Goal: Task Accomplishment & Management: Manage account settings

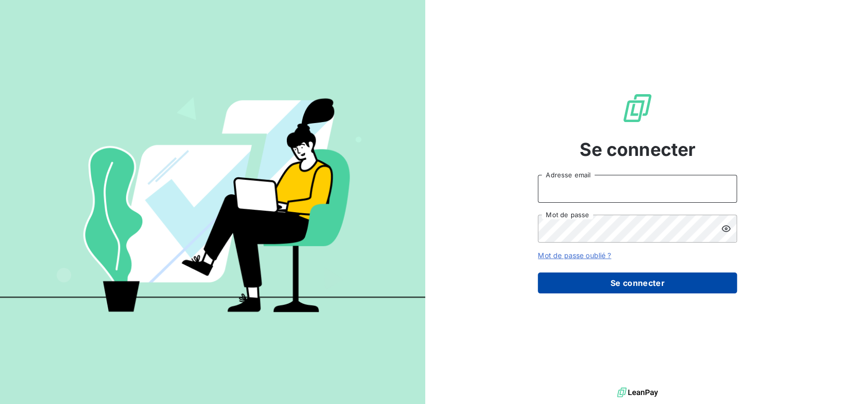
type input "[PERSON_NAME][EMAIL_ADDRESS][DOMAIN_NAME]"
click at [590, 277] on button "Se connecter" at bounding box center [637, 283] width 199 height 21
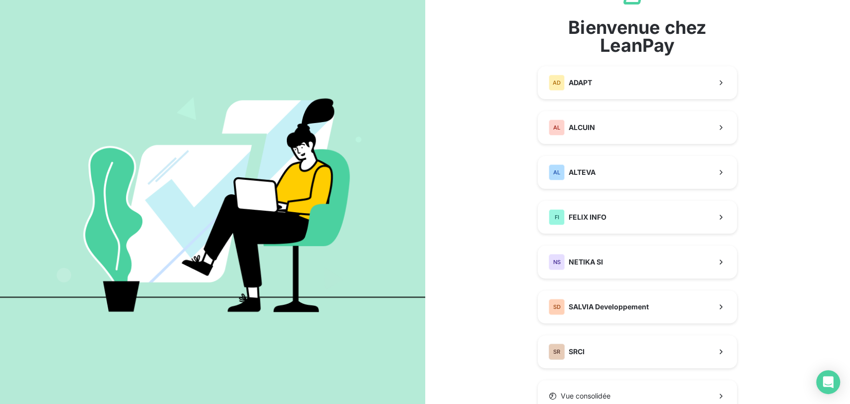
scroll to position [84, 0]
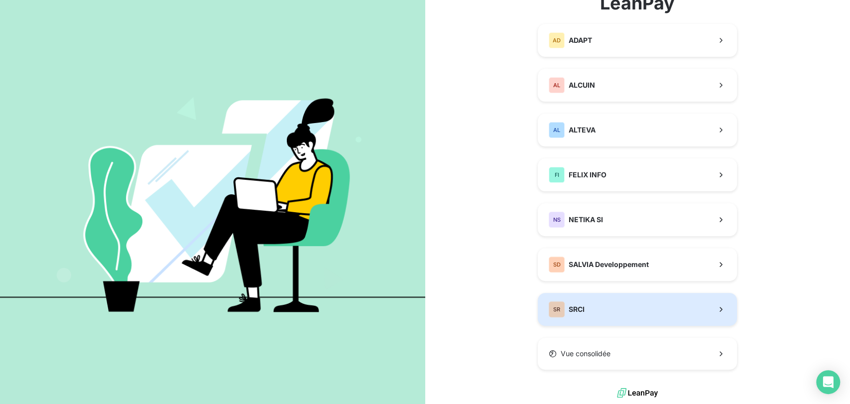
click at [594, 316] on button "SR SRCI" at bounding box center [637, 309] width 199 height 33
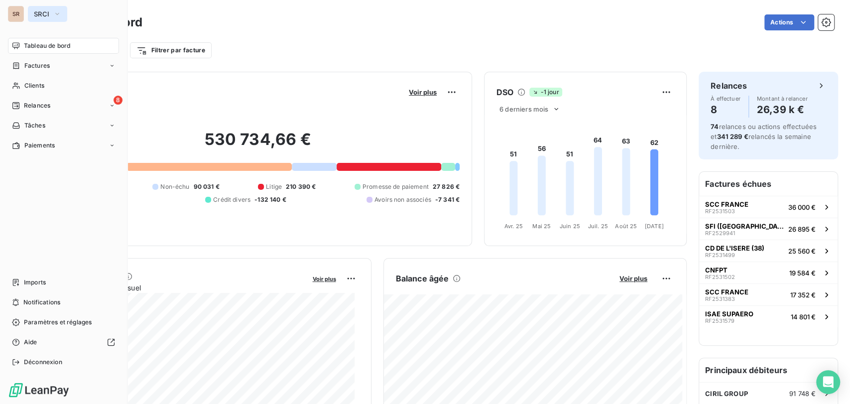
click at [59, 14] on icon "button" at bounding box center [57, 14] width 8 height 10
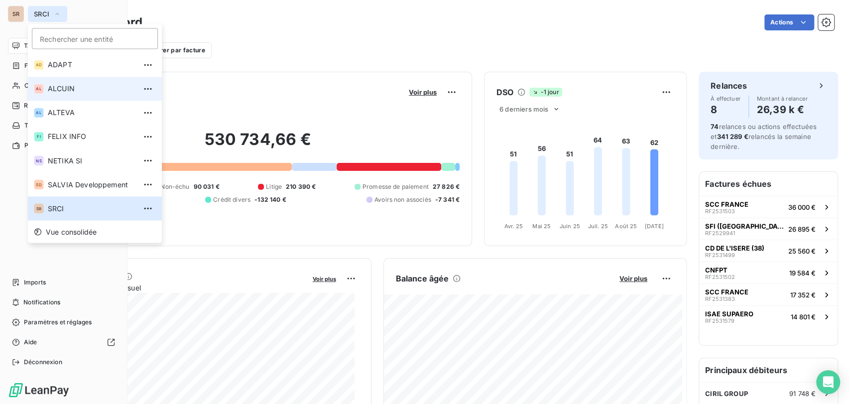
click at [60, 88] on span "ALCUIN" at bounding box center [92, 89] width 88 height 10
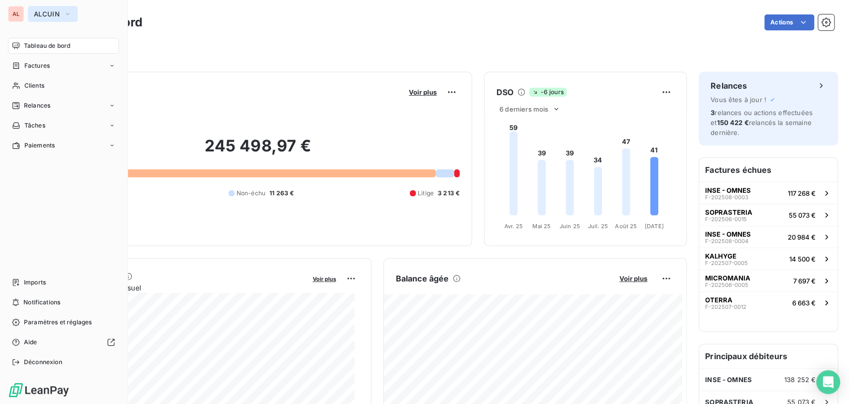
click at [69, 13] on icon "button" at bounding box center [68, 14] width 8 height 10
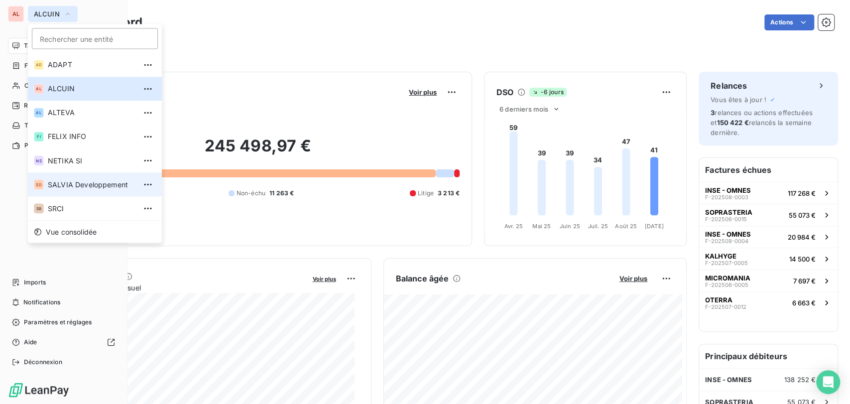
click at [73, 184] on span "SALVIA Developpement" at bounding box center [92, 184] width 88 height 10
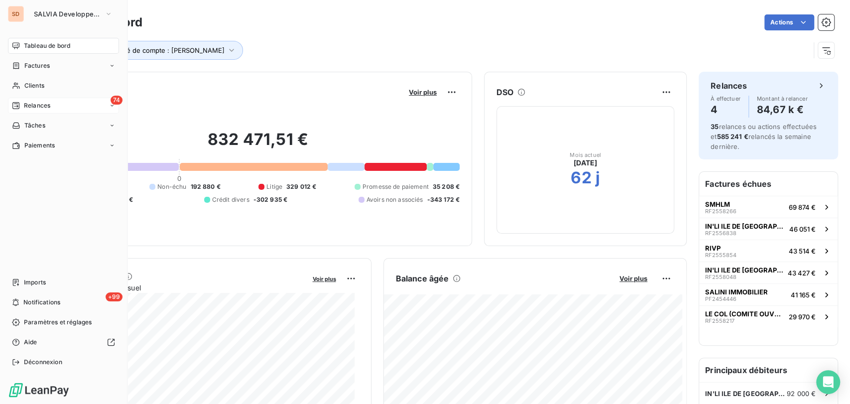
click at [22, 107] on div "Relances" at bounding box center [31, 105] width 38 height 9
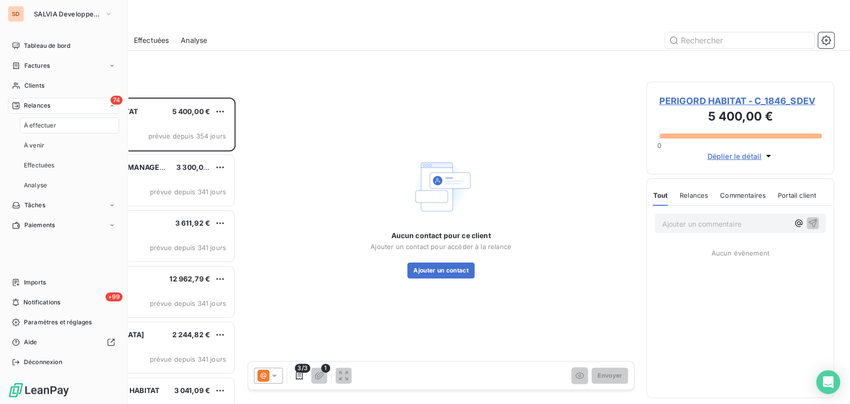
scroll to position [297, 179]
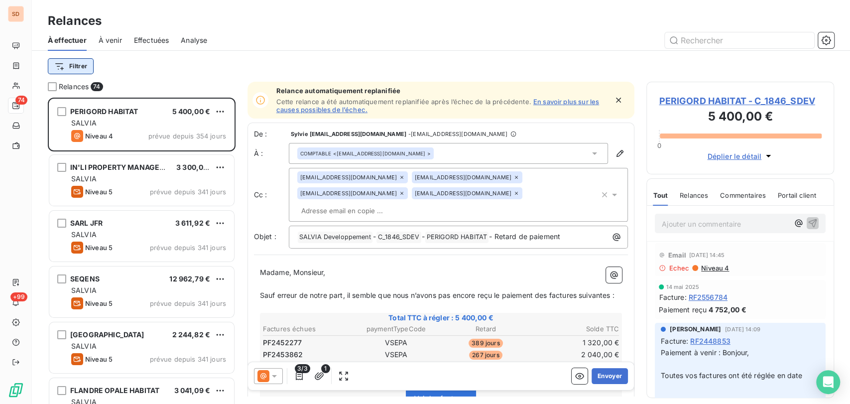
click at [80, 65] on html "SD 74 +99 Relances À effectuer À venir Effectuées Analyse Filtrer Relances 74 P…" at bounding box center [425, 202] width 850 height 404
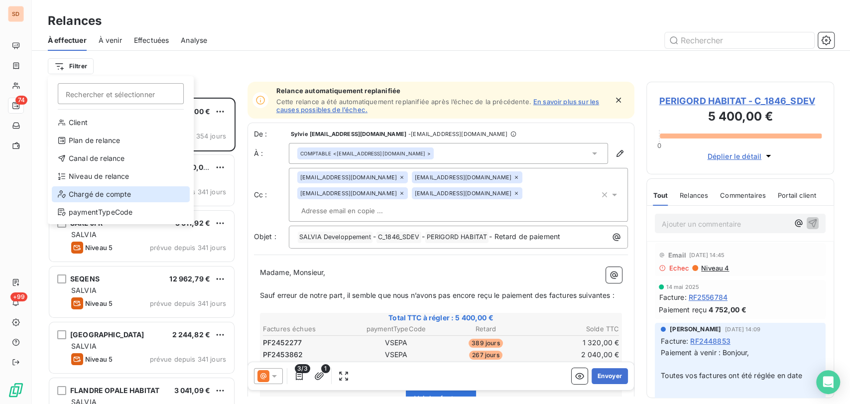
click at [109, 191] on div "Chargé de compte" at bounding box center [121, 194] width 138 height 16
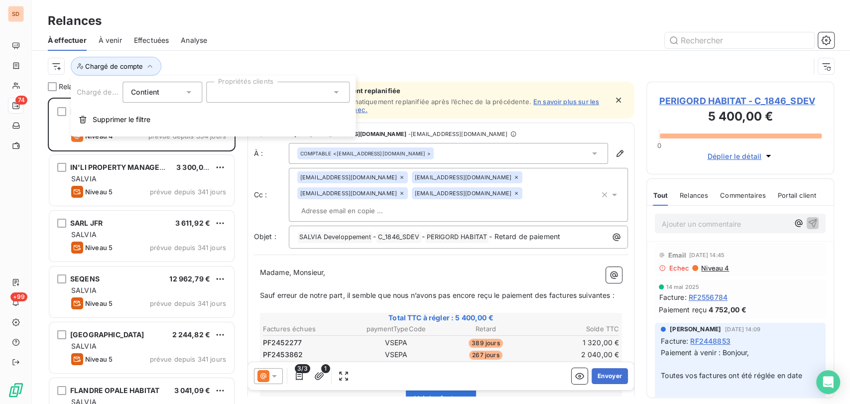
click at [339, 94] on icon at bounding box center [336, 92] width 10 height 10
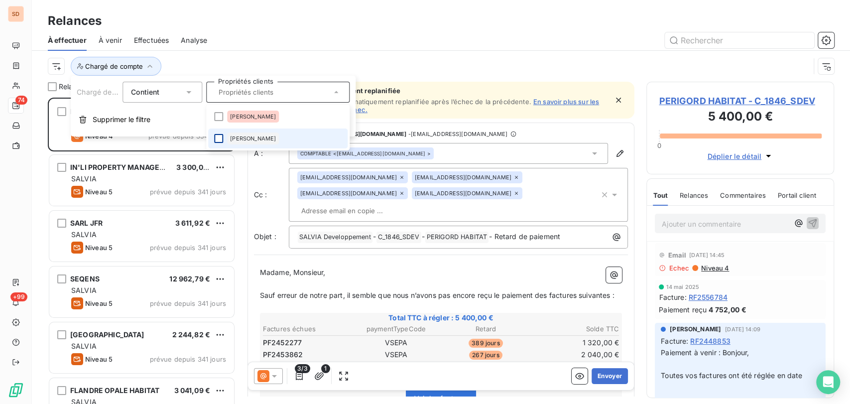
click at [217, 138] on div at bounding box center [218, 138] width 9 height 9
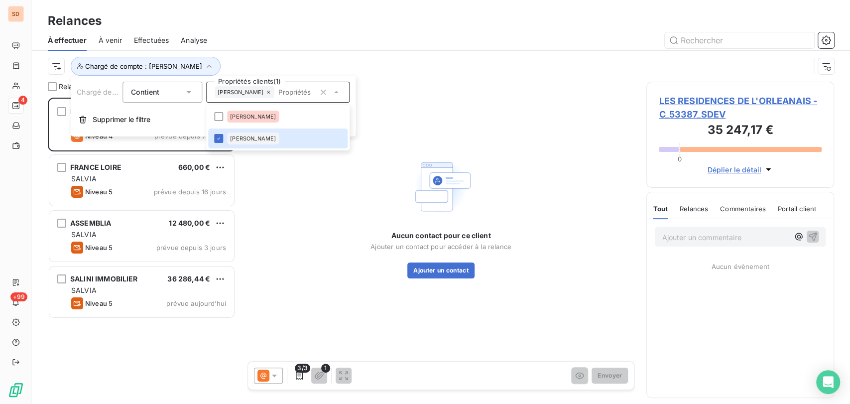
scroll to position [297, 179]
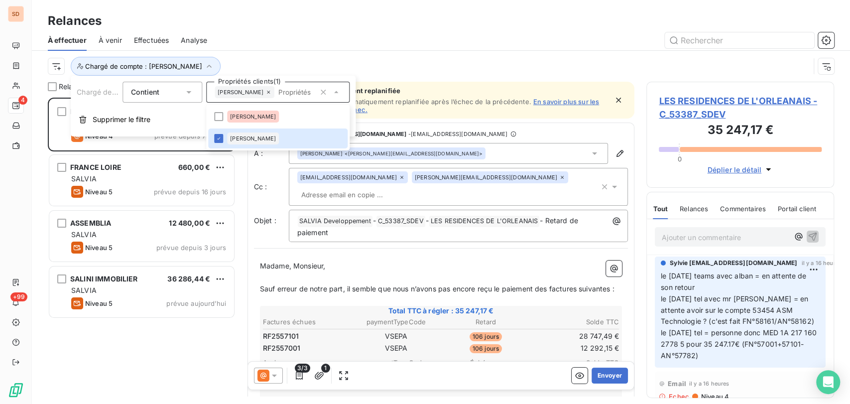
click at [413, 26] on div "Relances" at bounding box center [441, 21] width 819 height 18
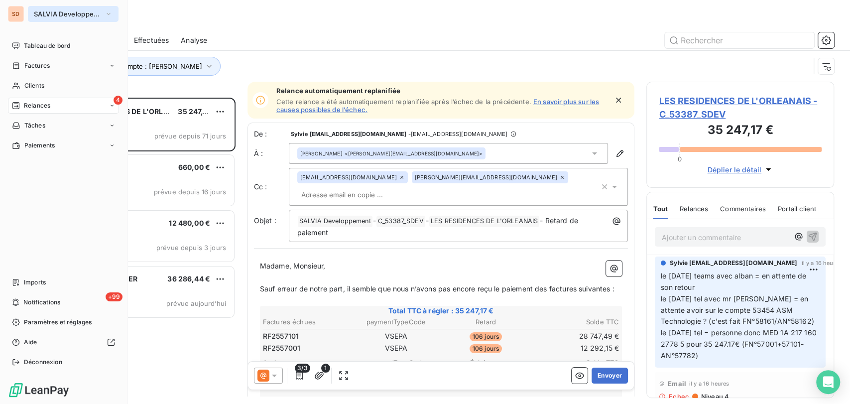
click at [110, 12] on icon "button" at bounding box center [109, 14] width 8 height 10
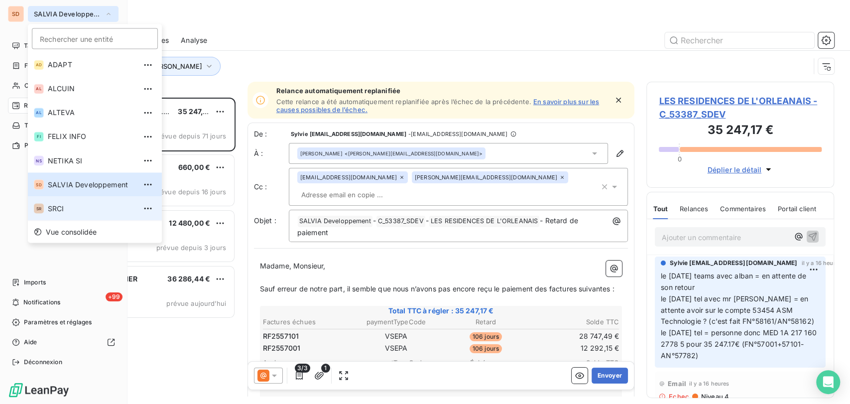
click at [52, 210] on span "SRCI" at bounding box center [92, 208] width 88 height 10
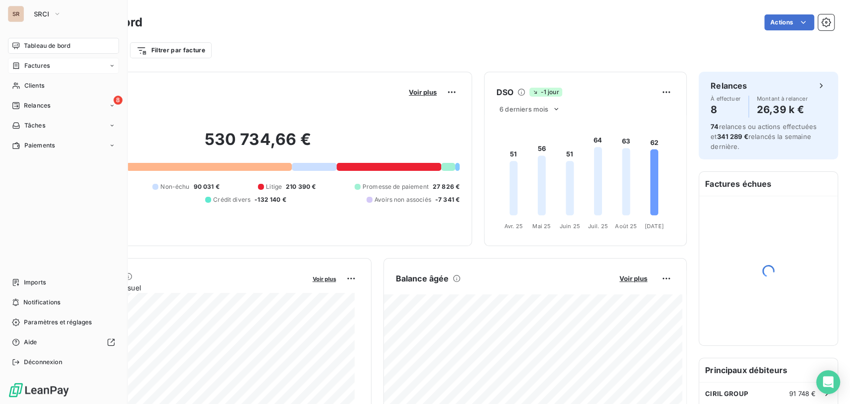
click at [36, 64] on span "Factures" at bounding box center [36, 65] width 25 height 9
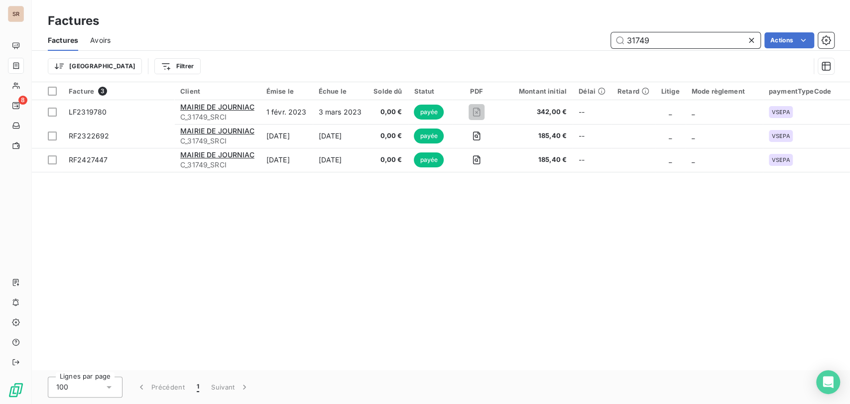
click at [659, 38] on input "31749" at bounding box center [685, 40] width 149 height 16
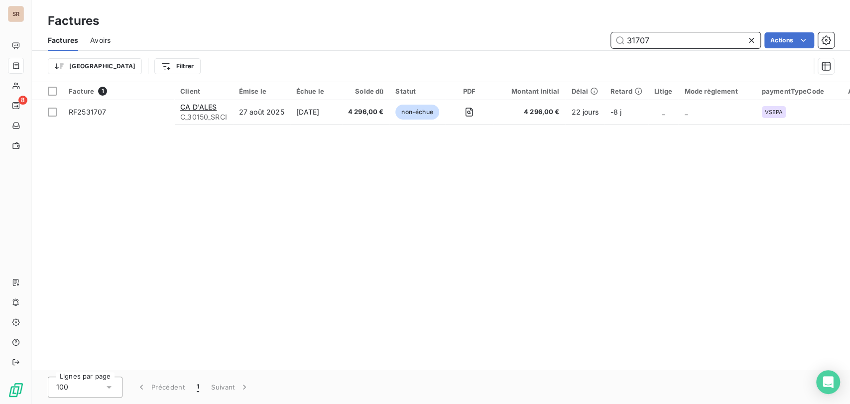
click at [650, 36] on input "31707" at bounding box center [685, 40] width 149 height 16
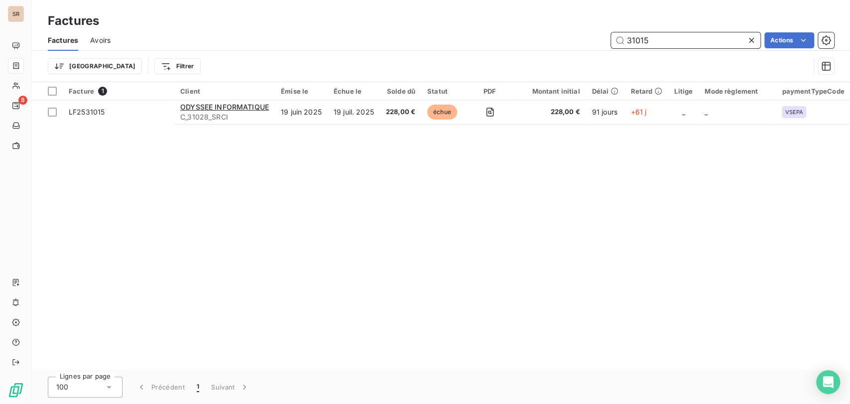
click at [663, 42] on input "31015" at bounding box center [685, 40] width 149 height 16
click at [654, 40] on input "31464" at bounding box center [685, 40] width 149 height 16
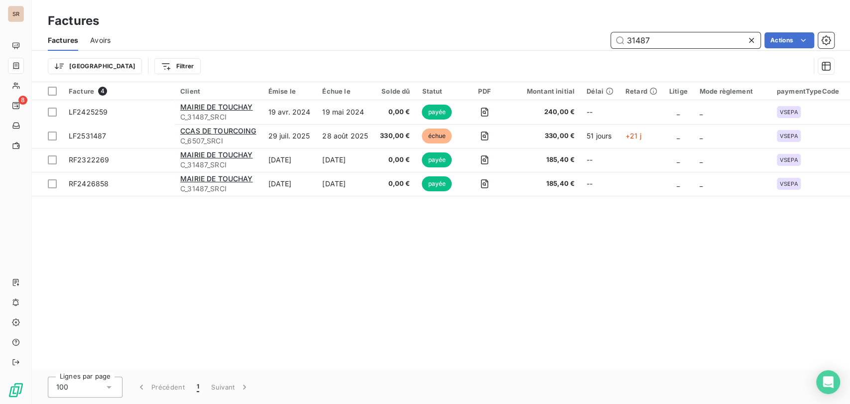
click at [656, 39] on input "31487" at bounding box center [685, 40] width 149 height 16
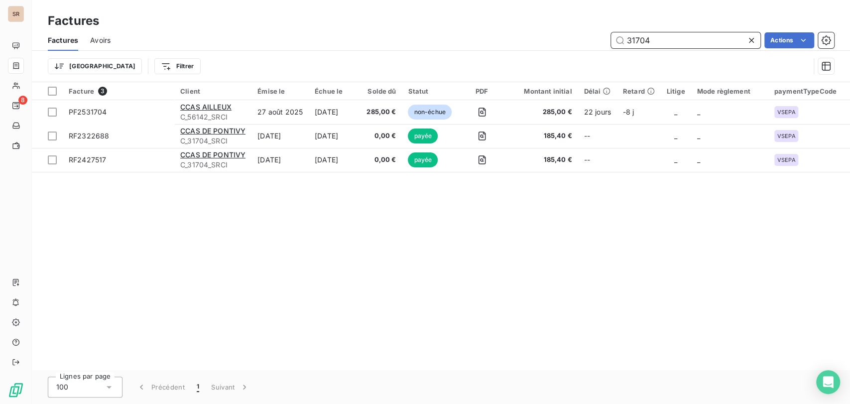
type input "31704"
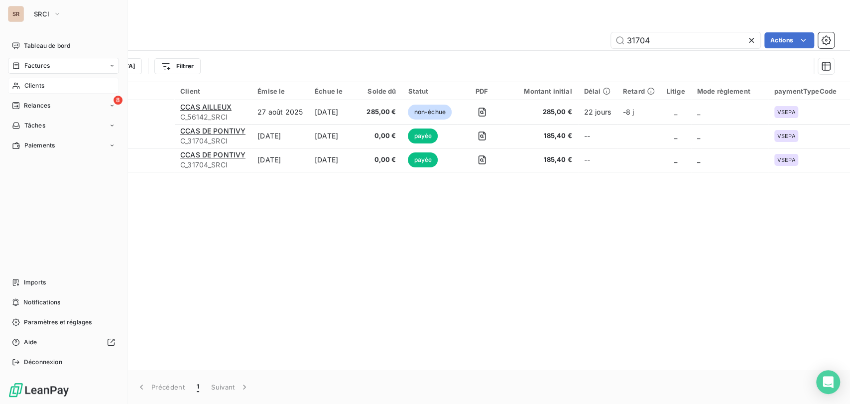
click at [25, 88] on span "Clients" at bounding box center [34, 85] width 20 height 9
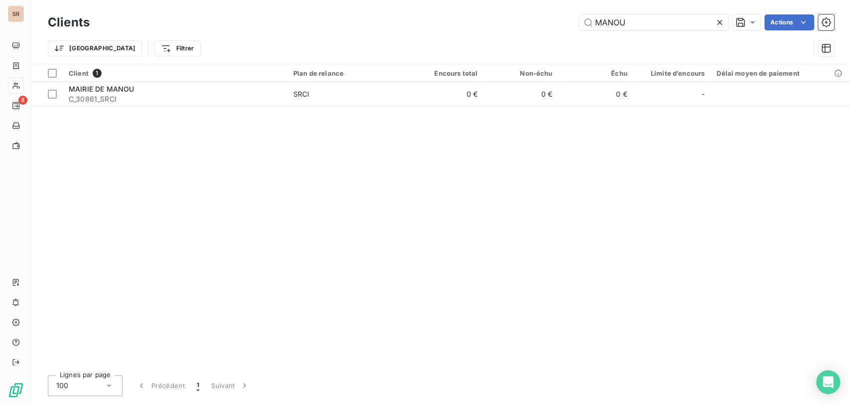
type input "MANOU"
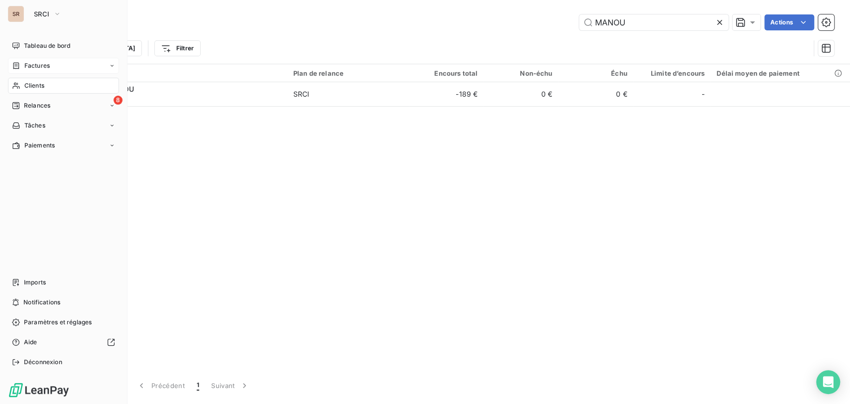
click at [18, 17] on div "SR" at bounding box center [16, 14] width 16 height 16
click at [54, 12] on icon "button" at bounding box center [57, 14] width 8 height 10
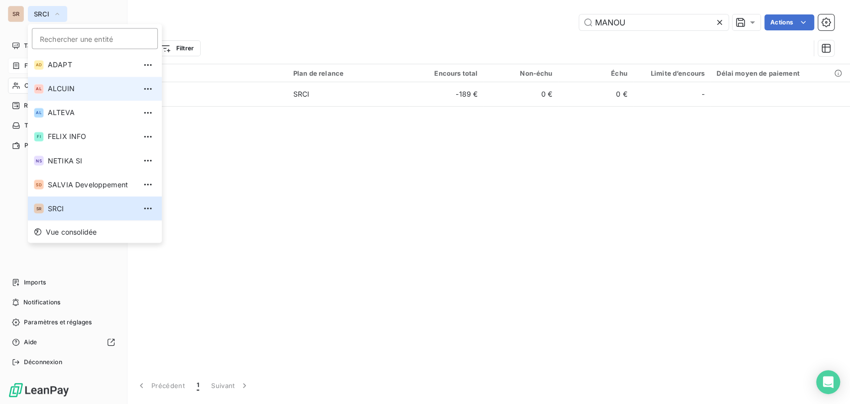
click at [56, 90] on span "ALCUIN" at bounding box center [92, 89] width 88 height 10
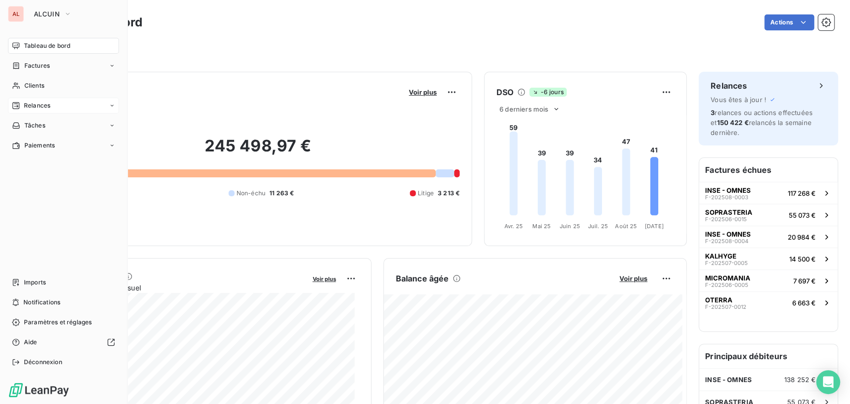
click at [41, 103] on span "Relances" at bounding box center [37, 105] width 26 height 9
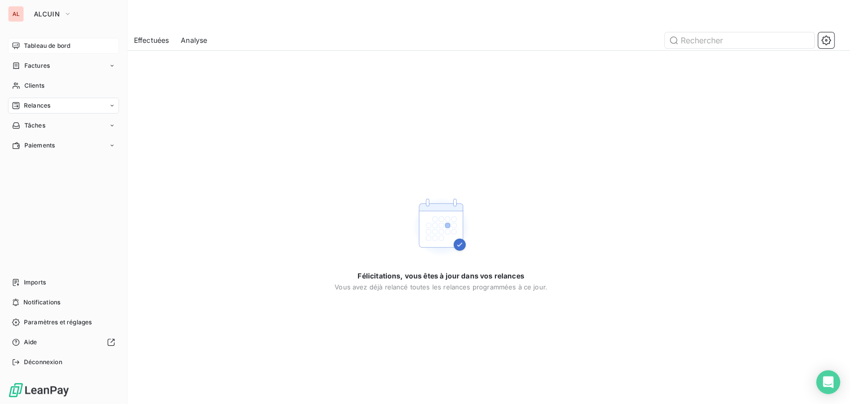
click at [49, 45] on span "Tableau de bord" at bounding box center [47, 45] width 46 height 9
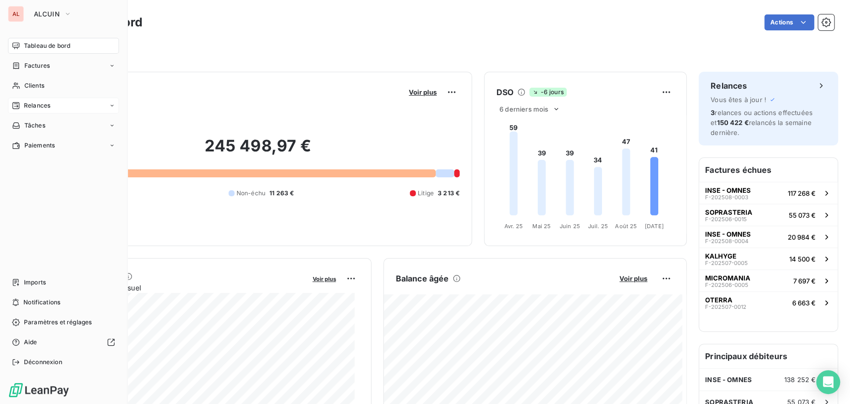
click at [33, 105] on span "Relances" at bounding box center [37, 105] width 26 height 9
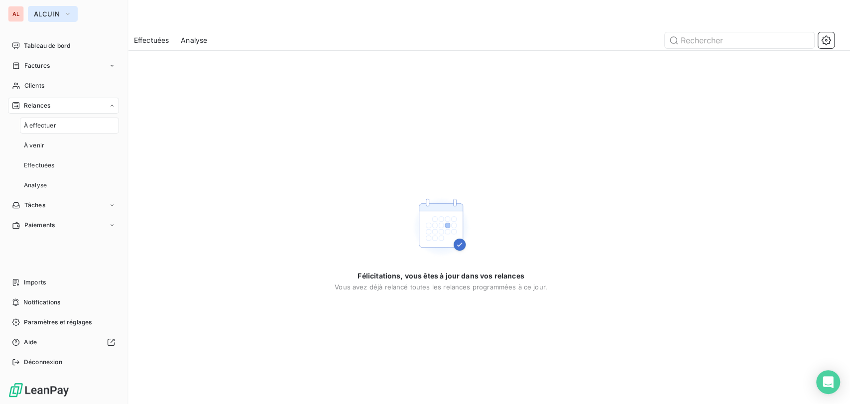
click at [68, 14] on icon "button" at bounding box center [68, 14] width 8 height 10
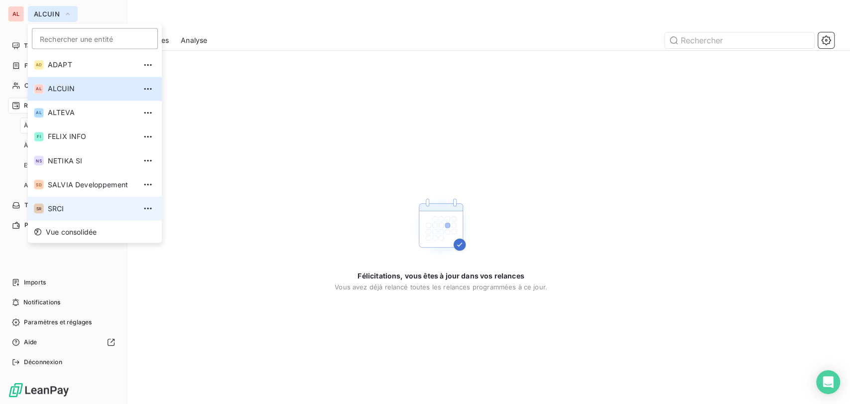
click at [58, 210] on span "SRCI" at bounding box center [92, 208] width 88 height 10
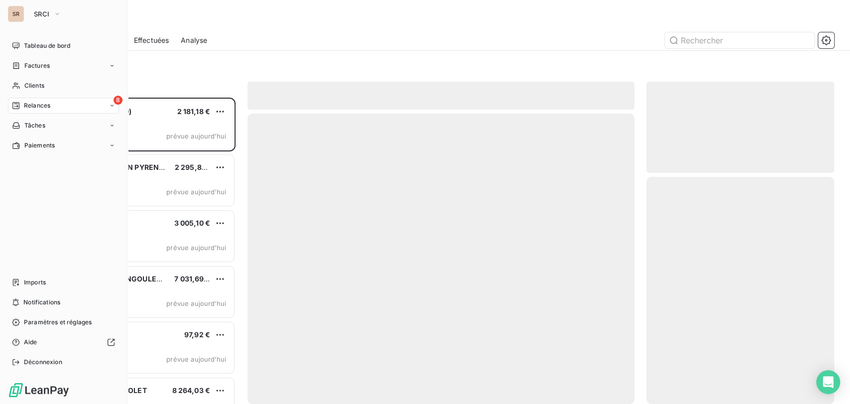
scroll to position [297, 179]
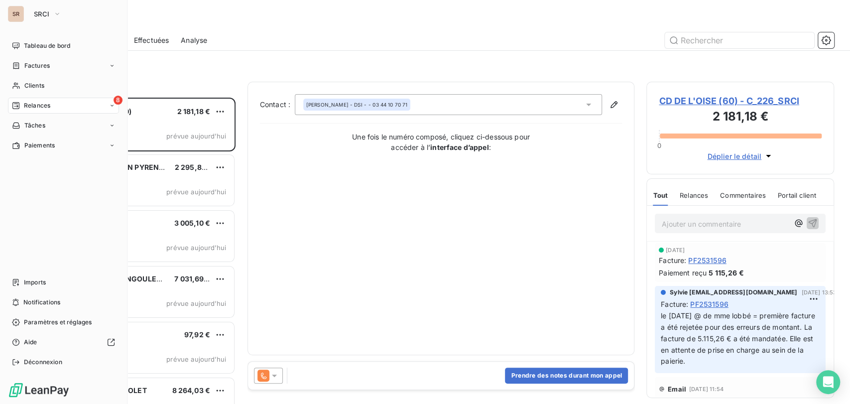
click at [45, 108] on span "Relances" at bounding box center [37, 105] width 26 height 9
click at [44, 126] on span "À effectuer" at bounding box center [40, 125] width 32 height 9
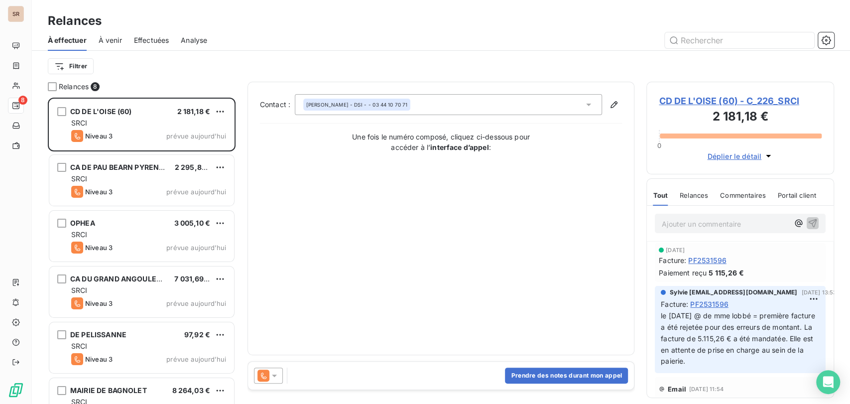
click at [670, 104] on span "CD DE L'OISE (60) - C_226_SRCI" at bounding box center [740, 100] width 163 height 13
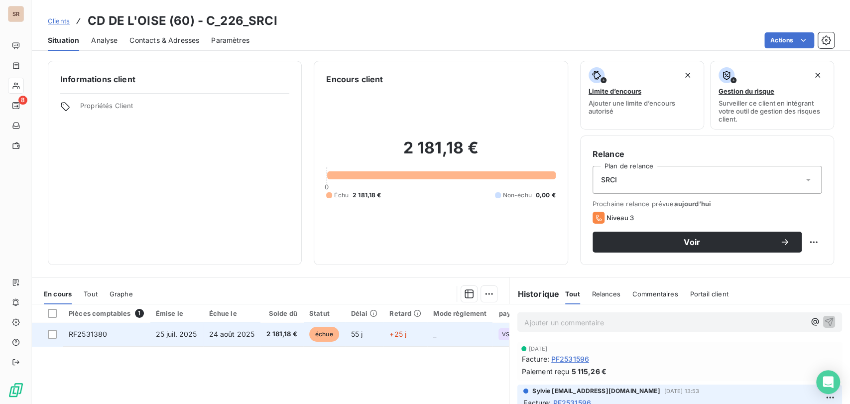
click at [88, 336] on span "RF2531380" at bounding box center [88, 334] width 38 height 8
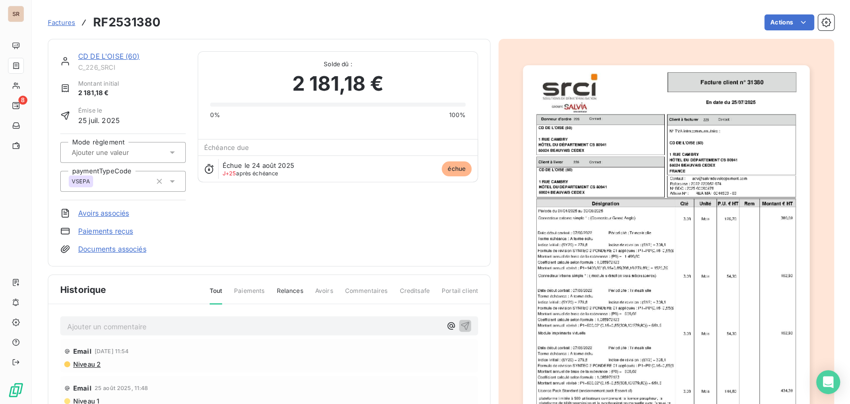
click at [96, 58] on link "CD DE L'OISE (60)" at bounding box center [109, 56] width 62 height 8
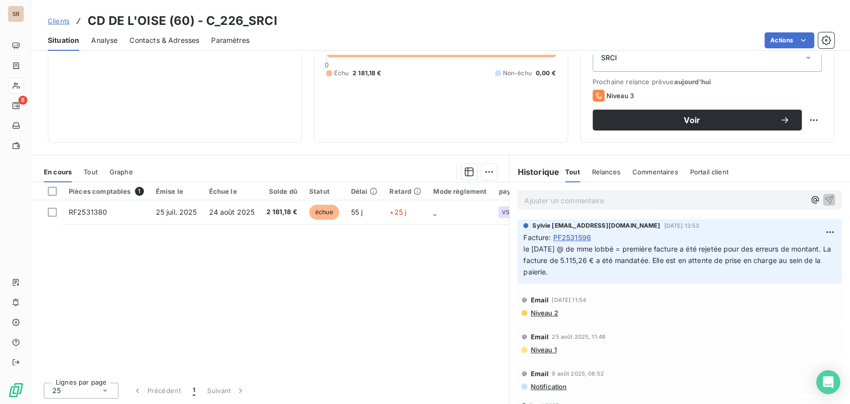
scroll to position [55, 0]
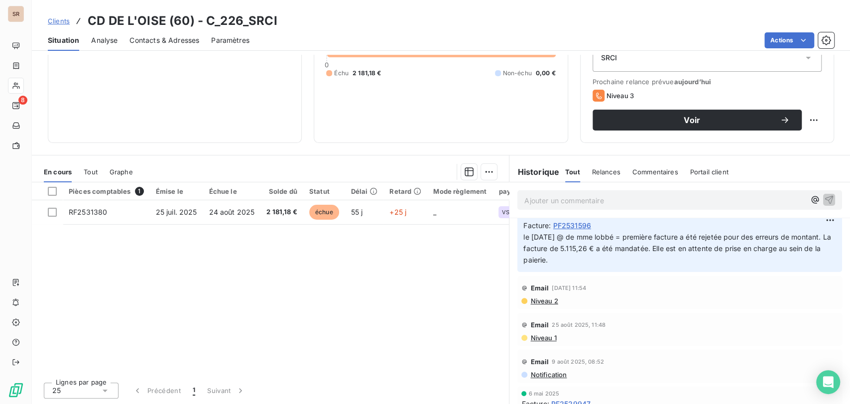
drag, startPoint x: 586, startPoint y: 261, endPoint x: 515, endPoint y: 235, distance: 76.0
click at [518, 235] on div "Sylvie [EMAIL_ADDRESS][DOMAIN_NAME] [DATE] 13:53 Facture : PF2531596 le [DATE] …" at bounding box center [680, 239] width 325 height 65
copy span "le [DATE] @ de mme lobbé = première facture a été rejetée pour des erreurs de m…"
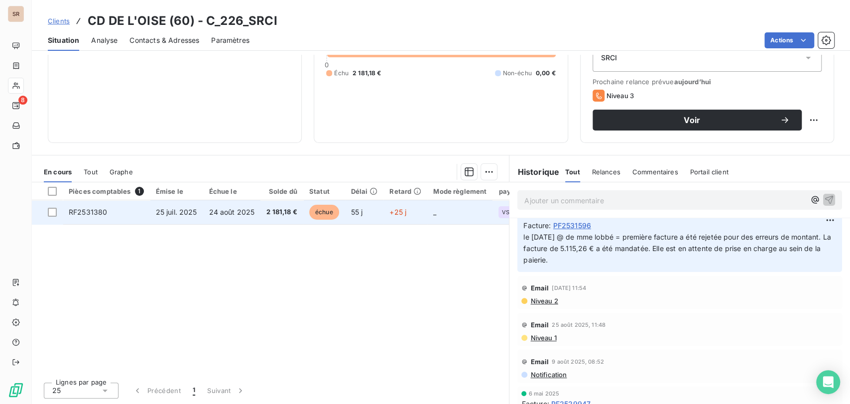
click at [83, 211] on span "RF2531380" at bounding box center [88, 212] width 38 height 8
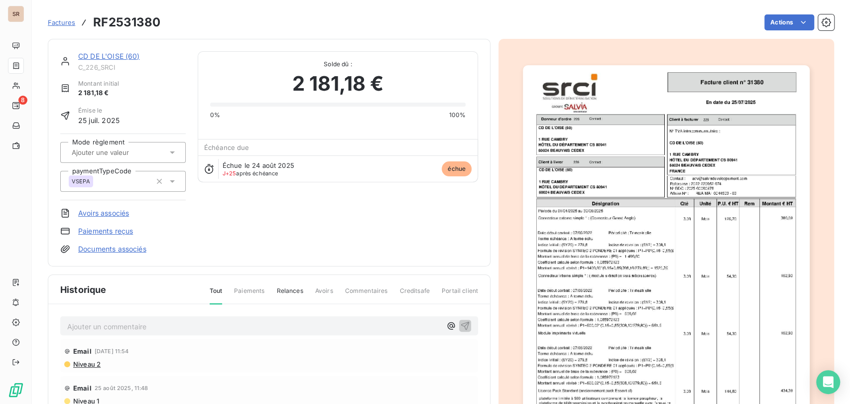
click at [116, 330] on div "Ajouter un commentaire ﻿" at bounding box center [269, 325] width 418 height 19
click at [113, 325] on p "Ajouter un commentaire ﻿" at bounding box center [254, 326] width 374 height 12
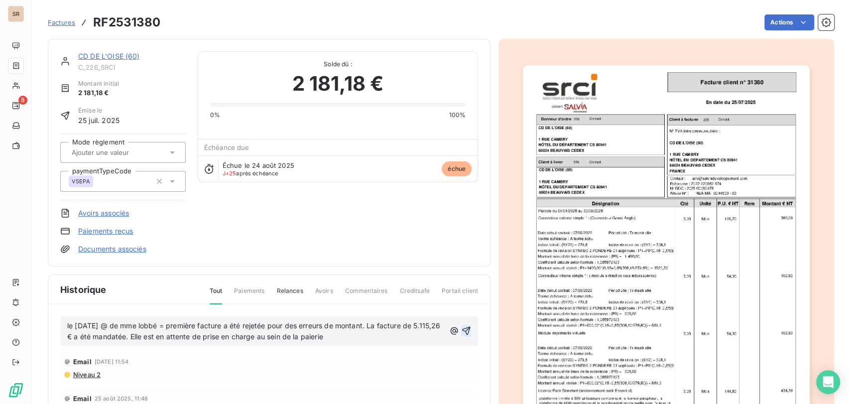
click at [461, 332] on icon "button" at bounding box center [466, 331] width 10 height 10
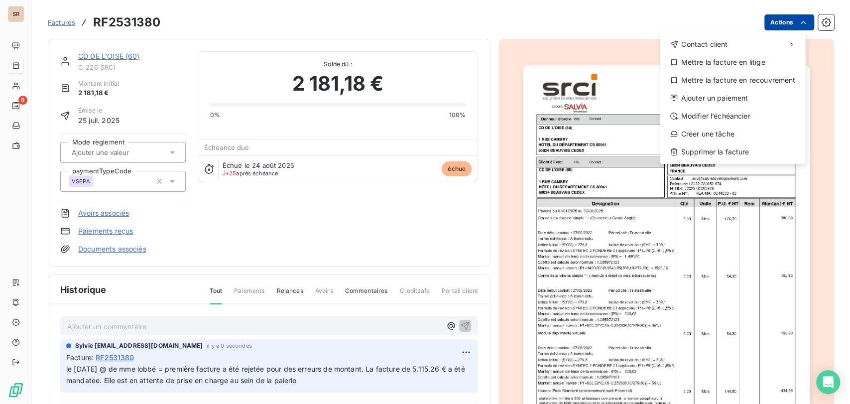
click at [773, 17] on html "SR 8 Factures RF2531380 Actions Contact client Mettre la facture en litige Mett…" at bounding box center [425, 202] width 850 height 404
click at [693, 65] on div "Mettre la facture en litige" at bounding box center [733, 62] width 138 height 16
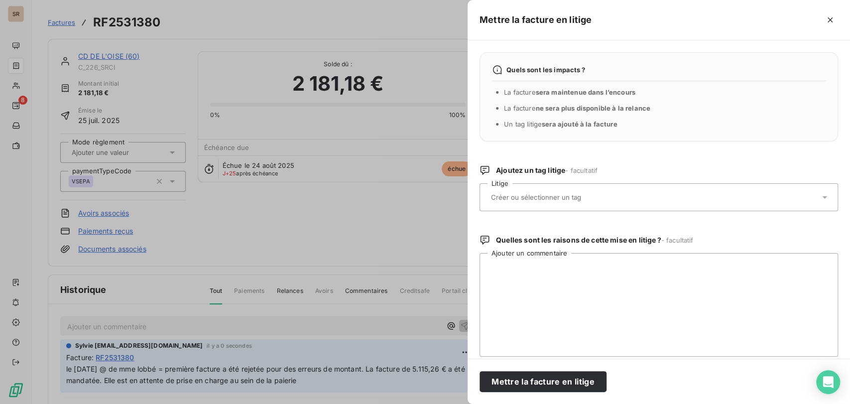
click at [820, 195] on icon at bounding box center [825, 197] width 10 height 10
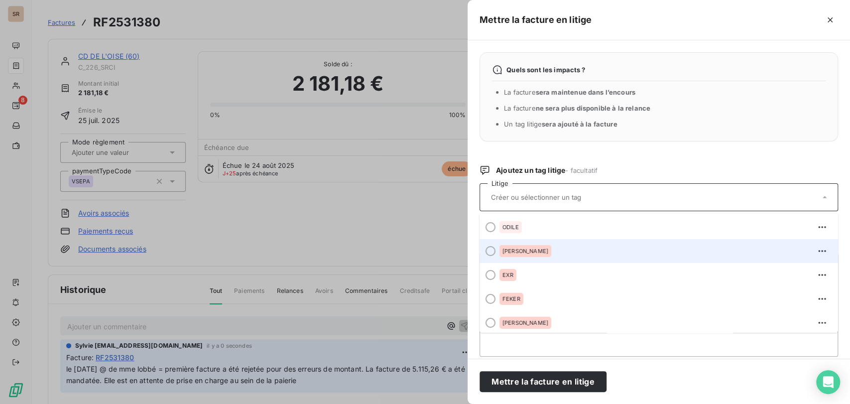
click at [493, 246] on div at bounding box center [491, 251] width 10 height 10
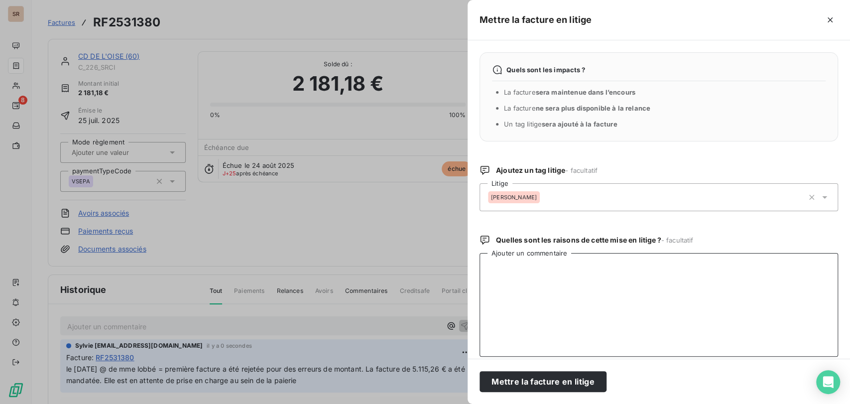
click at [506, 270] on textarea "Ajouter un commentaire" at bounding box center [659, 305] width 359 height 104
paste textarea "le [DATE] @ de mme lobbé = première facture a été rejetée pour des erreurs de m…"
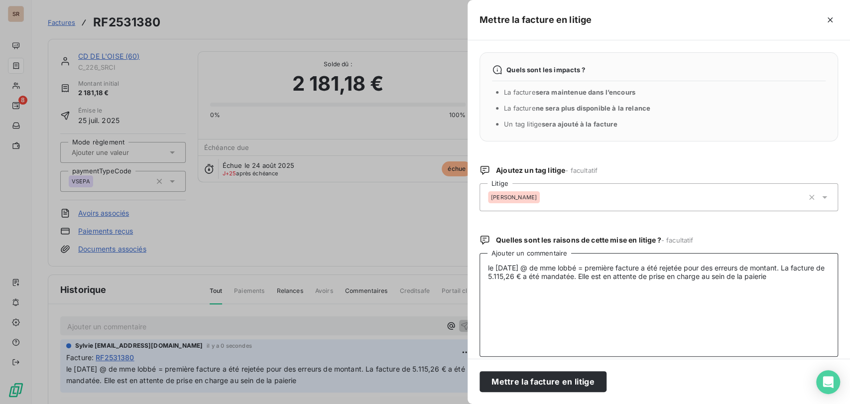
click at [486, 269] on textarea "le [DATE] @ de mme lobbé = première facture a été rejetée pour des erreurs de m…" at bounding box center [659, 305] width 359 height 104
click at [493, 267] on textarea "le [DATE] @ de mme lobbé = première facture a été rejetée pour des erreurs de m…" at bounding box center [659, 305] width 359 height 104
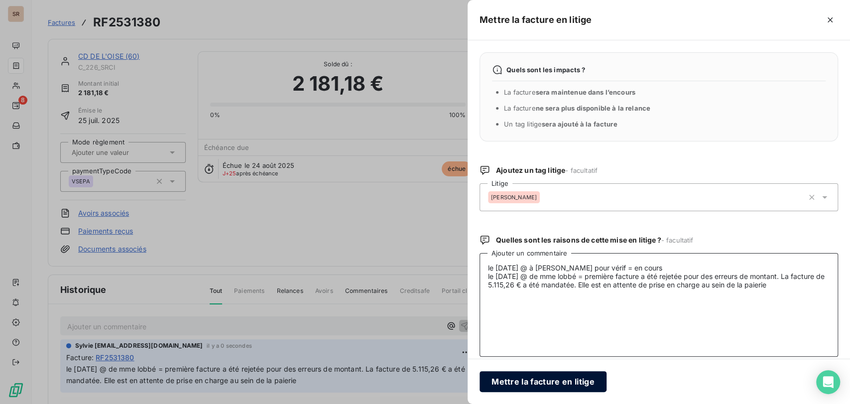
type textarea "le [DATE] @ à [PERSON_NAME] pour vérif = en cours le [DATE] @ de mme lobbé = pr…"
click at [536, 383] on button "Mettre la facture en litige" at bounding box center [543, 381] width 127 height 21
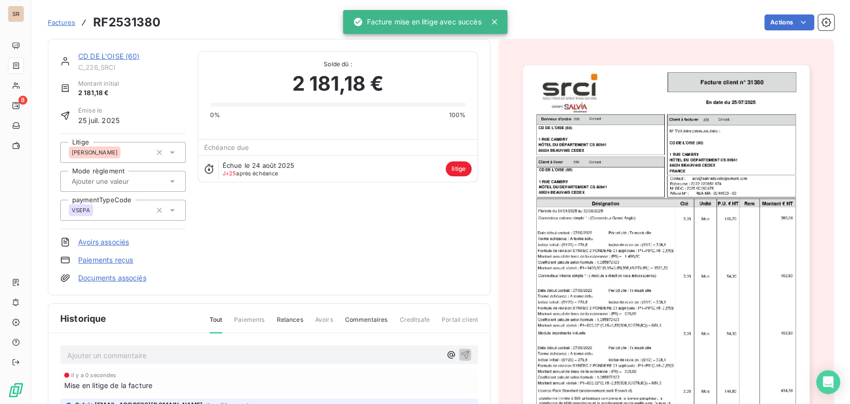
click at [116, 57] on link "CD DE L'OISE (60)" at bounding box center [109, 56] width 62 height 8
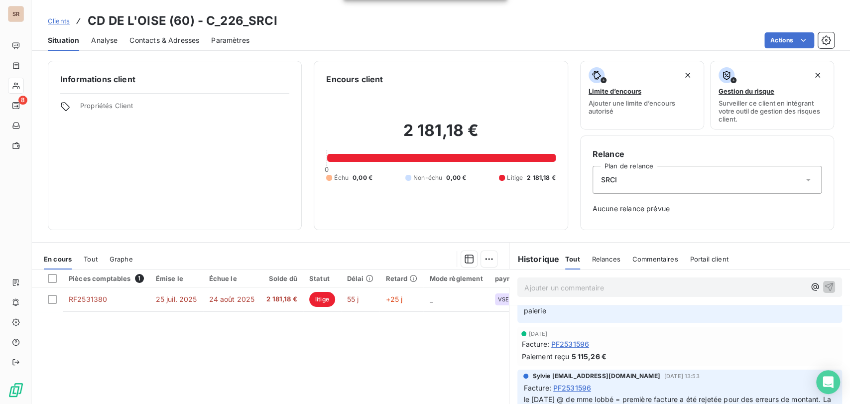
scroll to position [55, 0]
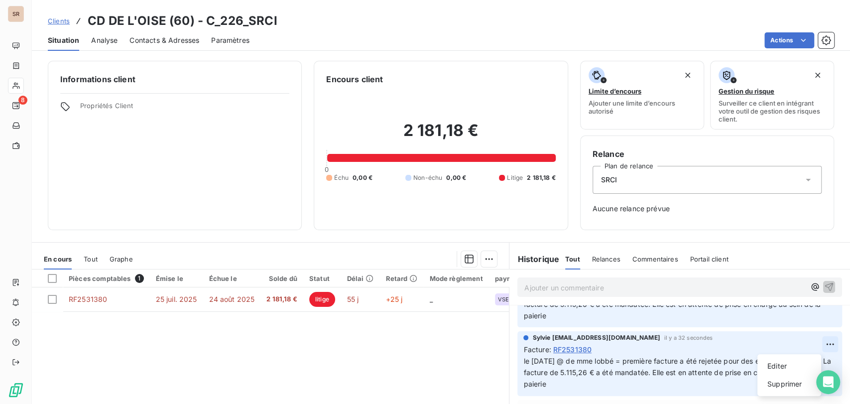
click at [812, 346] on html "SR 8 Clients CD DE L'OISE (60) - C_226_SRCI Situation Analyse Contacts & Adress…" at bounding box center [425, 202] width 850 height 404
click at [788, 379] on div "Supprimer" at bounding box center [790, 384] width 56 height 16
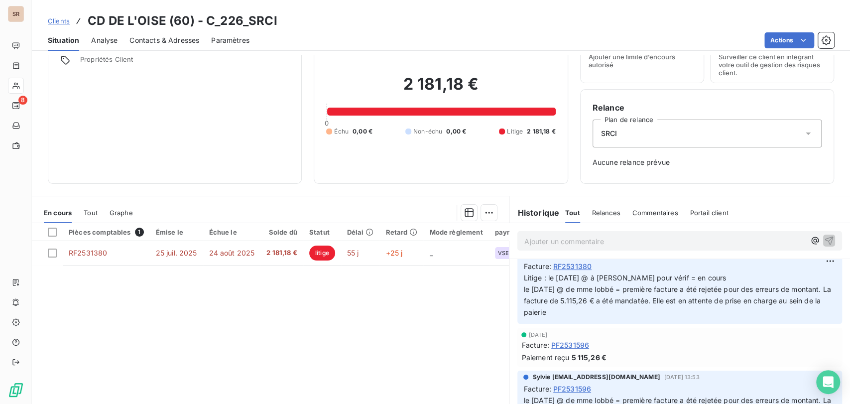
scroll to position [0, 0]
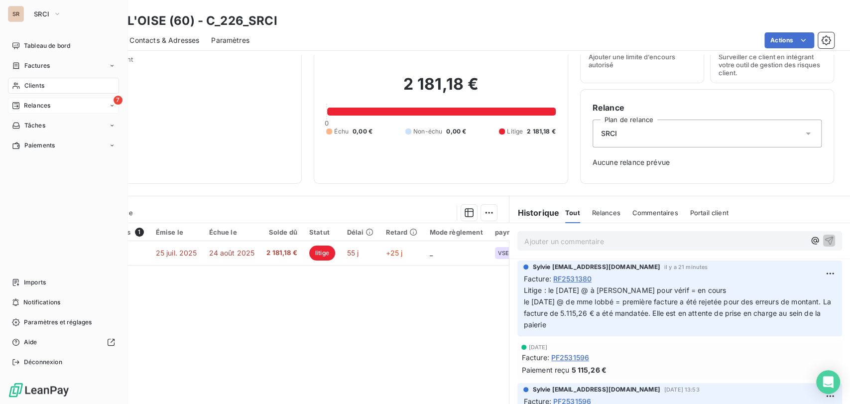
click at [42, 101] on span "Relances" at bounding box center [37, 105] width 26 height 9
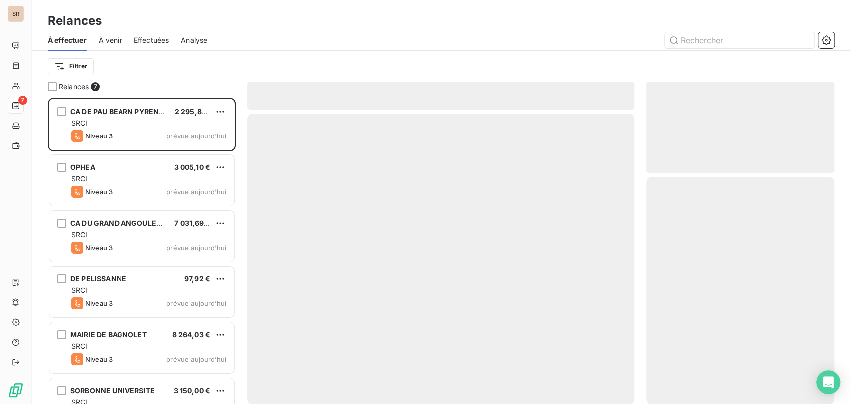
scroll to position [297, 179]
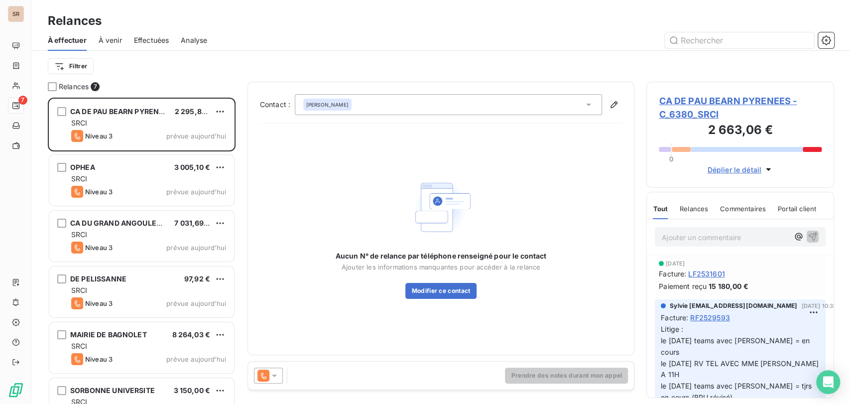
click at [689, 102] on span "CA DE PAU BEARN PYRENEES - C_6380_SRCI" at bounding box center [740, 107] width 163 height 27
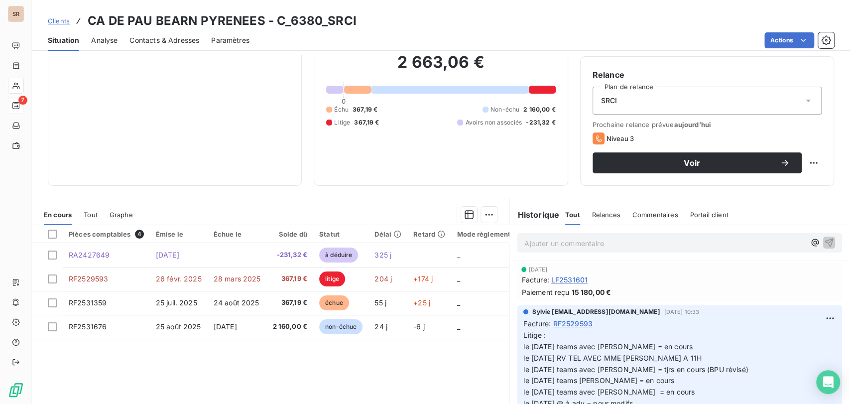
scroll to position [88, 0]
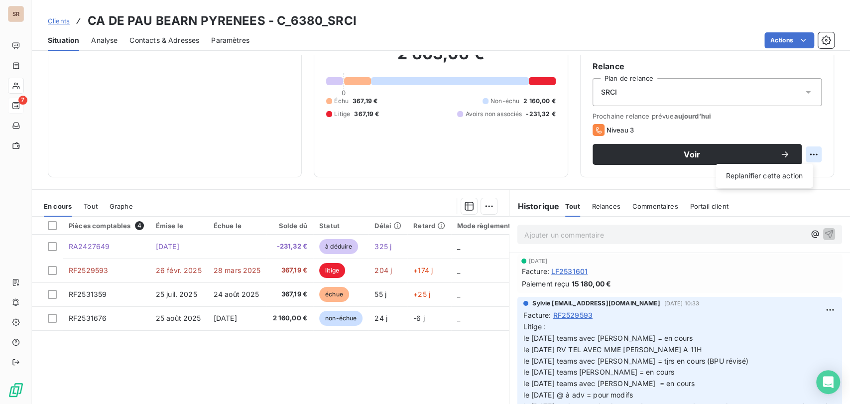
click at [805, 151] on html "SR 7 Clients CA DE PAU BEARN PYRENEES - C_6380_SRCI Situation Analyse Contacts …" at bounding box center [425, 202] width 850 height 404
click at [753, 176] on div "Replanifier cette action" at bounding box center [764, 176] width 89 height 16
select select "8"
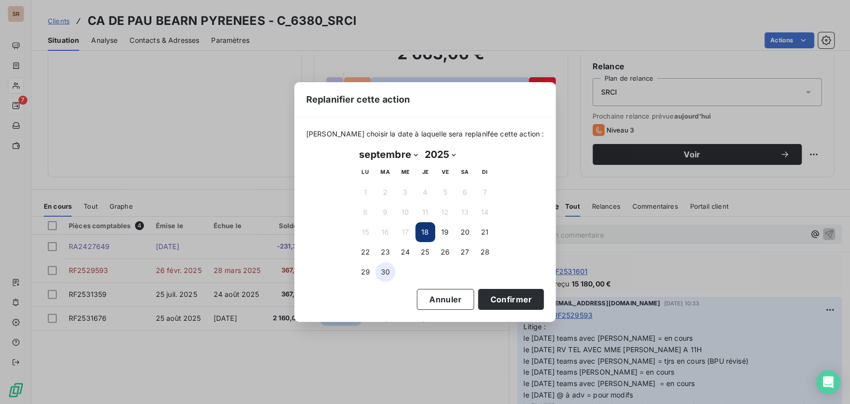
click at [381, 272] on button "30" at bounding box center [386, 272] width 20 height 20
click at [490, 301] on button "Confirmer" at bounding box center [511, 299] width 66 height 21
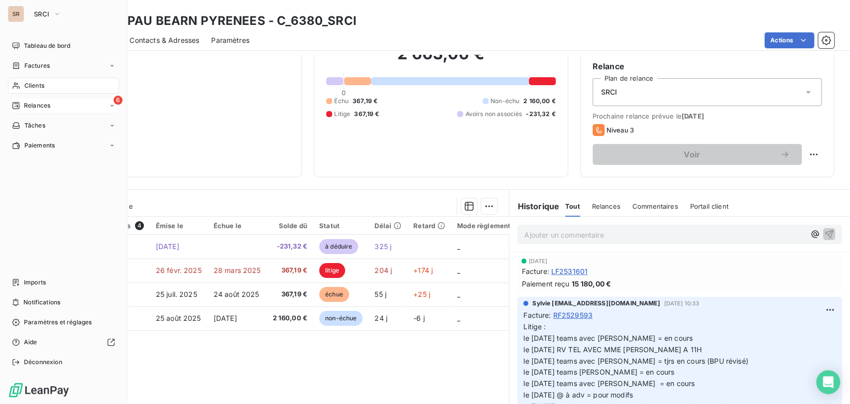
click at [41, 105] on span "Relances" at bounding box center [37, 105] width 26 height 9
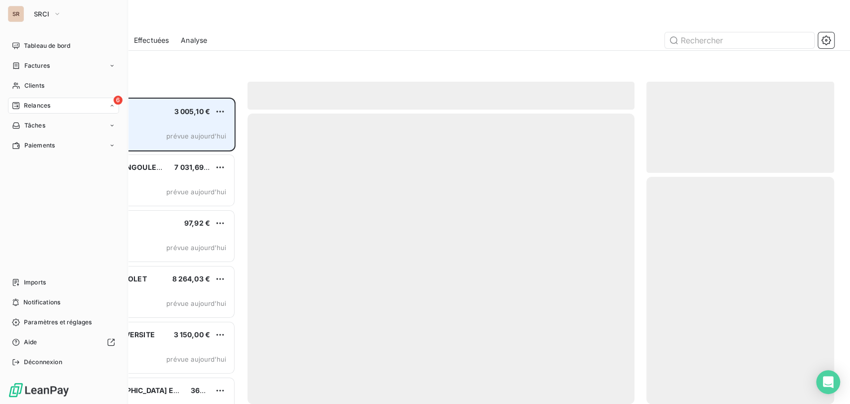
scroll to position [297, 179]
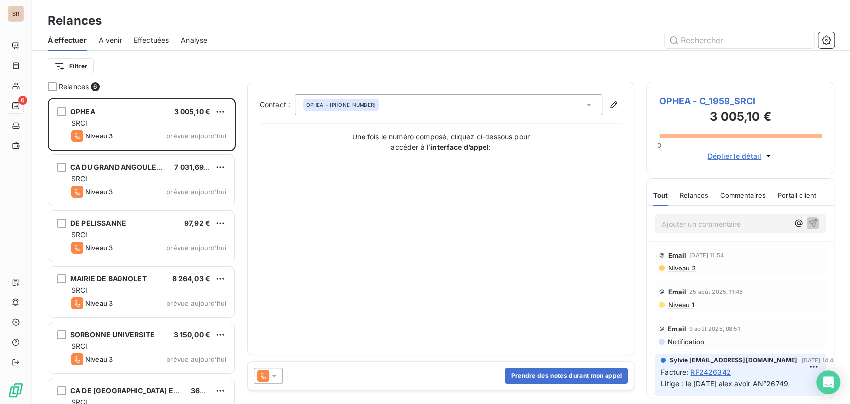
click at [686, 105] on span "OPHEA - C_1959_SRCI" at bounding box center [740, 100] width 163 height 13
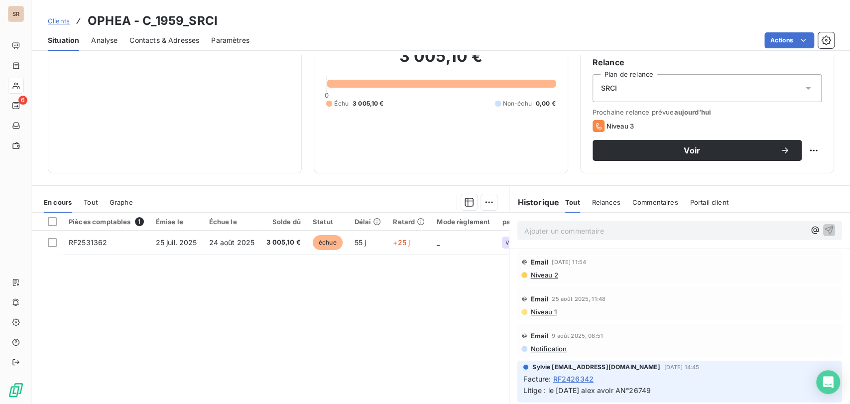
scroll to position [111, 0]
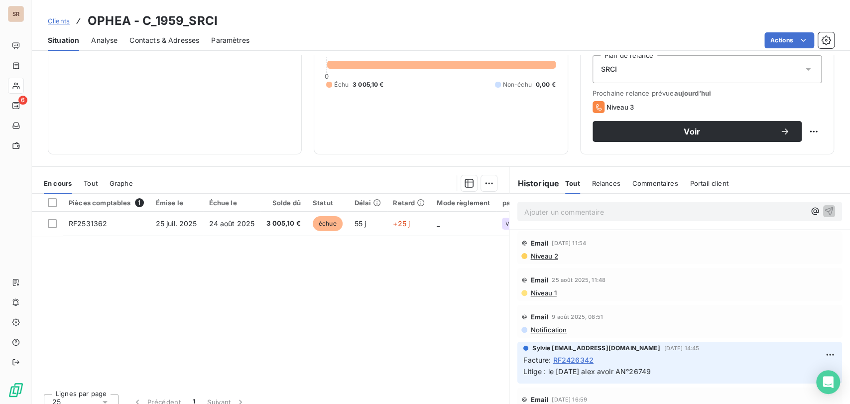
click at [152, 40] on span "Contacts & Adresses" at bounding box center [165, 40] width 70 height 10
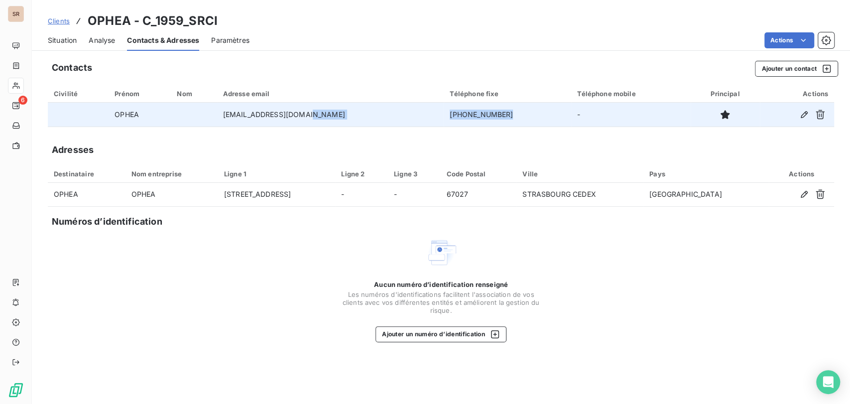
drag, startPoint x: 440, startPoint y: 113, endPoint x: 385, endPoint y: 113, distance: 55.8
click at [385, 113] on tr "OPHEA [EMAIL_ADDRESS][DOMAIN_NAME] [PHONE_NUMBER] -" at bounding box center [441, 115] width 787 height 24
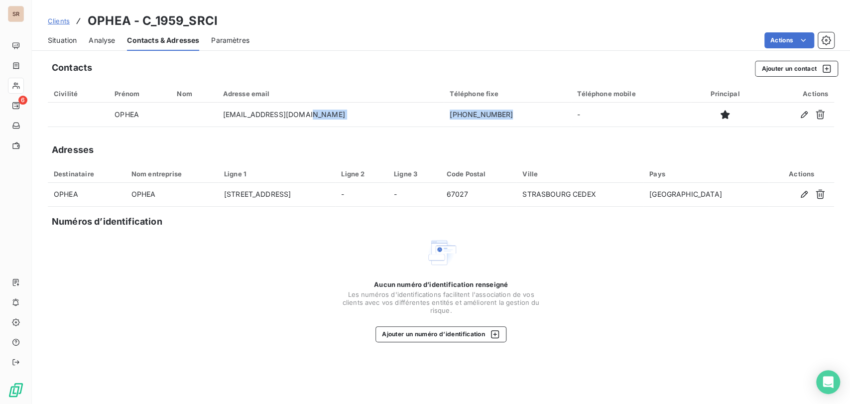
click at [58, 38] on span "Situation" at bounding box center [62, 40] width 29 height 10
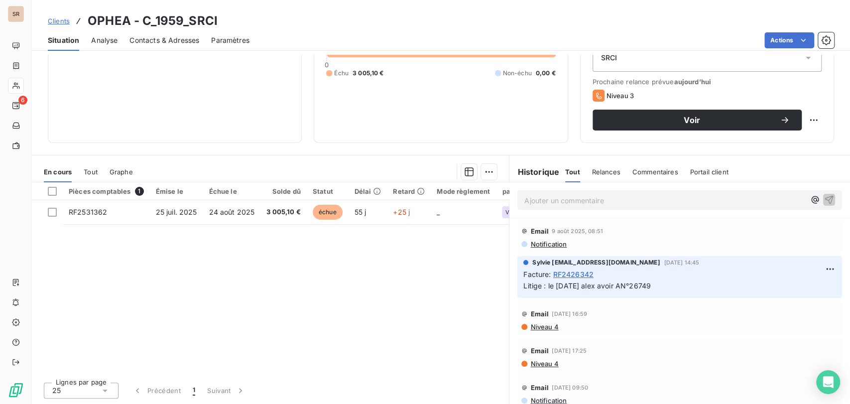
scroll to position [27, 0]
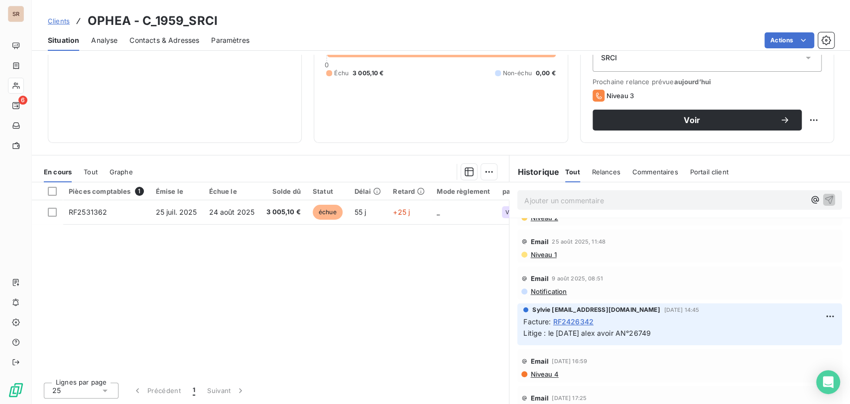
click at [150, 37] on span "Contacts & Adresses" at bounding box center [165, 40] width 70 height 10
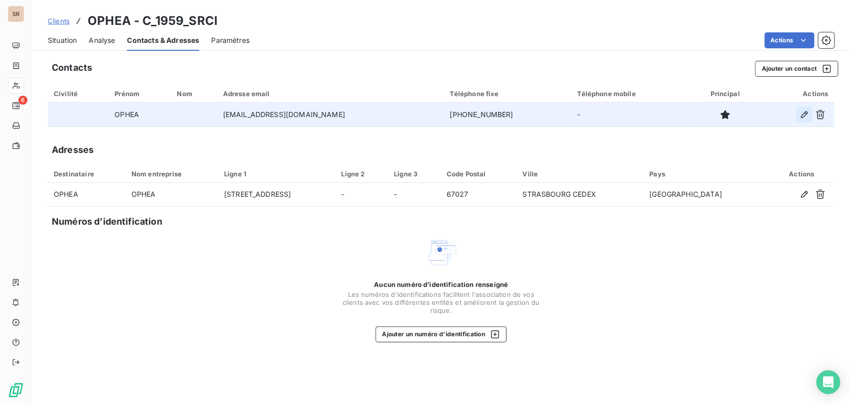
click at [809, 114] on icon "button" at bounding box center [805, 115] width 10 height 10
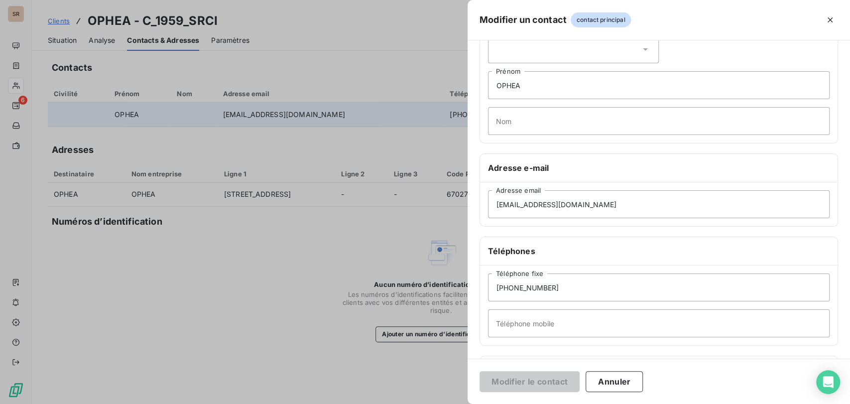
scroll to position [55, 0]
click at [522, 328] on input "Téléphone mobile" at bounding box center [659, 322] width 342 height 28
paste input "03 88 60 83 83"
type input "03 88 60 83 83"
click at [519, 381] on button "Modifier le contact" at bounding box center [530, 381] width 100 height 21
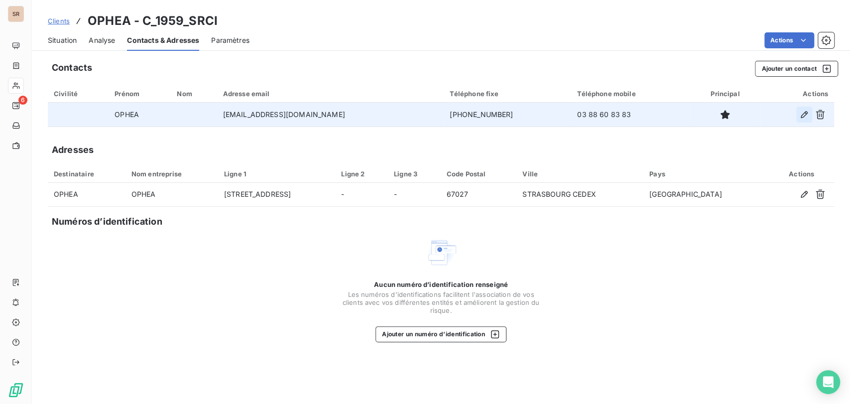
click at [802, 115] on icon "button" at bounding box center [805, 115] width 10 height 10
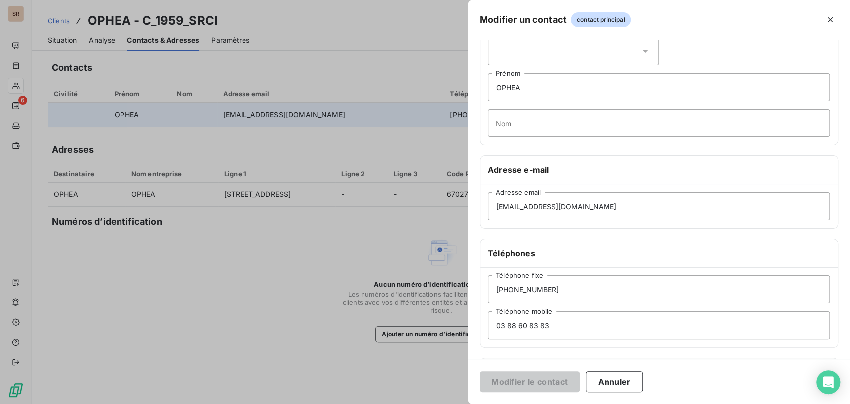
scroll to position [136, 0]
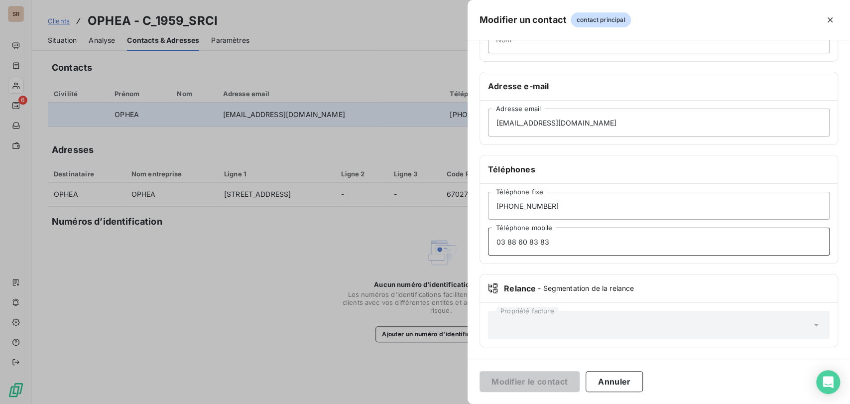
drag, startPoint x: 558, startPoint y: 241, endPoint x: 315, endPoint y: 220, distance: 244.0
click at [316, 404] on div "Modifier un contact contact principal Informations générales Civilité OPHEA Pré…" at bounding box center [425, 404] width 850 height 0
click at [543, 383] on button "Modifier le contact" at bounding box center [530, 381] width 100 height 21
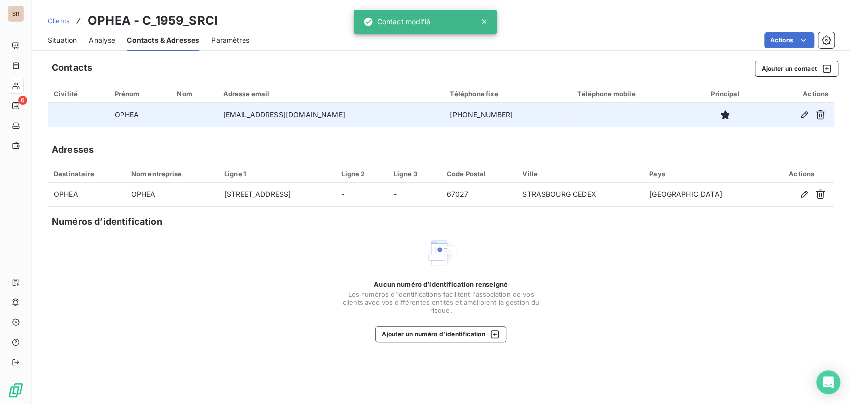
click at [65, 42] on span "Situation" at bounding box center [62, 40] width 29 height 10
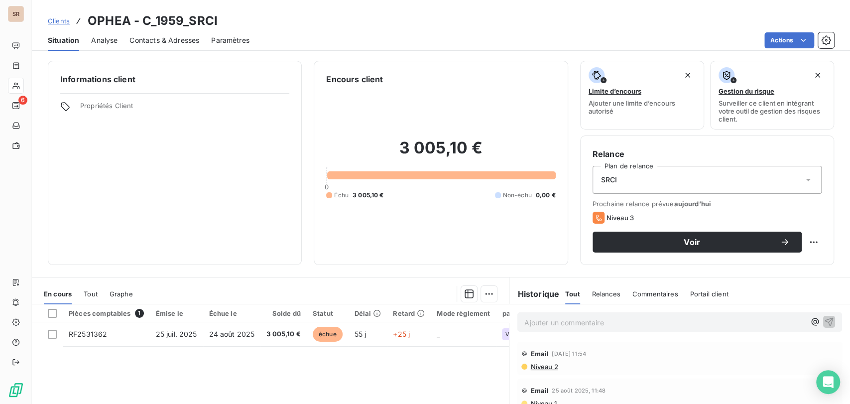
click at [152, 35] on span "Contacts & Adresses" at bounding box center [165, 40] width 70 height 10
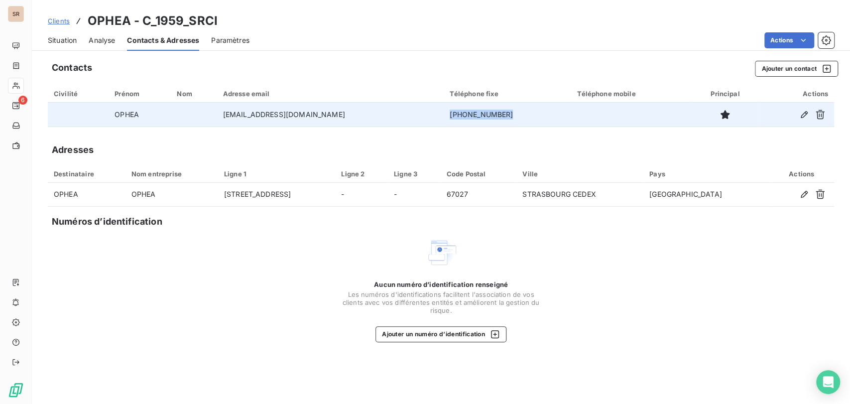
drag, startPoint x: 463, startPoint y: 114, endPoint x: 422, endPoint y: 115, distance: 40.4
click at [444, 115] on td "[PHONE_NUMBER]" at bounding box center [508, 115] width 128 height 24
copy td "[PHONE_NUMBER]"
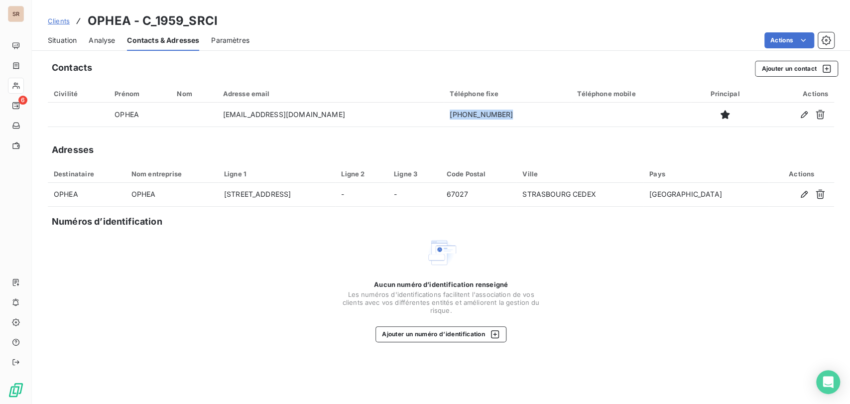
drag, startPoint x: 66, startPoint y: 35, endPoint x: 99, endPoint y: 46, distance: 34.7
click at [68, 33] on div "Situation" at bounding box center [62, 40] width 29 height 21
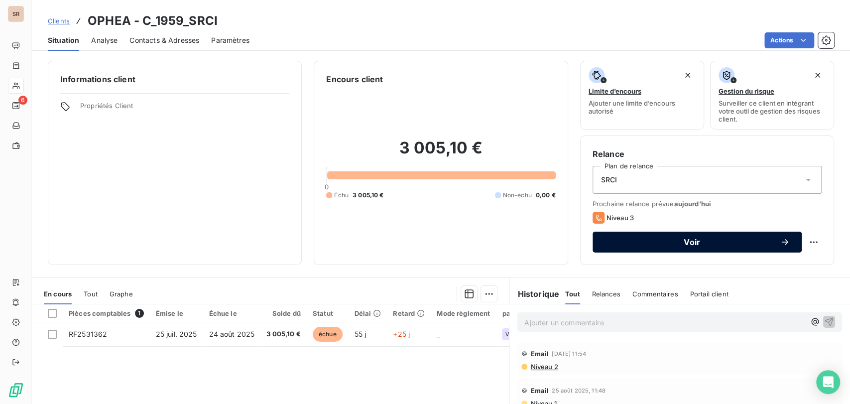
click at [635, 243] on span "Voir" at bounding box center [692, 242] width 175 height 8
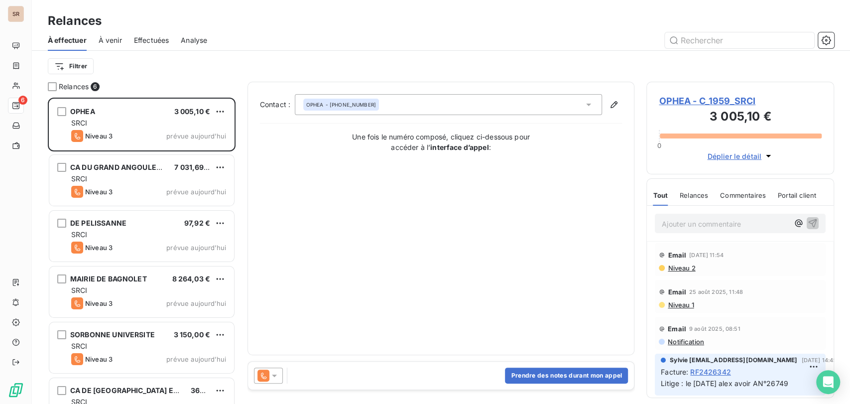
scroll to position [297, 179]
click at [572, 376] on button "Prendre des notes durant mon appel" at bounding box center [566, 376] width 123 height 16
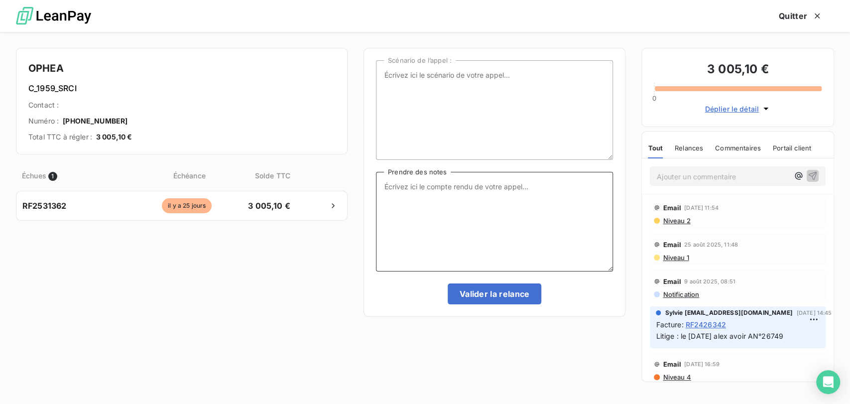
click at [410, 173] on textarea "Prendre des notes" at bounding box center [494, 222] width 237 height 100
type textarea "le [DATE] tel = personne laissé message"
click at [495, 298] on button "Valider la relance" at bounding box center [495, 293] width 94 height 21
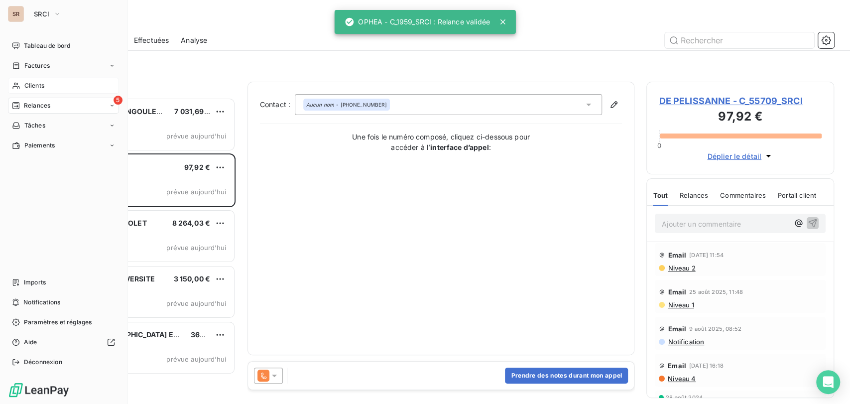
click at [29, 86] on span "Clients" at bounding box center [34, 85] width 20 height 9
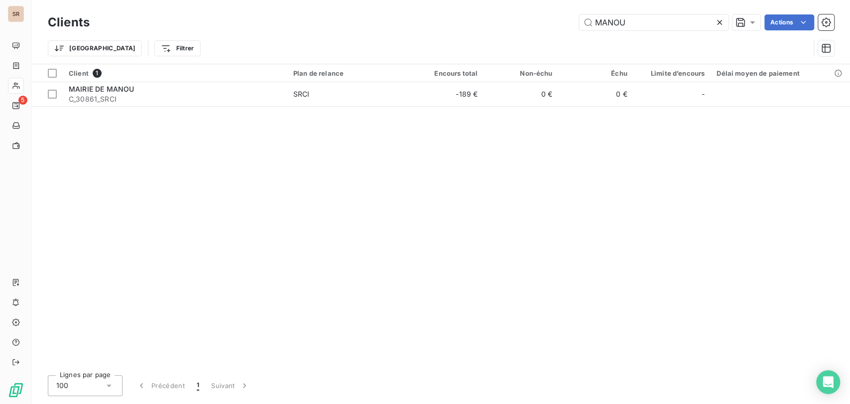
drag, startPoint x: 628, startPoint y: 25, endPoint x: 574, endPoint y: 20, distance: 54.0
click at [574, 20] on div "MANOU Actions" at bounding box center [468, 22] width 733 height 16
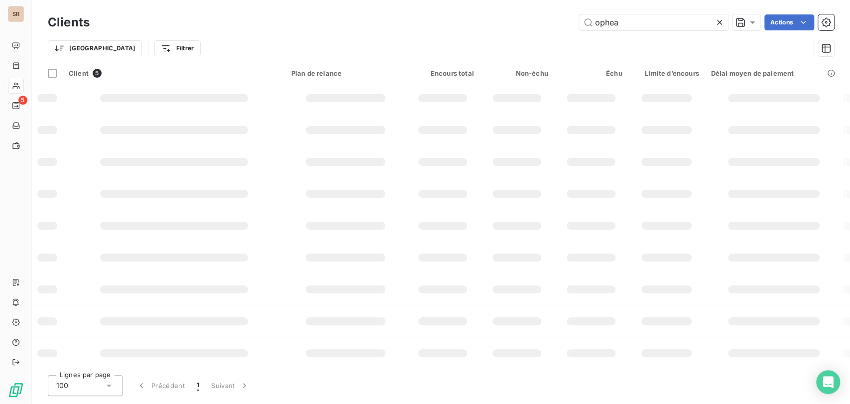
type input "ophea"
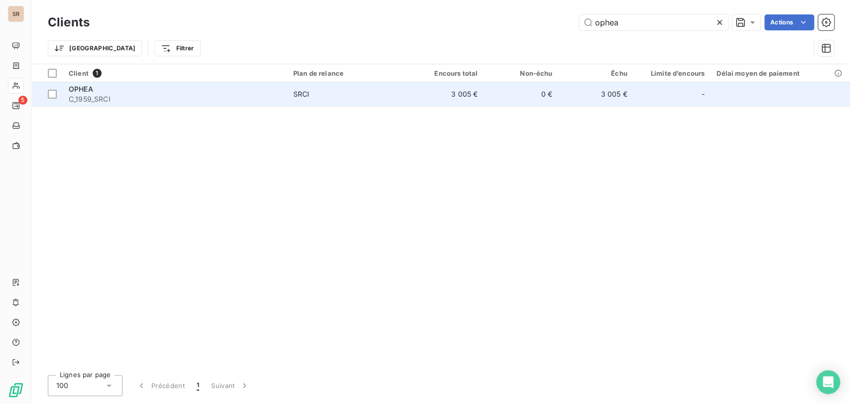
click at [78, 91] on span "OPHEA" at bounding box center [81, 89] width 24 height 8
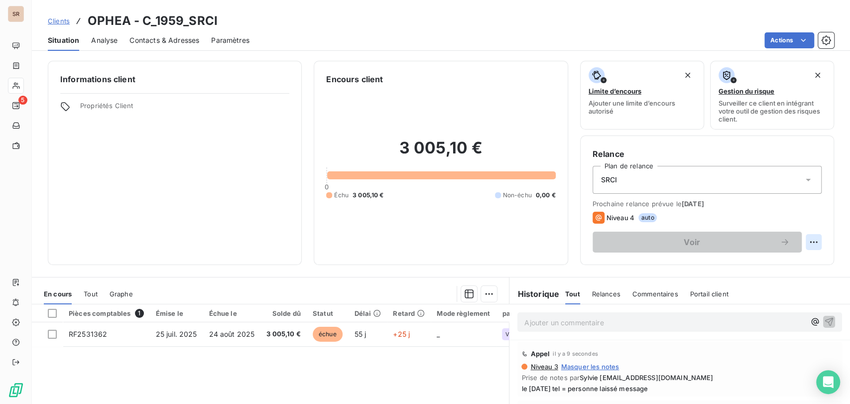
click at [805, 241] on html "SR 5 Clients OPHEA - C_1959_SRCI Situation Analyse Contacts & Adresses Paramètr…" at bounding box center [425, 202] width 850 height 404
click at [760, 266] on div "Replanifier cette action" at bounding box center [764, 264] width 89 height 16
select select "8"
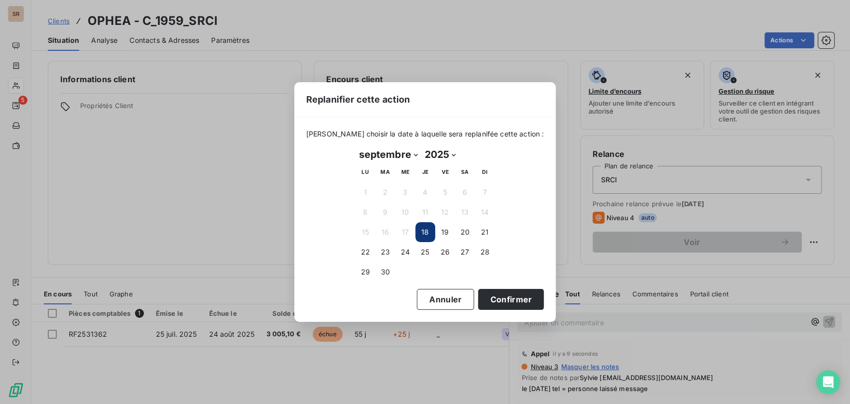
click at [424, 232] on button "18" at bounding box center [425, 232] width 20 height 20
click at [424, 231] on button "18" at bounding box center [425, 232] width 20 height 20
click at [512, 292] on button "Confirmer" at bounding box center [511, 299] width 66 height 21
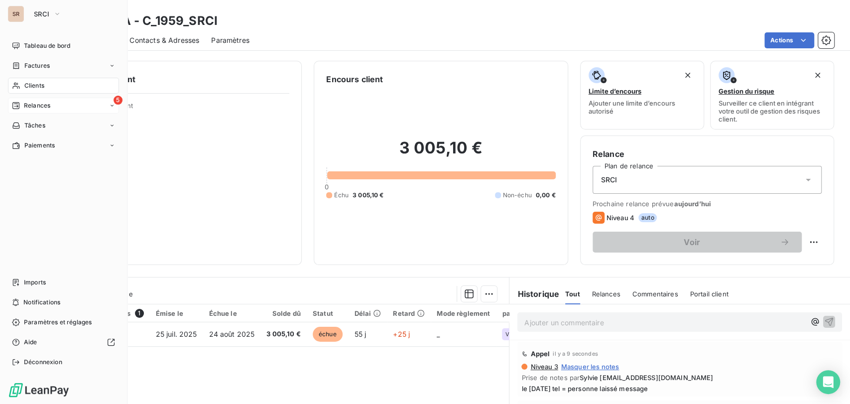
click at [40, 104] on span "Relances" at bounding box center [37, 105] width 26 height 9
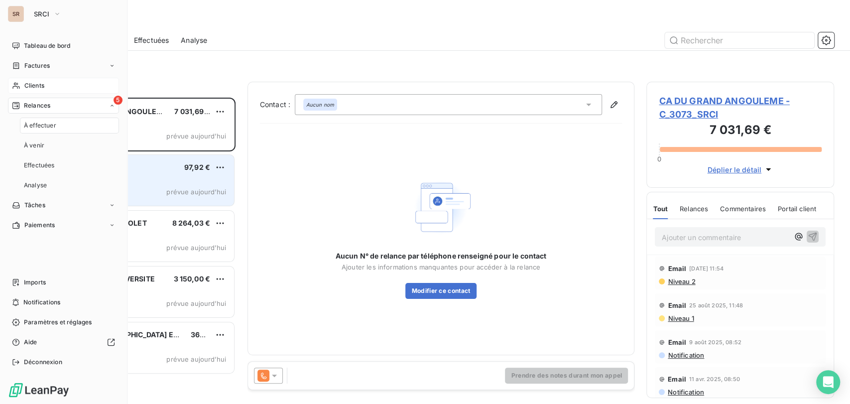
scroll to position [297, 179]
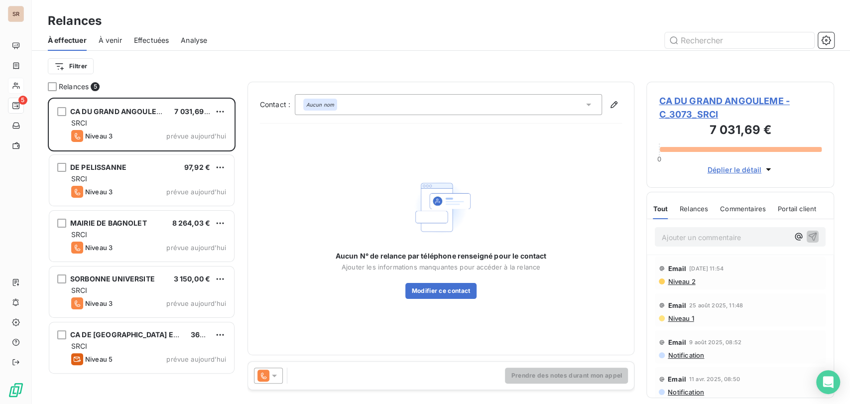
click at [698, 101] on span "CA DU GRAND ANGOULEME - C_3073_SRCI" at bounding box center [740, 107] width 163 height 27
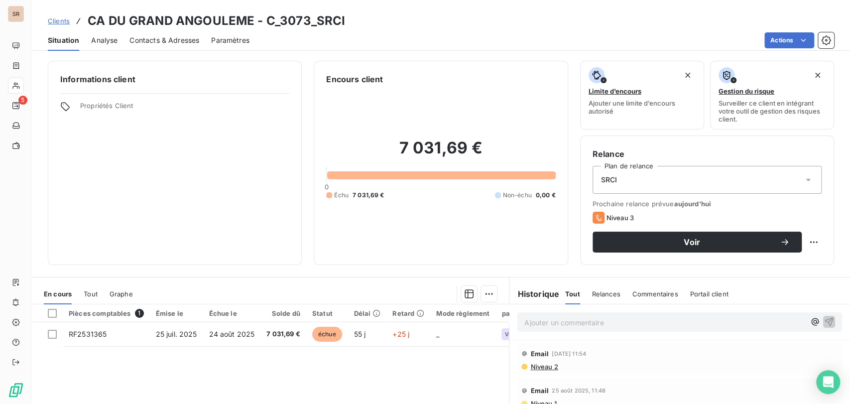
click at [167, 39] on span "Contacts & Adresses" at bounding box center [165, 40] width 70 height 10
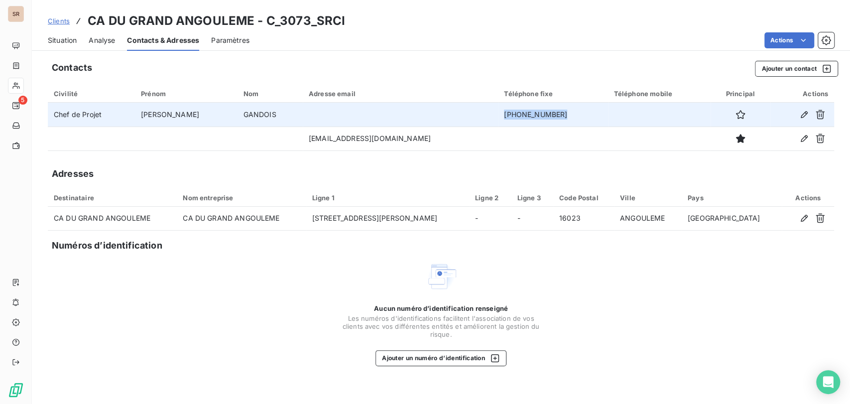
drag, startPoint x: 531, startPoint y: 113, endPoint x: 465, endPoint y: 117, distance: 65.4
click at [466, 117] on tr "Chef de Projet [PERSON_NAME] [PHONE_NUMBER]" at bounding box center [441, 115] width 787 height 24
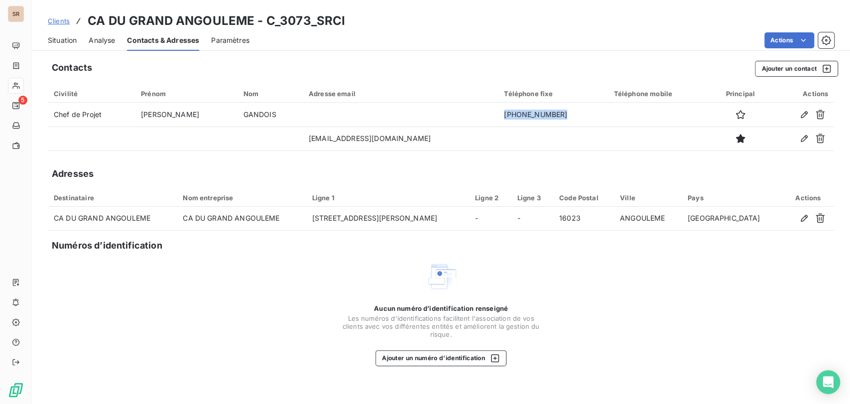
click at [61, 38] on span "Situation" at bounding box center [62, 40] width 29 height 10
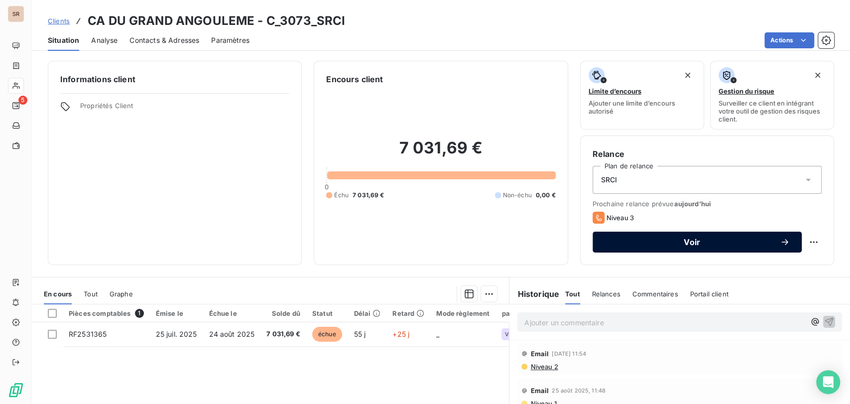
drag, startPoint x: 696, startPoint y: 243, endPoint x: 691, endPoint y: 241, distance: 5.8
click at [692, 241] on span "Voir" at bounding box center [692, 242] width 175 height 8
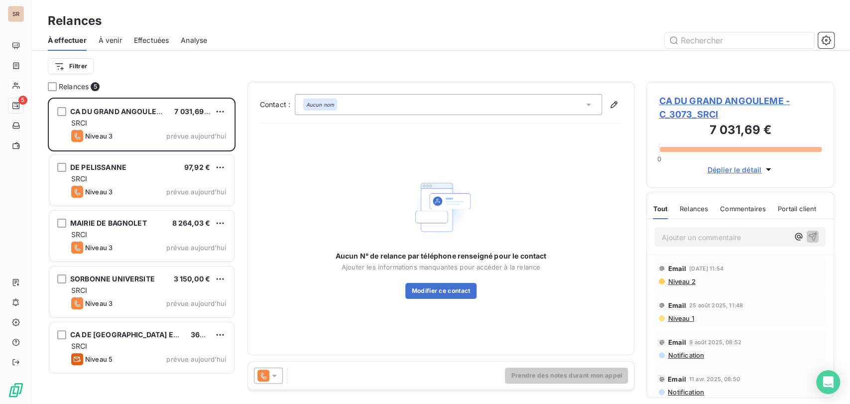
scroll to position [297, 179]
click at [590, 105] on icon at bounding box center [589, 105] width 10 height 10
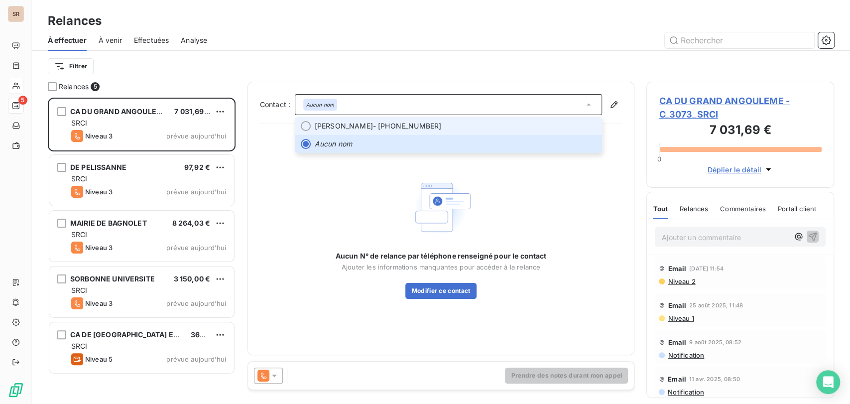
click at [310, 127] on div at bounding box center [306, 126] width 10 height 10
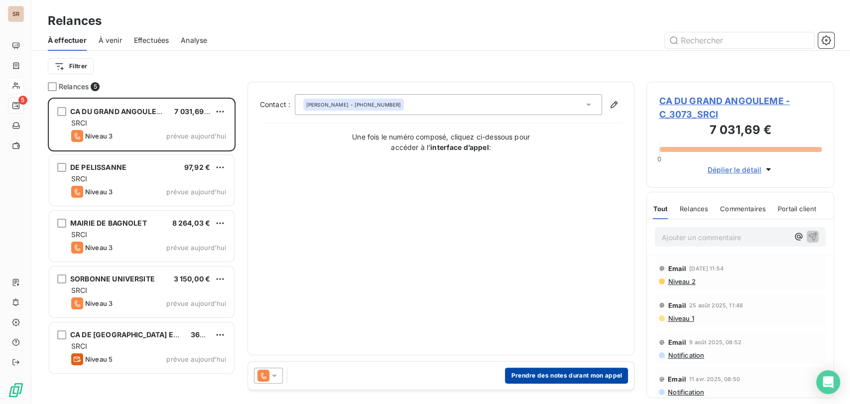
click at [552, 375] on button "Prendre des notes durant mon appel" at bounding box center [566, 376] width 123 height 16
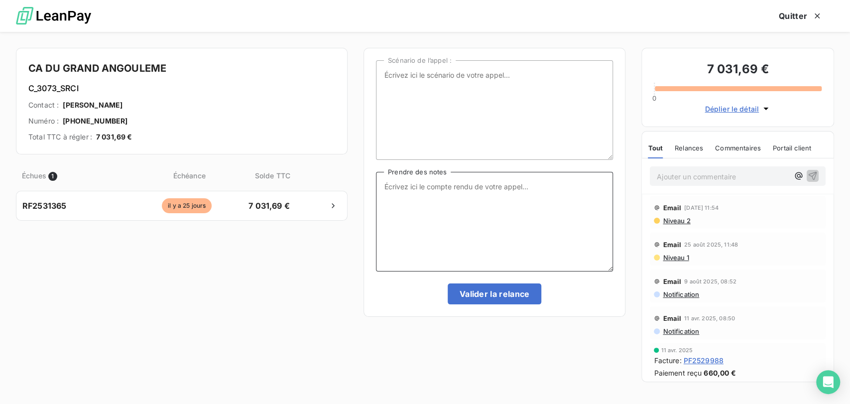
click at [402, 190] on textarea "Prendre des notes" at bounding box center [494, 222] width 237 height 100
type textarea "le [DATE] tel = personne donc laissé message"
click at [491, 298] on button "Valider la relance" at bounding box center [495, 293] width 94 height 21
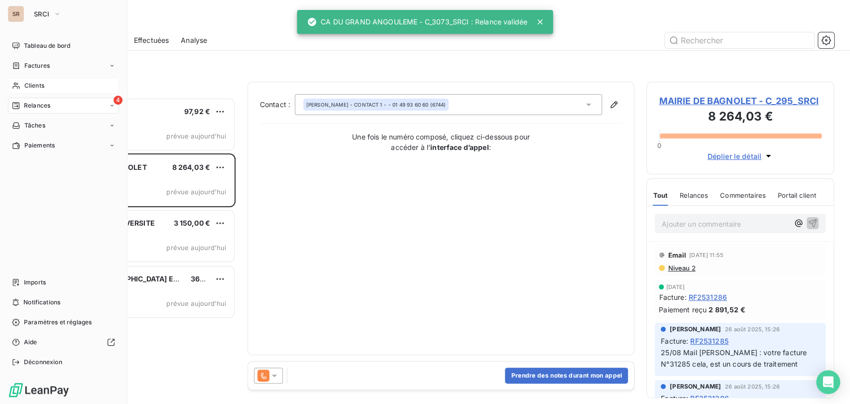
click at [49, 88] on div "Clients" at bounding box center [63, 86] width 111 height 16
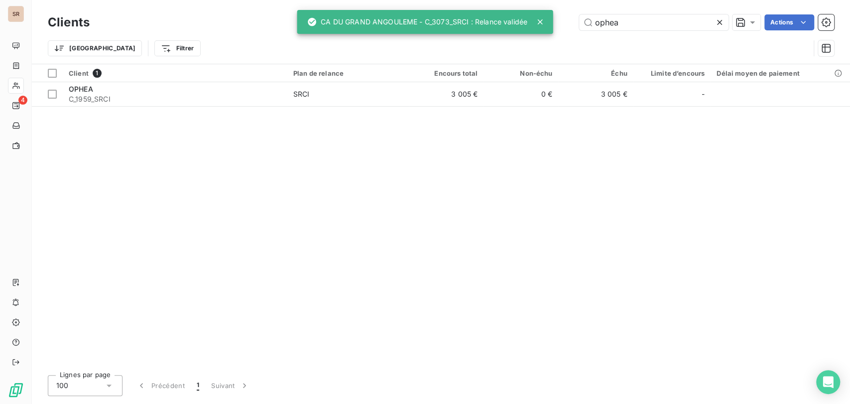
drag, startPoint x: 626, startPoint y: 25, endPoint x: 444, endPoint y: 26, distance: 181.8
click at [444, 26] on div "SR 4 Clients ophea Actions Trier Filtrer Client 1 Plan de relance Encours total…" at bounding box center [425, 202] width 850 height 404
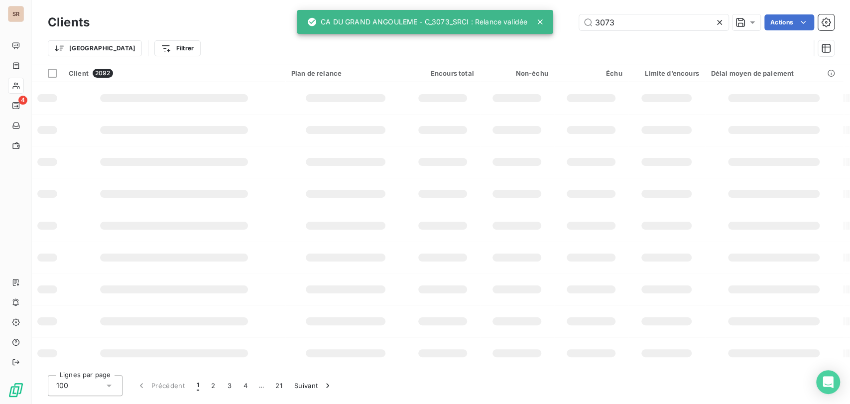
type input "3073"
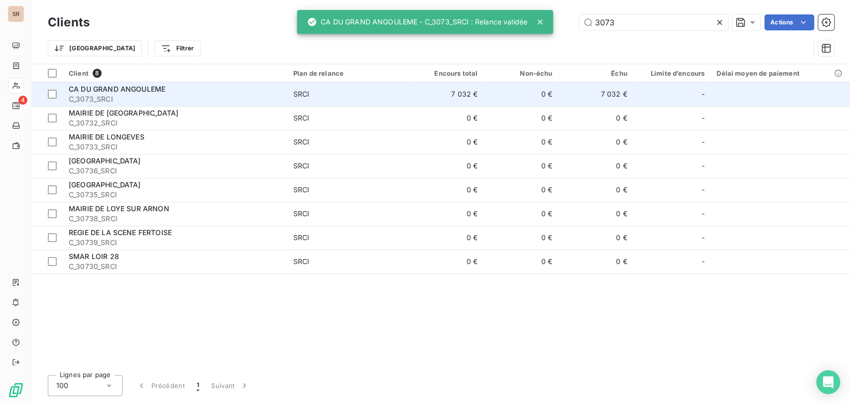
click at [117, 98] on span "C_3073_SRCI" at bounding box center [175, 99] width 213 height 10
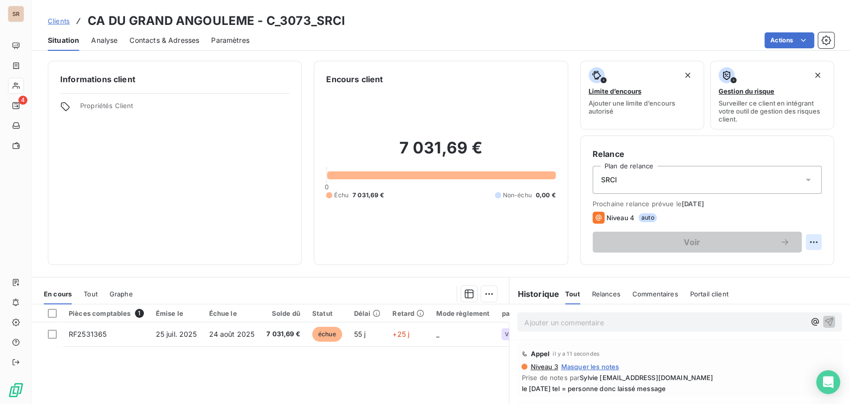
click at [805, 242] on html "SR 4 Clients CA DU GRAND ANGOULEME - C_3073_SRCI Situation Analyse Contacts & A…" at bounding box center [425, 202] width 850 height 404
click at [747, 261] on div "Replanifier cette action" at bounding box center [764, 264] width 89 height 16
select select "8"
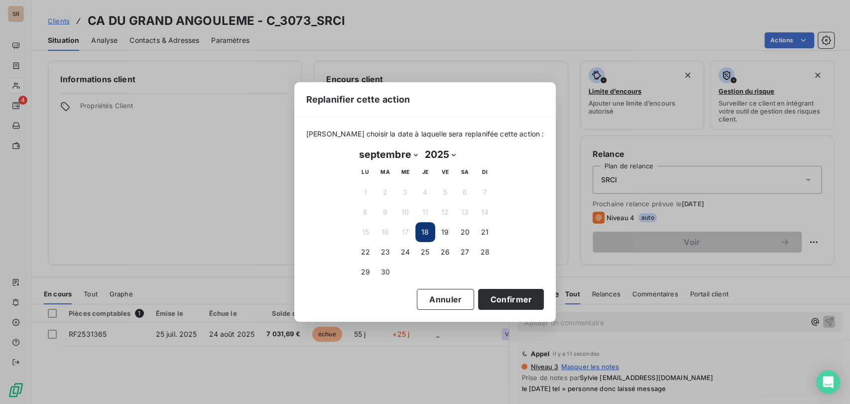
click at [425, 238] on button "18" at bounding box center [425, 232] width 20 height 20
click at [504, 300] on button "Confirmer" at bounding box center [511, 299] width 66 height 21
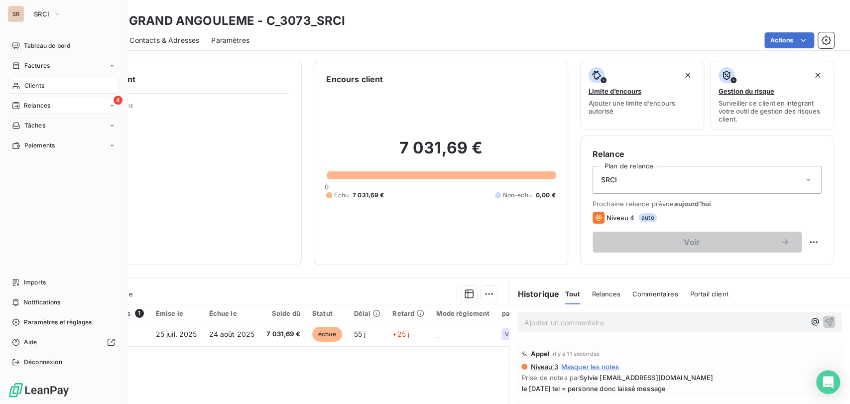
click at [76, 104] on div "4 Relances" at bounding box center [63, 106] width 111 height 16
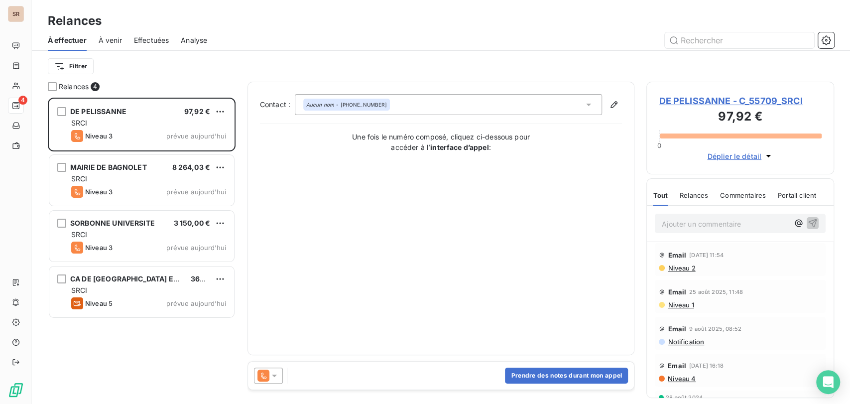
scroll to position [297, 179]
click at [701, 105] on span "DE PELISSANNE - C_55709_SRCI" at bounding box center [740, 100] width 163 height 13
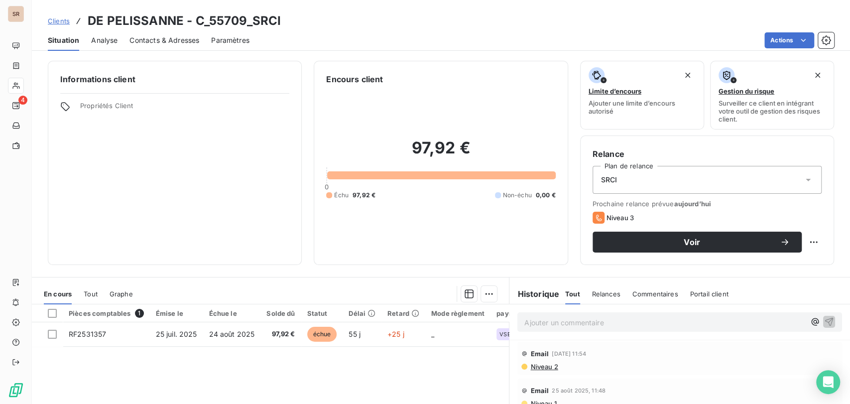
click at [178, 38] on span "Contacts & Adresses" at bounding box center [165, 40] width 70 height 10
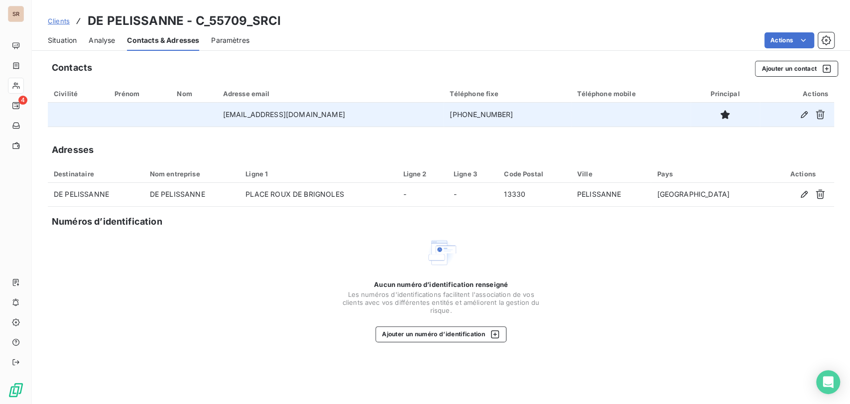
drag, startPoint x: 511, startPoint y: 113, endPoint x: 429, endPoint y: 113, distance: 81.2
click at [429, 113] on tr "[EMAIL_ADDRESS][DOMAIN_NAME] [PHONE_NUMBER]" at bounding box center [441, 115] width 787 height 24
copy tr "[PHONE_NUMBER]"
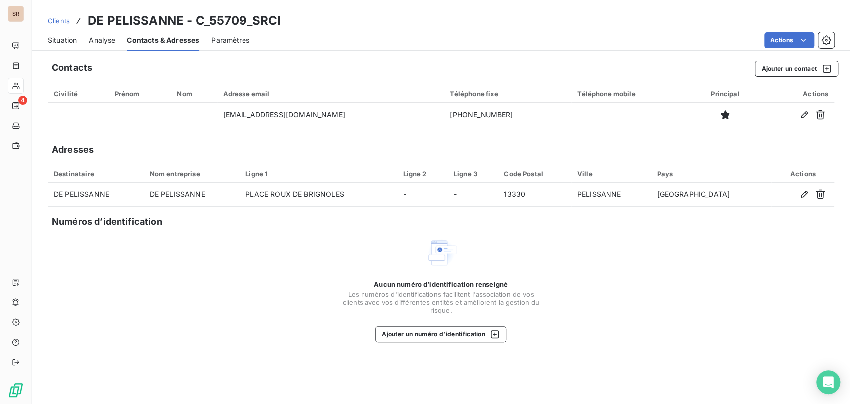
click at [55, 37] on span "Situation" at bounding box center [62, 40] width 29 height 10
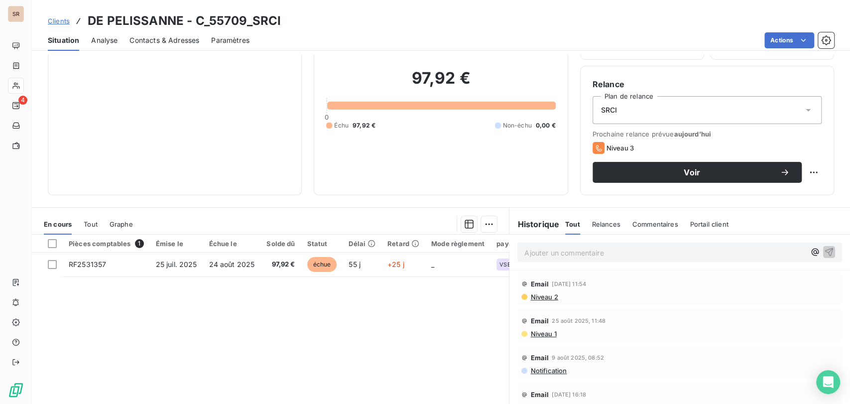
scroll to position [69, 0]
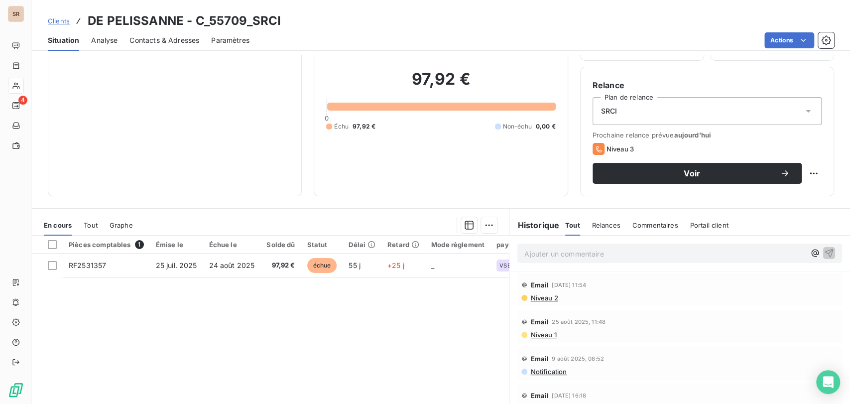
click at [174, 38] on span "Contacts & Adresses" at bounding box center [165, 40] width 70 height 10
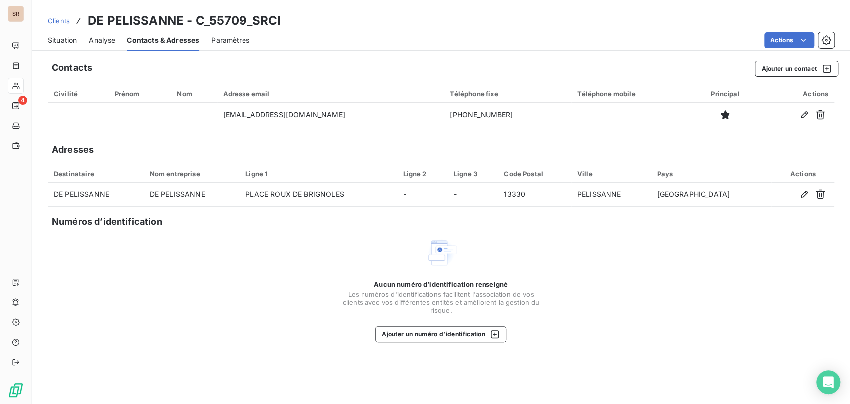
click at [64, 40] on span "Situation" at bounding box center [62, 40] width 29 height 10
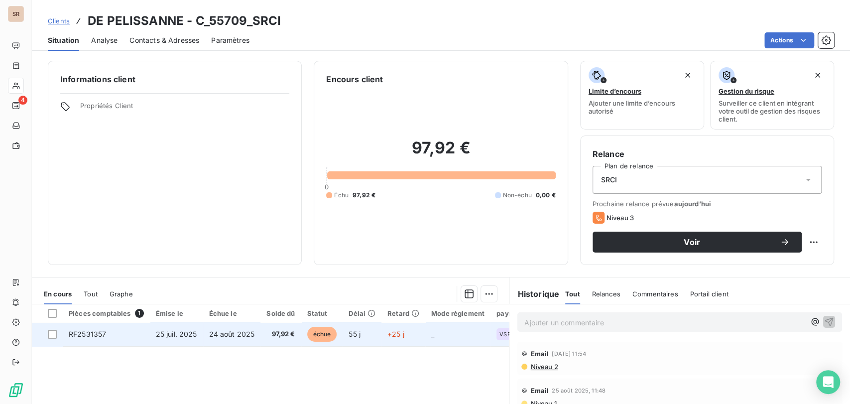
click at [95, 333] on span "RF2531357" at bounding box center [87, 334] width 37 height 8
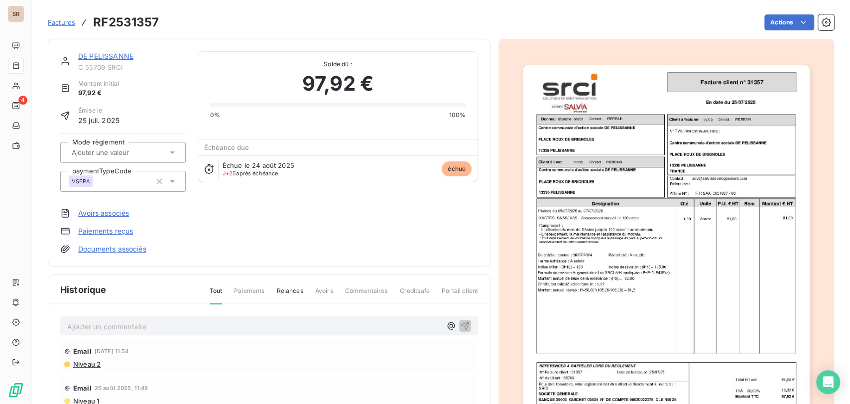
click at [613, 255] on img "button" at bounding box center [666, 268] width 287 height 406
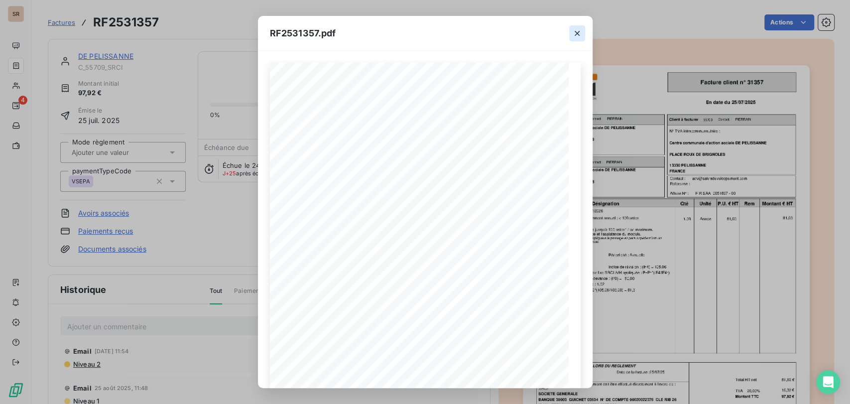
click at [578, 36] on icon "button" at bounding box center [577, 33] width 10 height 10
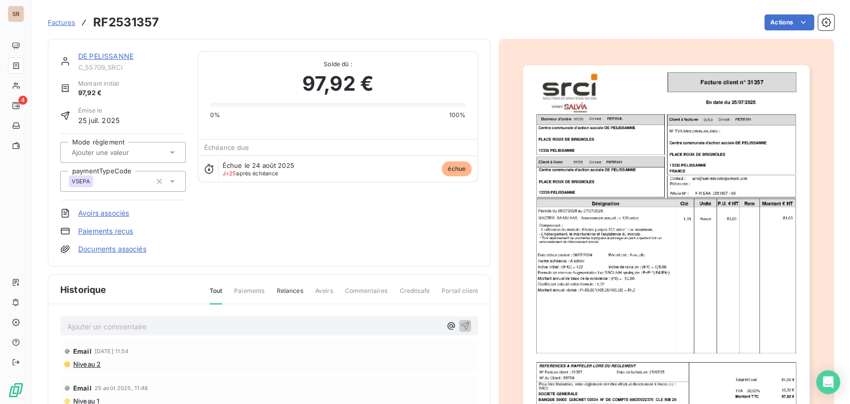
click at [101, 58] on link "DE PELISSANNE" at bounding box center [105, 56] width 55 height 8
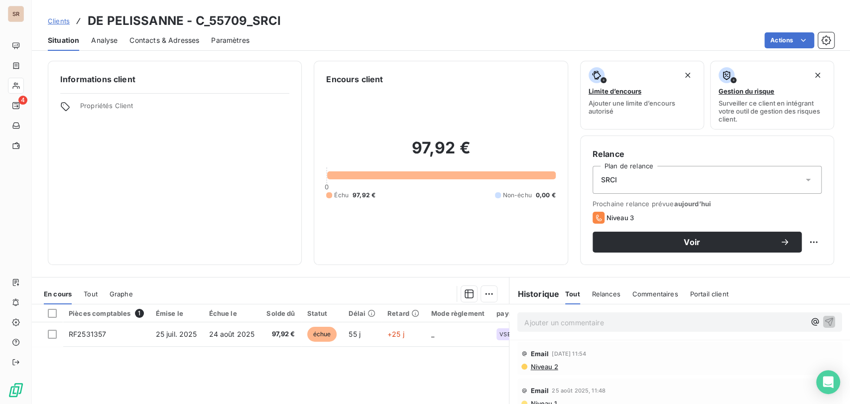
click at [153, 39] on span "Contacts & Adresses" at bounding box center [165, 40] width 70 height 10
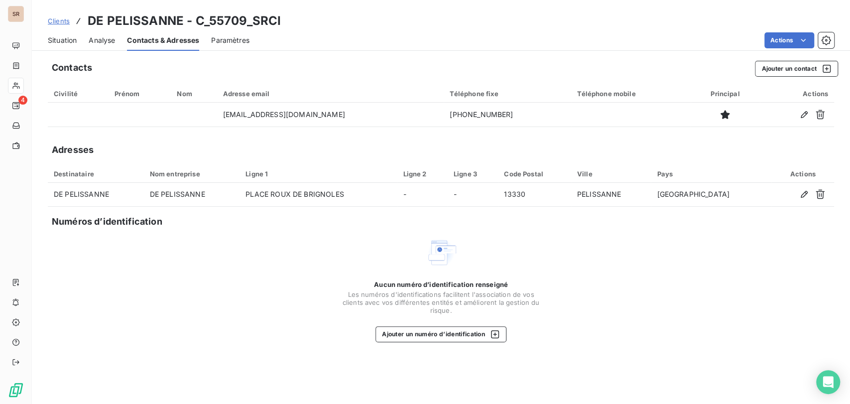
click at [67, 37] on span "Situation" at bounding box center [62, 40] width 29 height 10
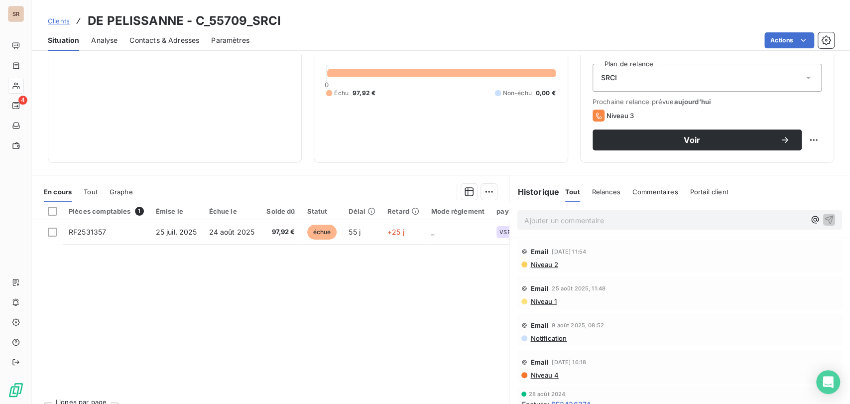
scroll to position [108, 0]
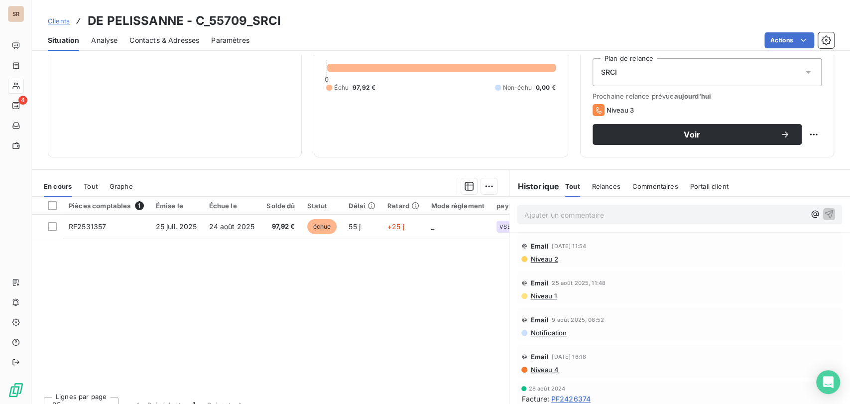
drag, startPoint x: 143, startPoint y: 35, endPoint x: 155, endPoint y: 41, distance: 12.7
click at [144, 35] on span "Contacts & Adresses" at bounding box center [165, 40] width 70 height 10
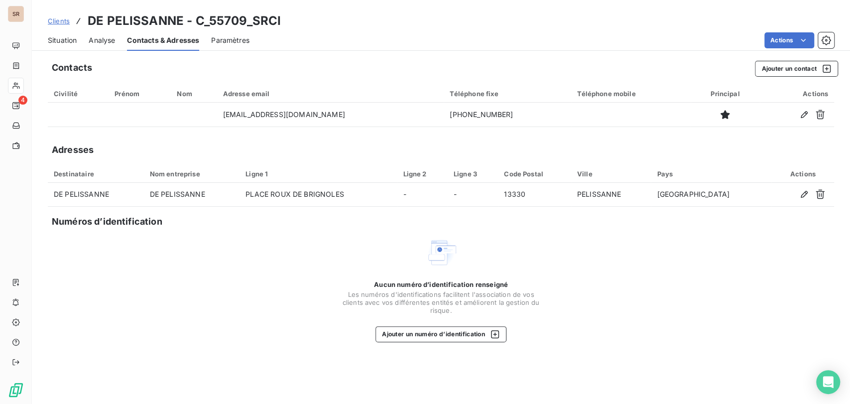
click at [60, 41] on span "Situation" at bounding box center [62, 40] width 29 height 10
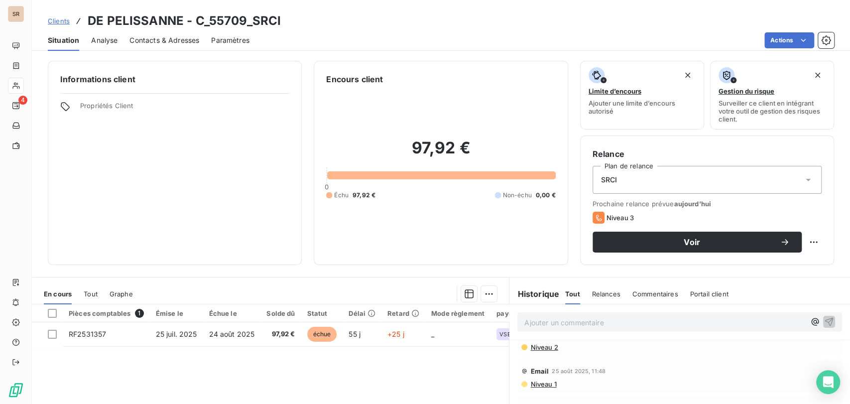
scroll to position [0, 0]
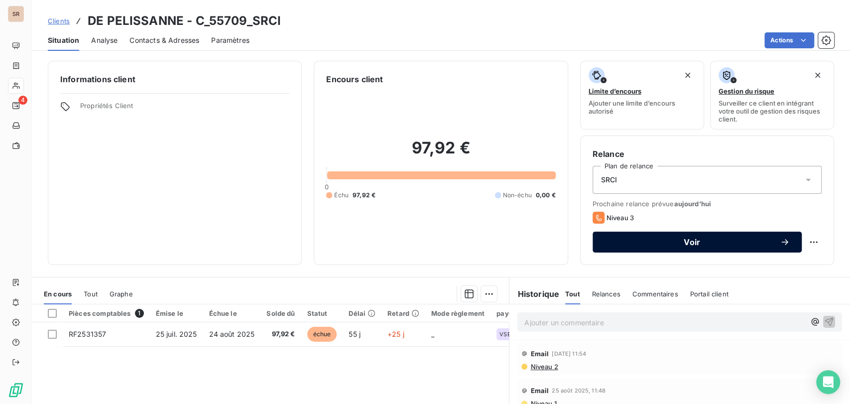
click at [780, 243] on icon "button" at bounding box center [785, 242] width 10 height 10
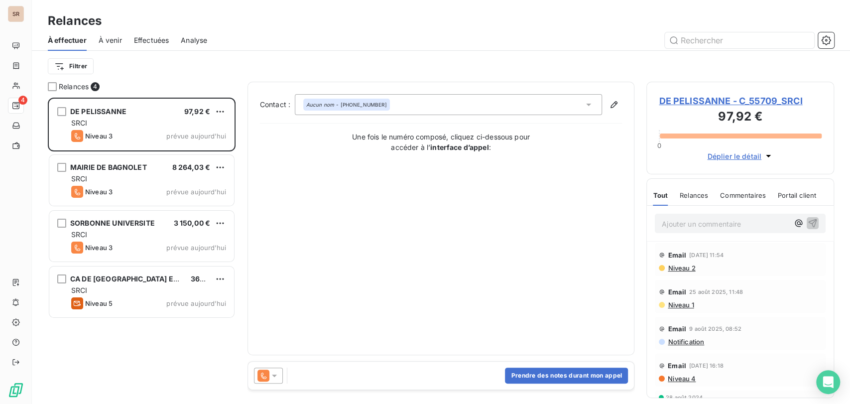
scroll to position [297, 179]
click at [275, 376] on icon at bounding box center [274, 376] width 5 height 2
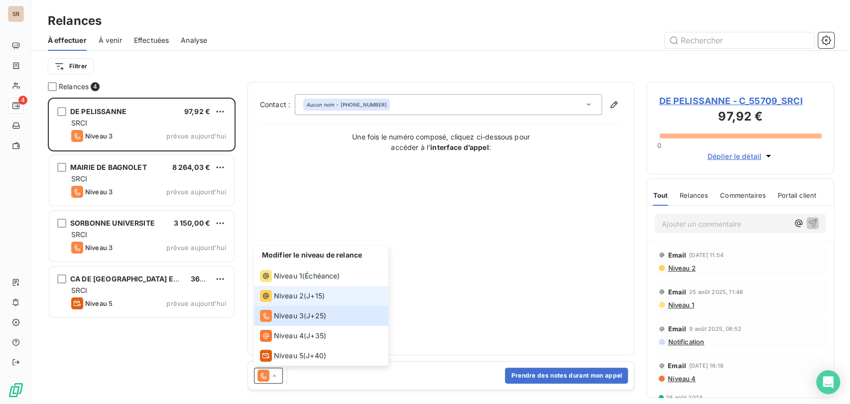
click at [282, 293] on span "Niveau 2" at bounding box center [289, 296] width 30 height 10
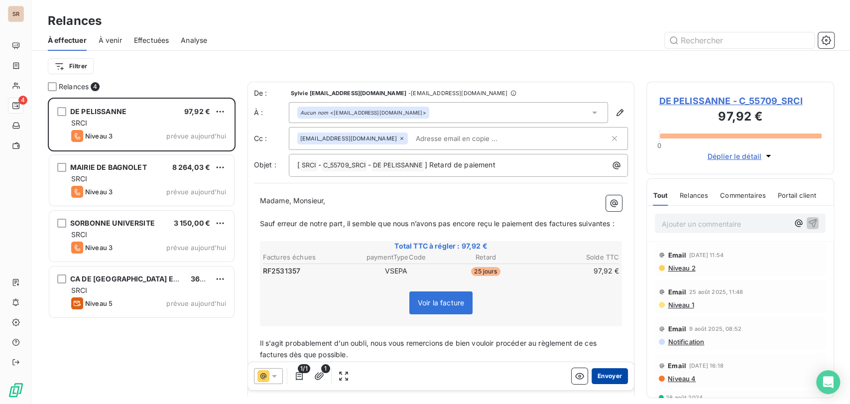
click at [599, 374] on button "Envoyer" at bounding box center [610, 376] width 36 height 16
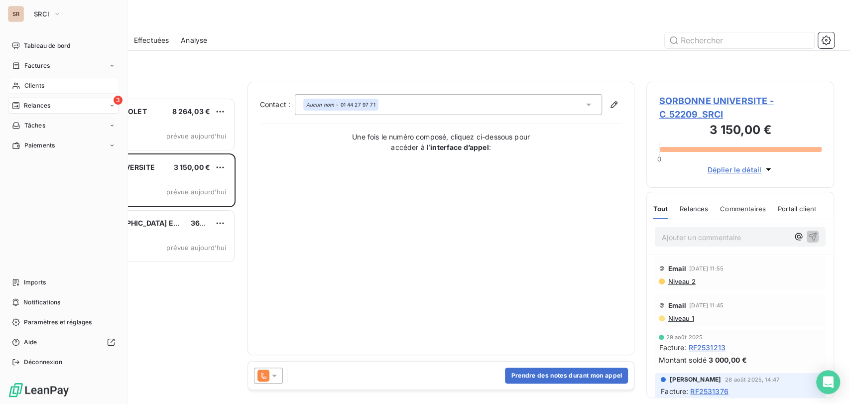
click at [29, 87] on span "Clients" at bounding box center [34, 85] width 20 height 9
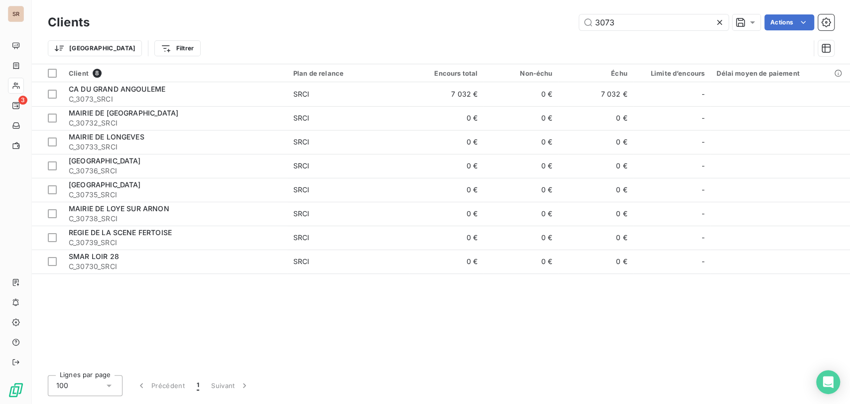
drag, startPoint x: 620, startPoint y: 25, endPoint x: 575, endPoint y: 21, distance: 45.5
click at [585, 22] on input "3073" at bounding box center [653, 22] width 149 height 16
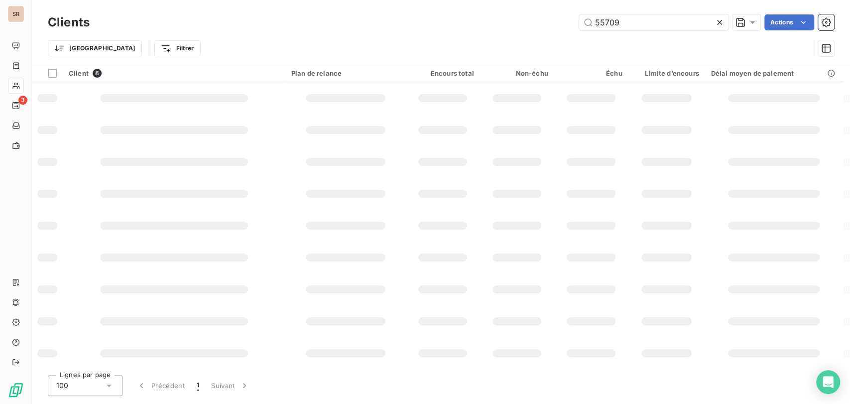
type input "55709"
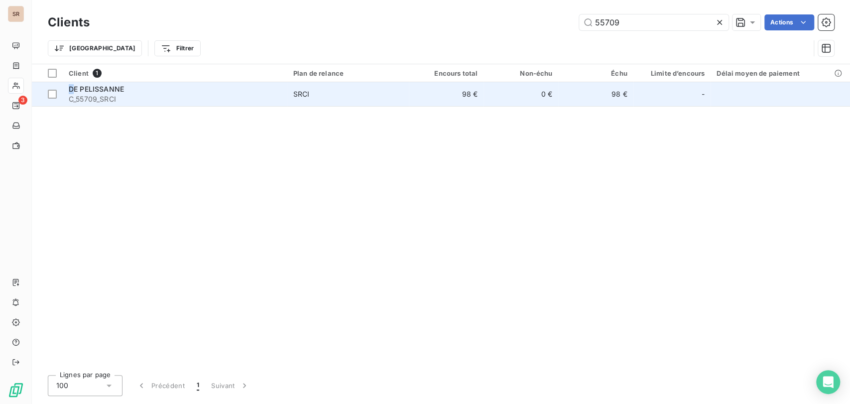
drag, startPoint x: 74, startPoint y: 93, endPoint x: 67, endPoint y: 88, distance: 8.9
click at [67, 88] on td "DE PELISSANNE C_55709_SRCI" at bounding box center [175, 94] width 225 height 24
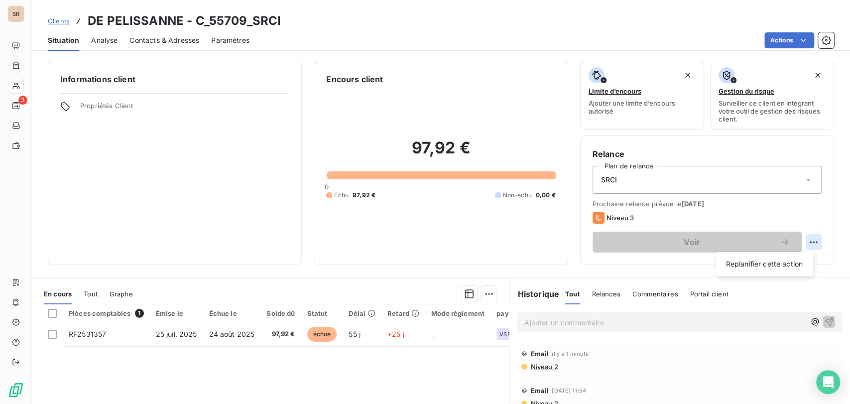
click at [806, 241] on html "SR 3 Clients DE PELISSANNE - C_55709_SRCI Situation Analyse Contacts & Adresses…" at bounding box center [425, 202] width 850 height 404
click at [766, 263] on div "Replanifier cette action" at bounding box center [764, 264] width 89 height 16
select select "8"
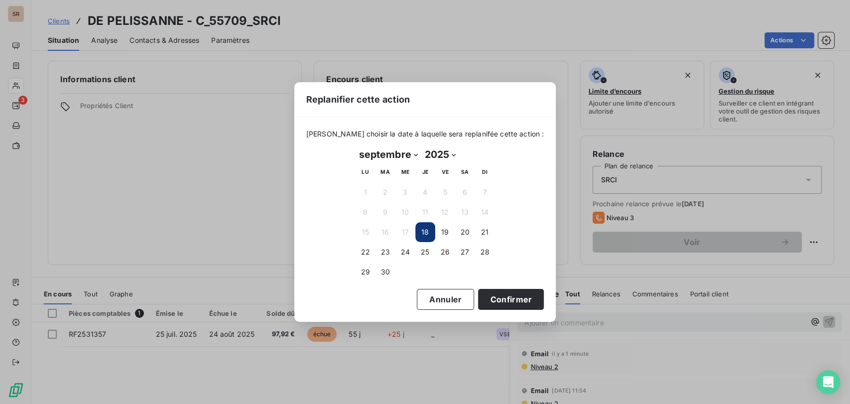
click at [427, 235] on button "18" at bounding box center [425, 232] width 20 height 20
click at [479, 294] on button "Confirmer" at bounding box center [511, 299] width 66 height 21
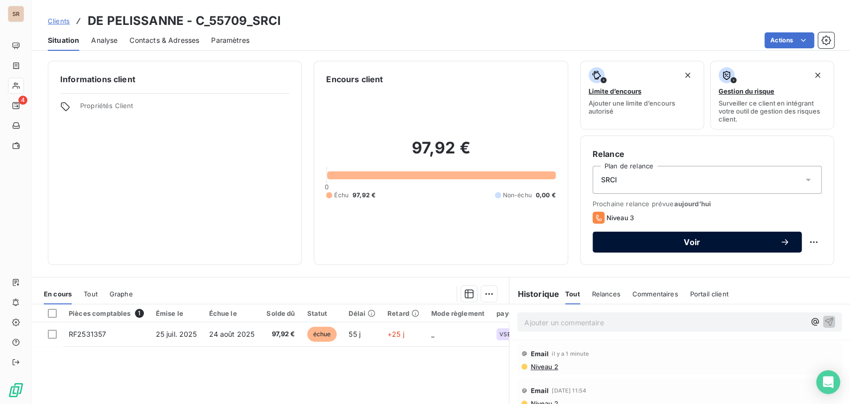
click at [654, 242] on span "Voir" at bounding box center [692, 242] width 175 height 8
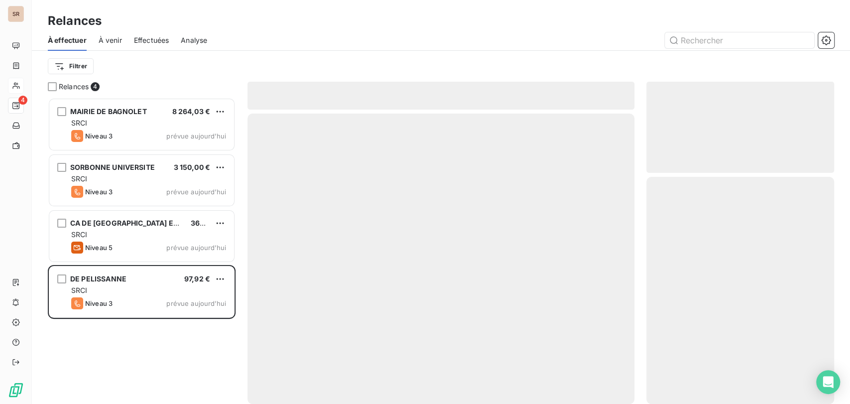
scroll to position [297, 179]
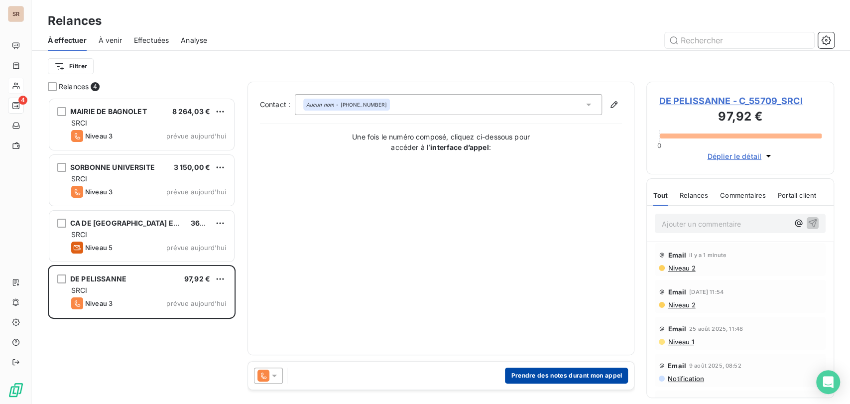
click at [534, 374] on button "Prendre des notes durant mon appel" at bounding box center [566, 376] width 123 height 16
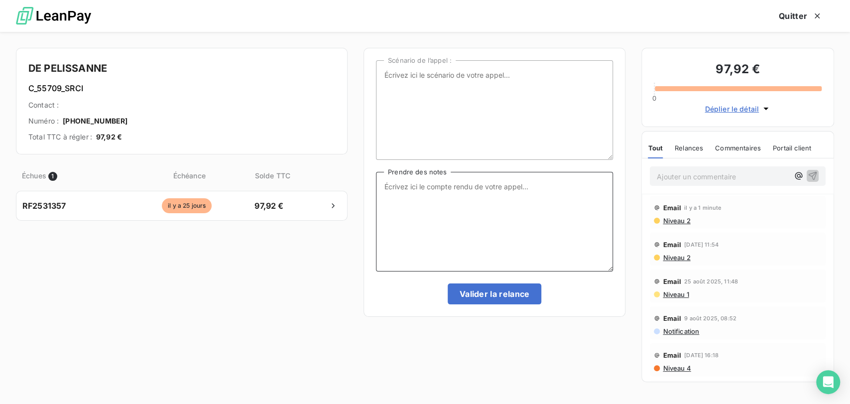
click at [385, 188] on textarea "Prendre des notes" at bounding box center [494, 222] width 237 height 100
click at [459, 187] on textarea "le [DATE] tel compta = en attente de validation = en cours" at bounding box center [494, 222] width 237 height 100
type textarea "le [DATE] tel compta CCAS = en attente de validation = en cours"
click at [499, 297] on button "Valider la relance" at bounding box center [495, 293] width 94 height 21
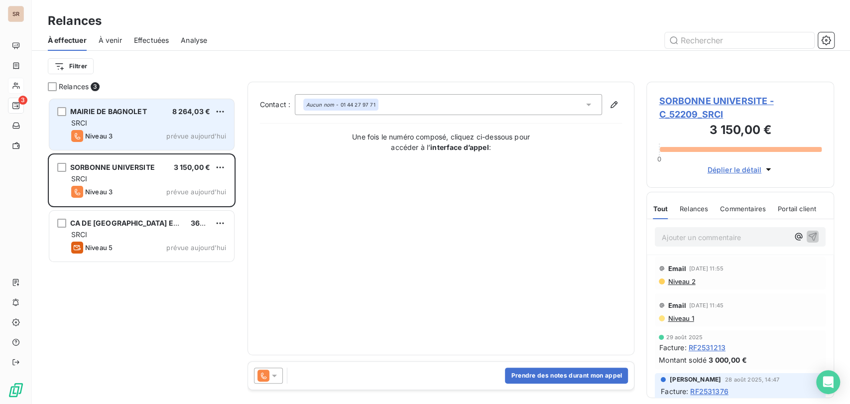
click at [140, 116] on div "MAIRIE DE BAGNOLET" at bounding box center [108, 112] width 77 height 10
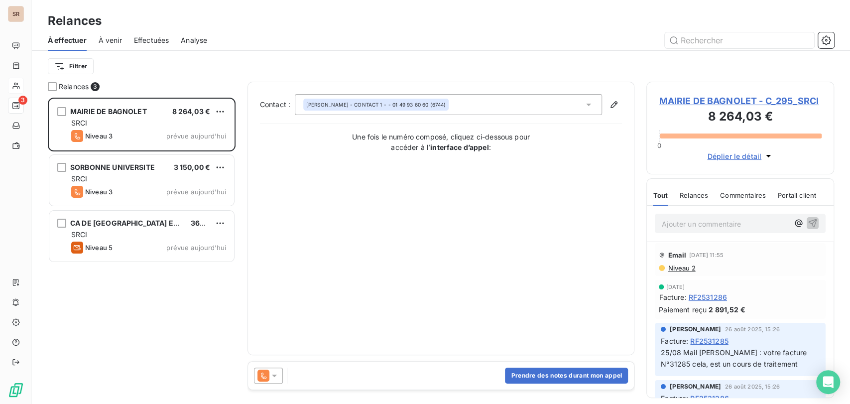
click at [688, 101] on span "MAIRIE DE BAGNOLET - C_295_SRCI" at bounding box center [740, 100] width 163 height 13
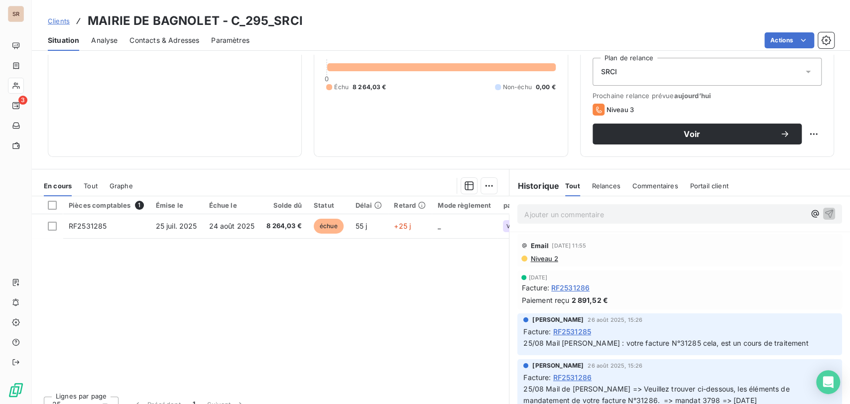
scroll to position [111, 0]
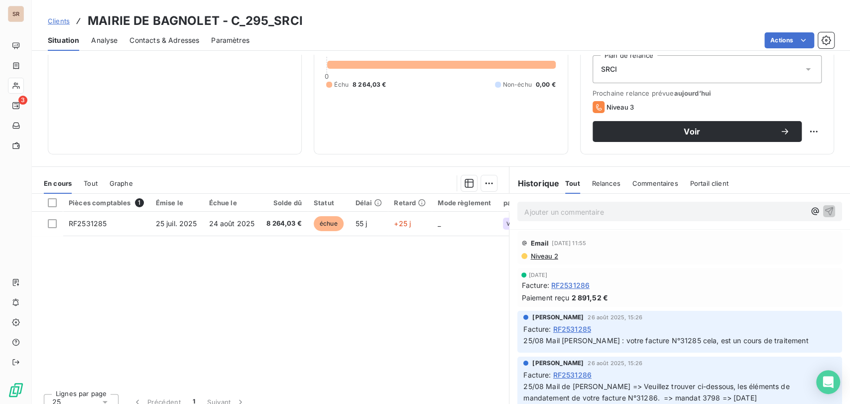
click at [168, 40] on span "Contacts & Adresses" at bounding box center [165, 40] width 70 height 10
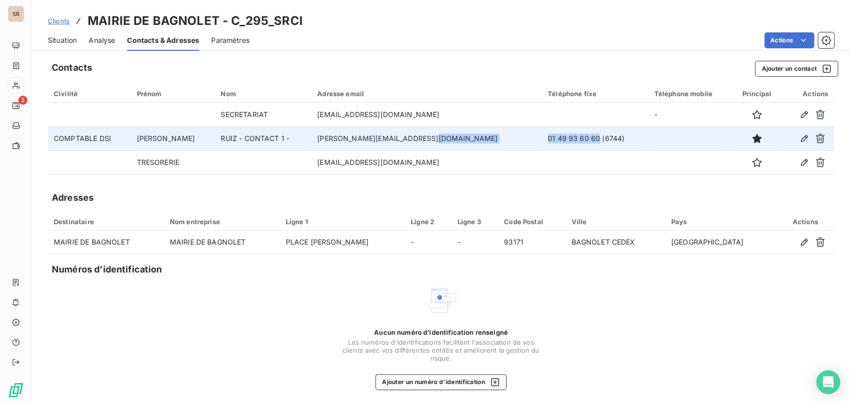
drag, startPoint x: 560, startPoint y: 140, endPoint x: 498, endPoint y: 130, distance: 63.7
click at [497, 137] on tr "COMPTABLE DSI [PERSON_NAME] - CONTACT 1 - [PERSON_NAME][EMAIL_ADDRESS][DOMAIN_N…" at bounding box center [441, 139] width 787 height 24
copy tr "01 49 93 60 60"
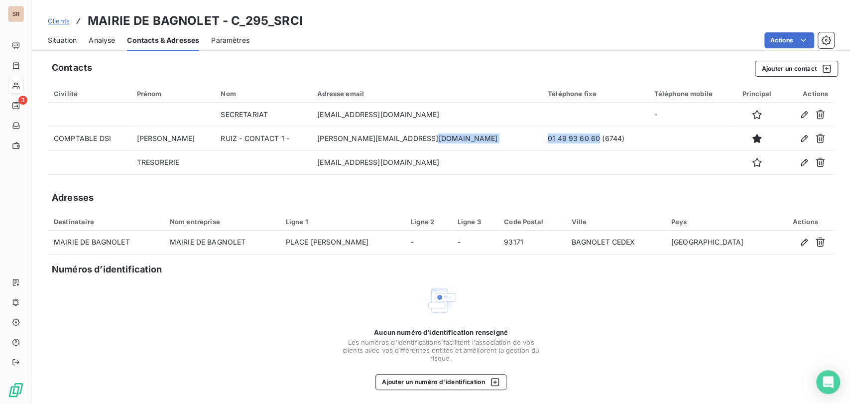
click at [66, 41] on span "Situation" at bounding box center [62, 40] width 29 height 10
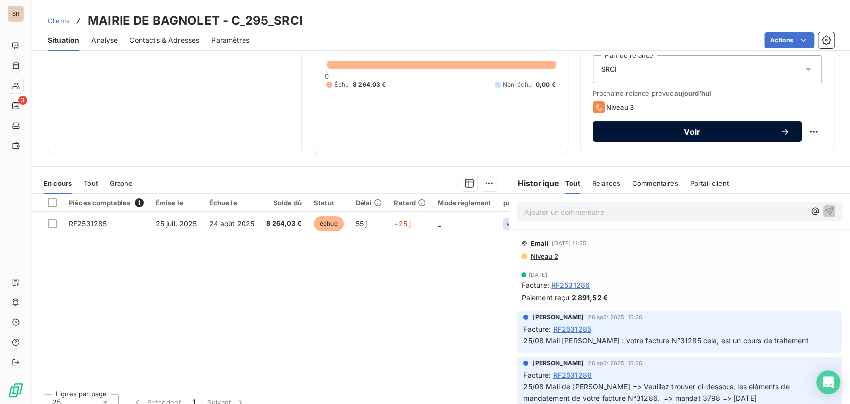
click at [716, 133] on span "Voir" at bounding box center [692, 132] width 175 height 8
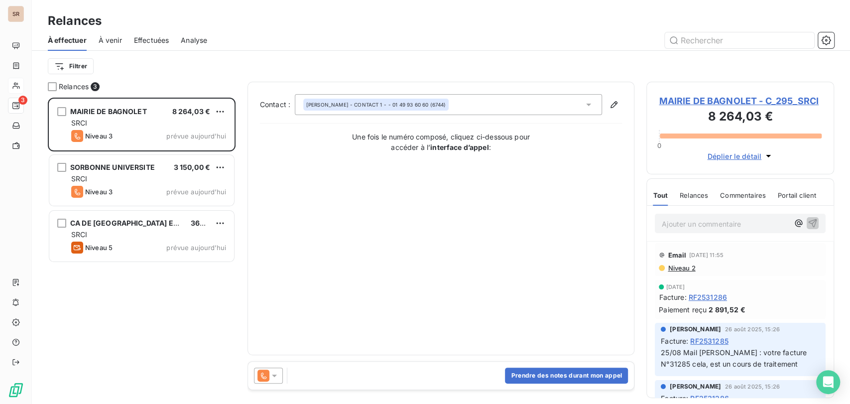
scroll to position [297, 179]
click at [523, 376] on button "Prendre des notes durant mon appel" at bounding box center [566, 376] width 123 height 16
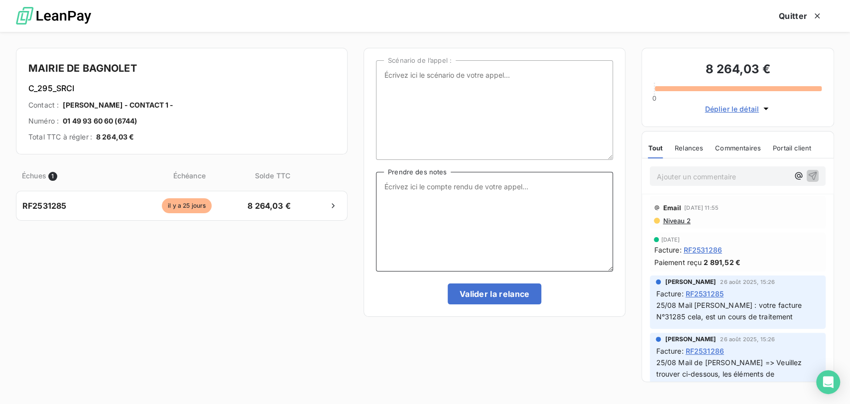
click at [387, 191] on textarea "Prendre des notes" at bounding box center [494, 222] width 237 height 100
click at [573, 188] on textarea "le [DATE] tel [PERSON_NAME] = tjrs en attente de validation d ela direction qu'…" at bounding box center [494, 222] width 237 height 100
click at [554, 199] on textarea "le [DATE] tel [PERSON_NAME] = tjrs en attente de validation de la direction qu'…" at bounding box center [494, 222] width 237 height 100
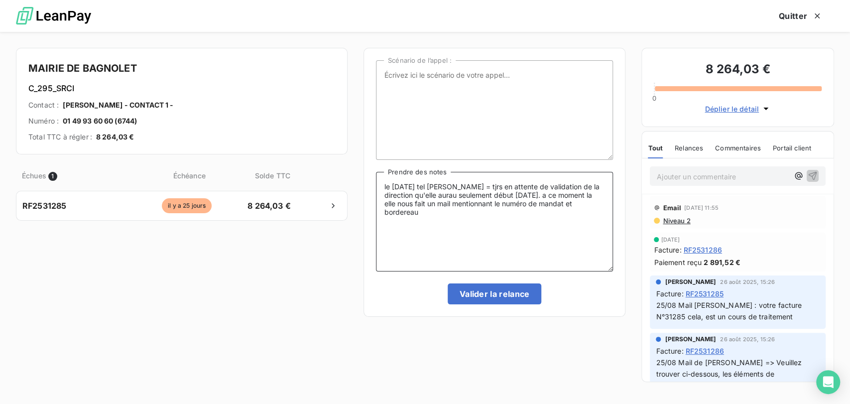
click at [457, 194] on textarea "le [DATE] tel [PERSON_NAME] = tjrs en attente de validation de la direction qu'…" at bounding box center [494, 222] width 237 height 100
click at [547, 195] on textarea "le [DATE] tel [PERSON_NAME] = tjrs en attente de validation de la direction qu'…" at bounding box center [494, 222] width 237 height 100
click at [426, 203] on textarea "le [DATE] tel [PERSON_NAME] = tjrs en attente de validation de la direction qu'…" at bounding box center [494, 222] width 237 height 100
click at [541, 204] on textarea "le [DATE] tel [PERSON_NAME] = tjrs en attente de validation de la direction qu'…" at bounding box center [494, 222] width 237 height 100
click at [586, 203] on textarea "le [DATE] tel [PERSON_NAME] = tjrs en attente de validation de la direction qu'…" at bounding box center [494, 222] width 237 height 100
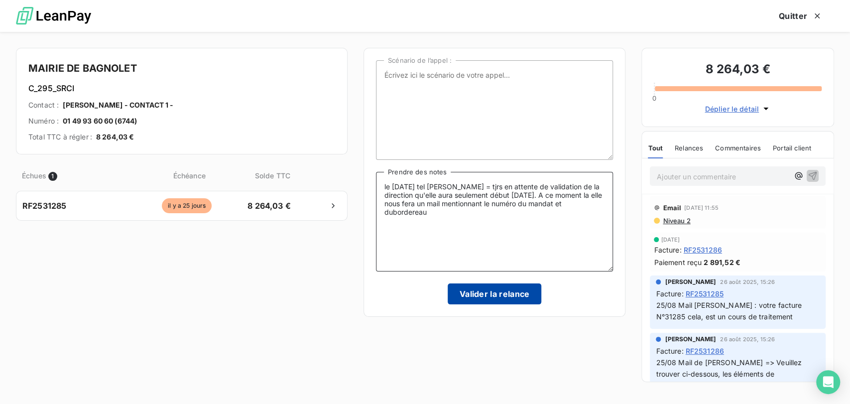
type textarea "le [DATE] tel [PERSON_NAME] = tjrs en attente de validation de la direction qu'…"
click at [512, 296] on button "Valider la relance" at bounding box center [495, 293] width 94 height 21
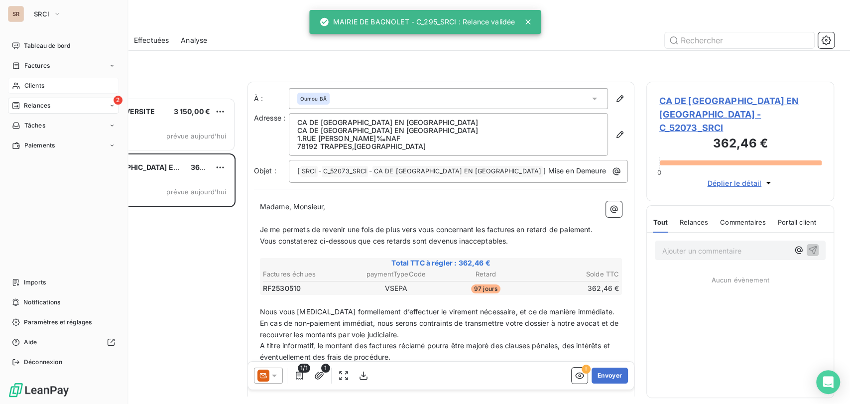
click at [22, 86] on div "Clients" at bounding box center [63, 86] width 111 height 16
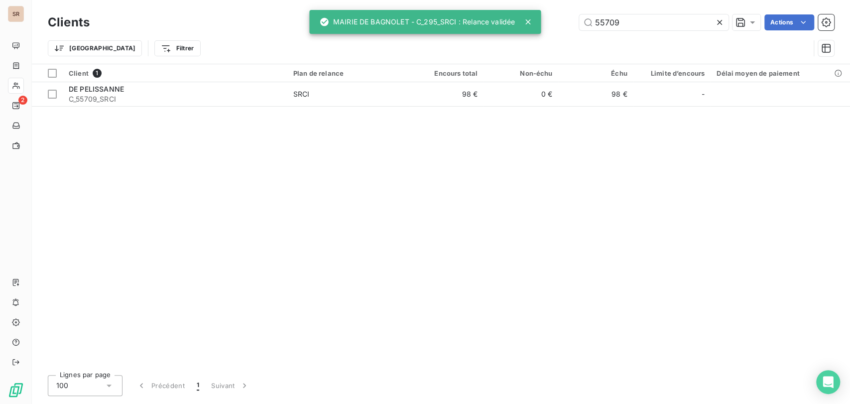
drag, startPoint x: 622, startPoint y: 19, endPoint x: 558, endPoint y: 15, distance: 63.4
click at [561, 20] on div "55709 Actions" at bounding box center [468, 22] width 733 height 16
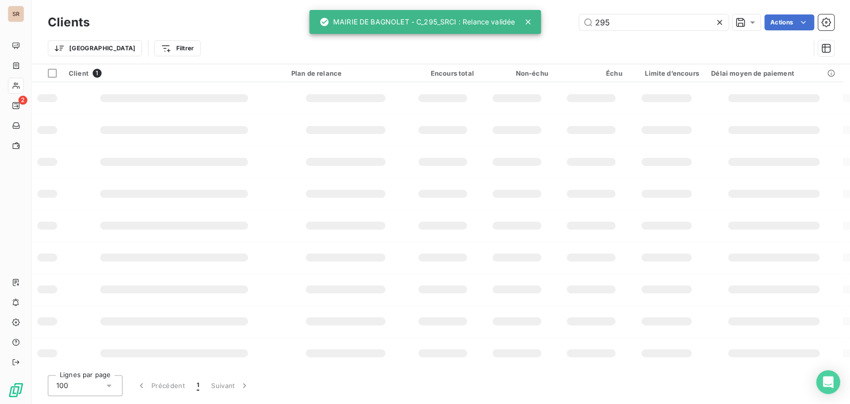
type input "295"
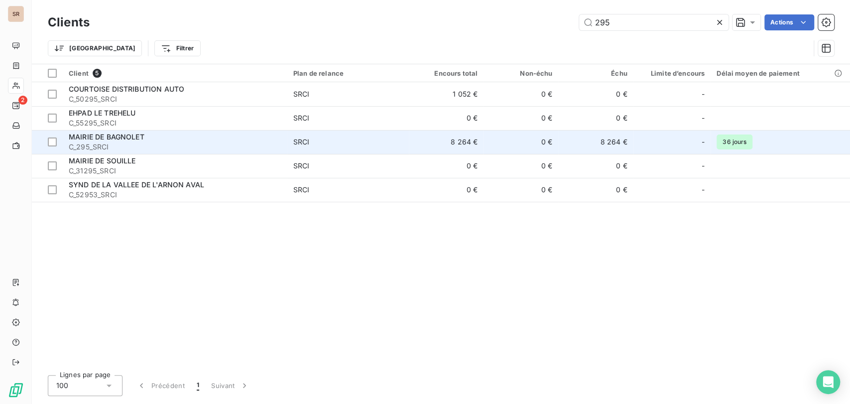
click at [101, 141] on div "MAIRIE DE BAGNOLET" at bounding box center [175, 137] width 213 height 10
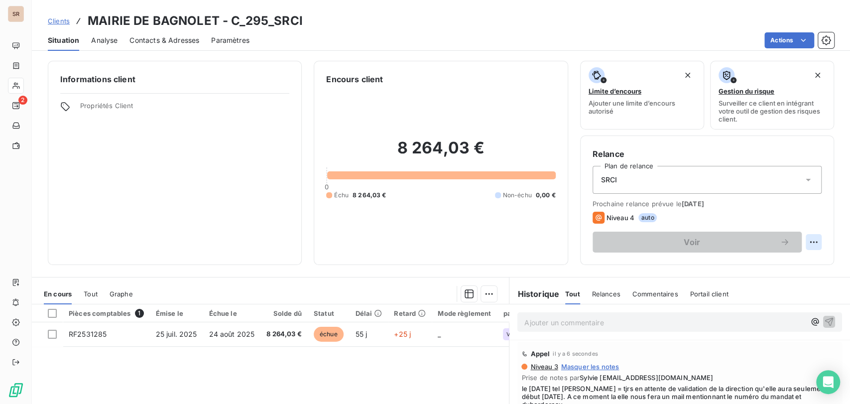
click at [808, 245] on html "SR 2 Clients MAIRIE DE BAGNOLET - C_295_SRCI Situation Analyse Contacts & Adres…" at bounding box center [425, 202] width 850 height 404
click at [781, 262] on div "Replanifier cette action" at bounding box center [764, 264] width 89 height 16
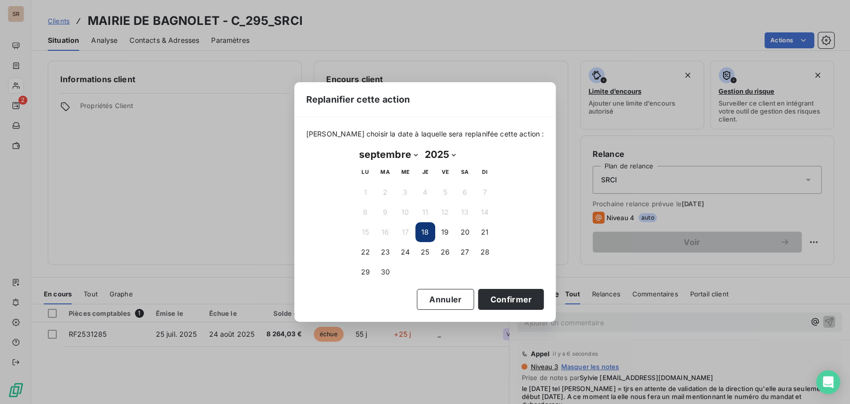
click at [415, 153] on select "janvier février mars avril mai juin juillet août septembre octobre novembre déc…" at bounding box center [389, 154] width 66 height 16
select select "10"
click at [356, 146] on select "janvier février mars avril mai juin juillet août septembre octobre novembre déc…" at bounding box center [389, 154] width 66 height 16
click at [404, 212] on button "5" at bounding box center [406, 212] width 20 height 20
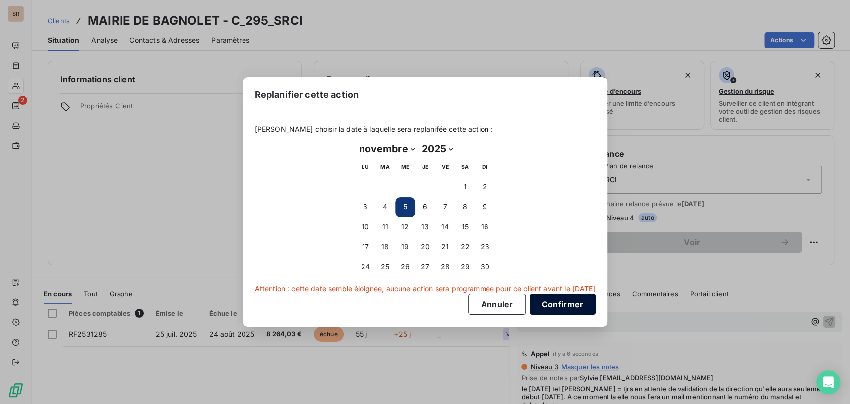
click at [575, 304] on button "Confirmer" at bounding box center [563, 304] width 66 height 21
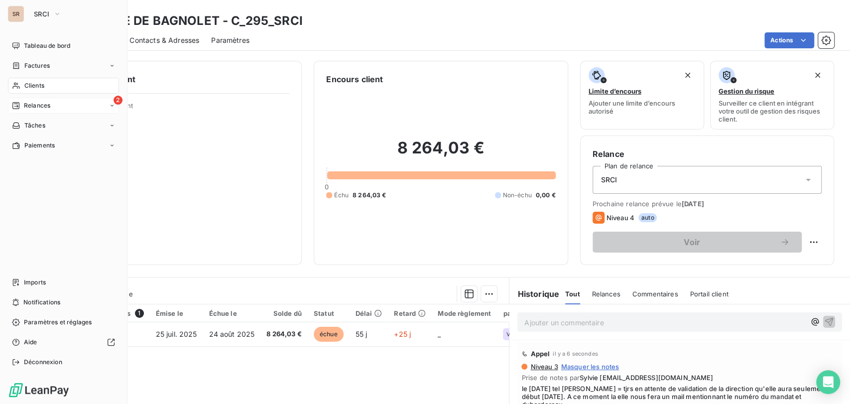
click at [37, 110] on div "2 Relances" at bounding box center [63, 106] width 111 height 16
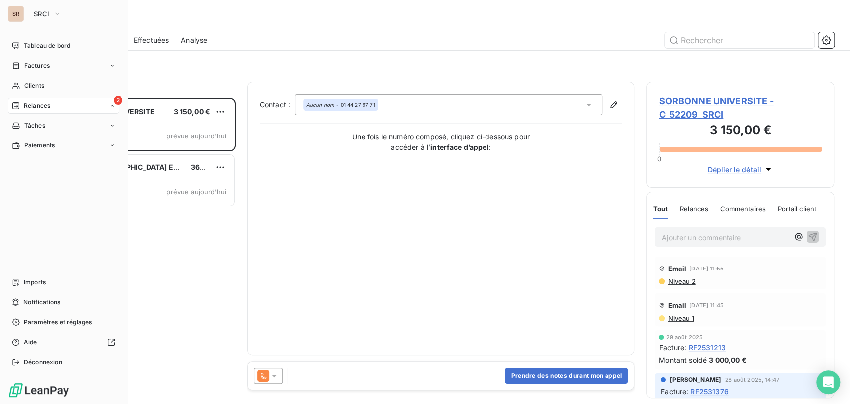
scroll to position [297, 179]
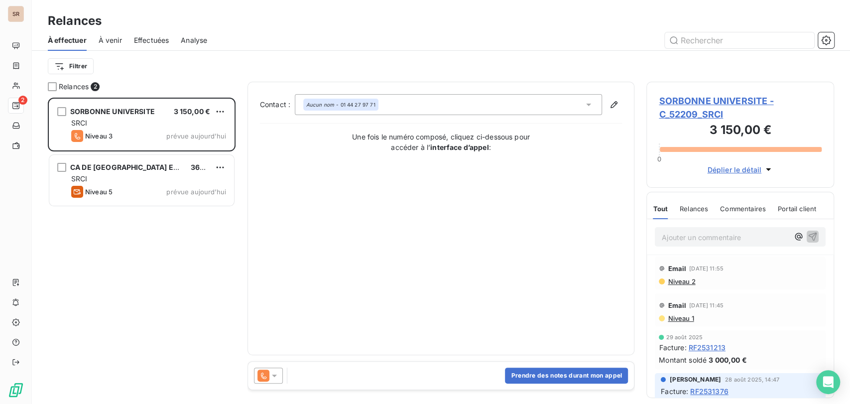
click at [688, 105] on span "SORBONNE UNIVERSITE - C_52209_SRCI" at bounding box center [740, 107] width 163 height 27
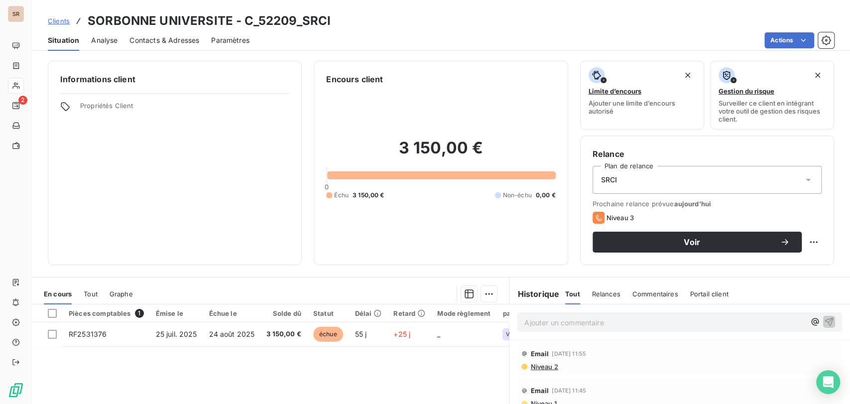
click at [157, 44] on span "Contacts & Adresses" at bounding box center [165, 40] width 70 height 10
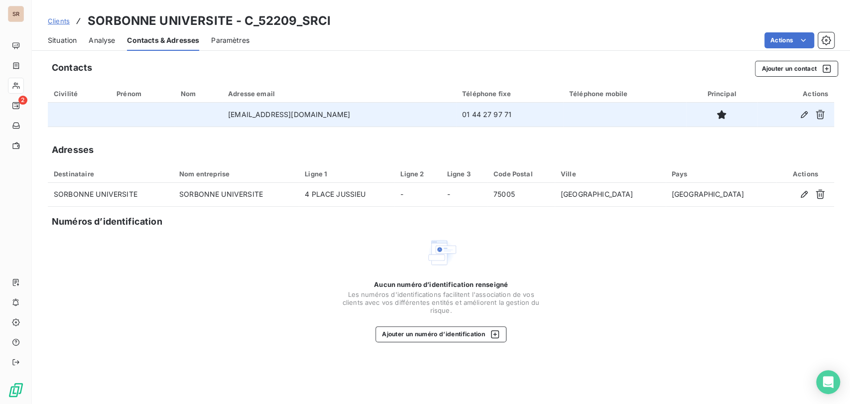
drag, startPoint x: 535, startPoint y: 112, endPoint x: 373, endPoint y: 105, distance: 162.5
click at [373, 105] on tr "[EMAIL_ADDRESS][DOMAIN_NAME] 01 44 27 97 71" at bounding box center [441, 115] width 787 height 24
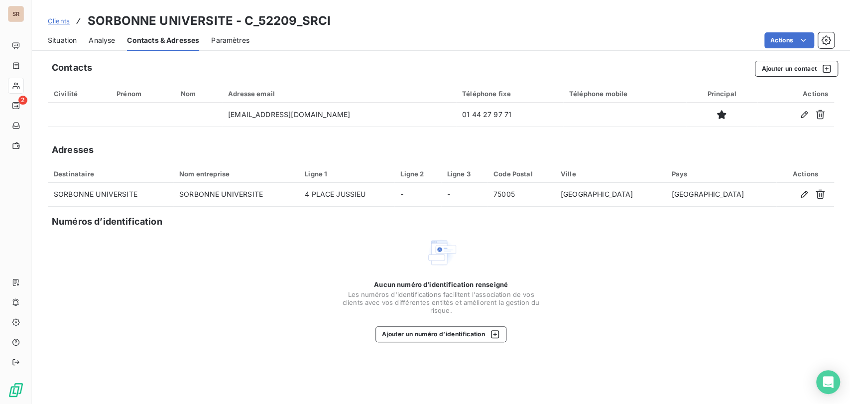
copy tr "01 44 27 97 71"
drag, startPoint x: 57, startPoint y: 40, endPoint x: 67, endPoint y: 42, distance: 10.3
click at [58, 39] on span "Situation" at bounding box center [62, 40] width 29 height 10
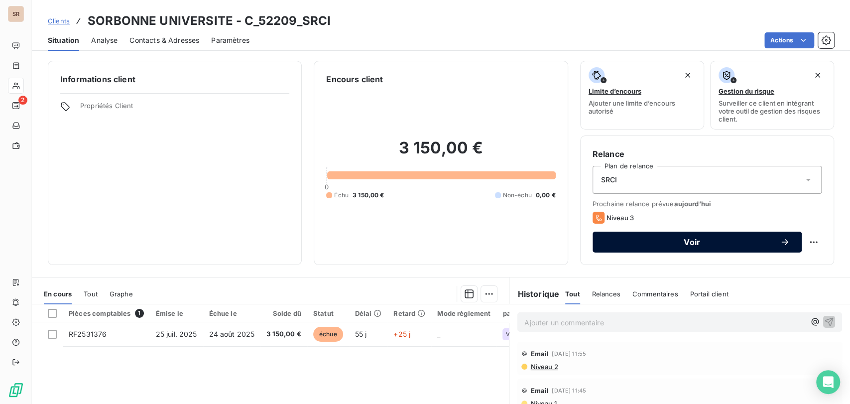
click at [740, 237] on div "Voir" at bounding box center [697, 242] width 185 height 10
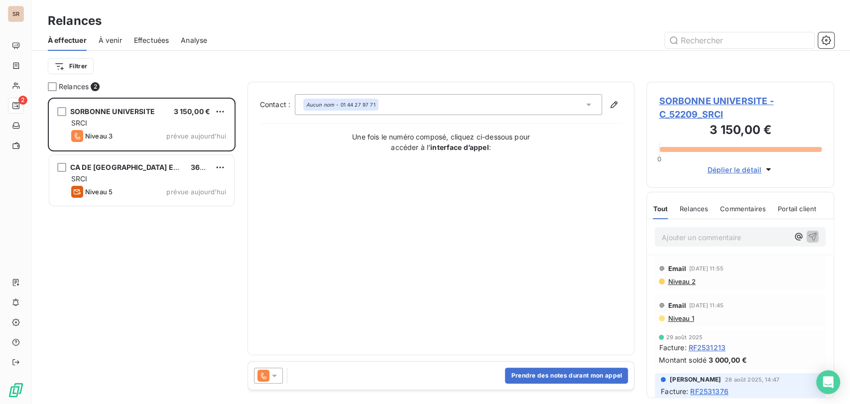
scroll to position [297, 179]
click at [541, 372] on button "Prendre des notes durant mon appel" at bounding box center [566, 376] width 123 height 16
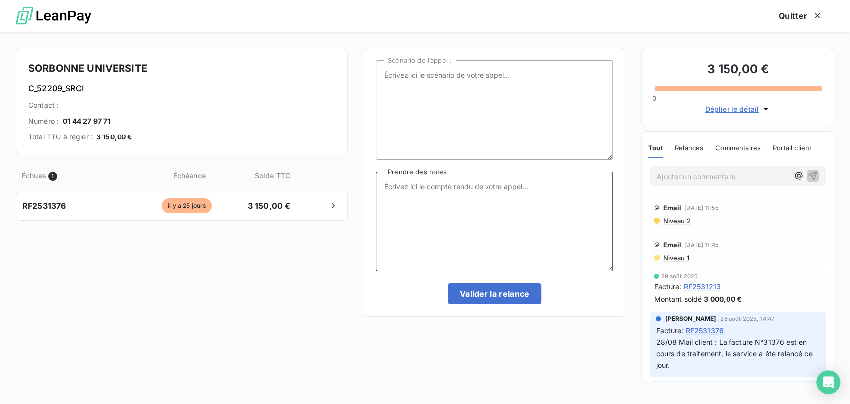
click at [400, 193] on textarea "Prendre des notes" at bounding box center [494, 222] width 237 height 100
type textarea "le [DATE] tel = personne donc mail"
click at [505, 295] on button "Valider la relance" at bounding box center [495, 293] width 94 height 21
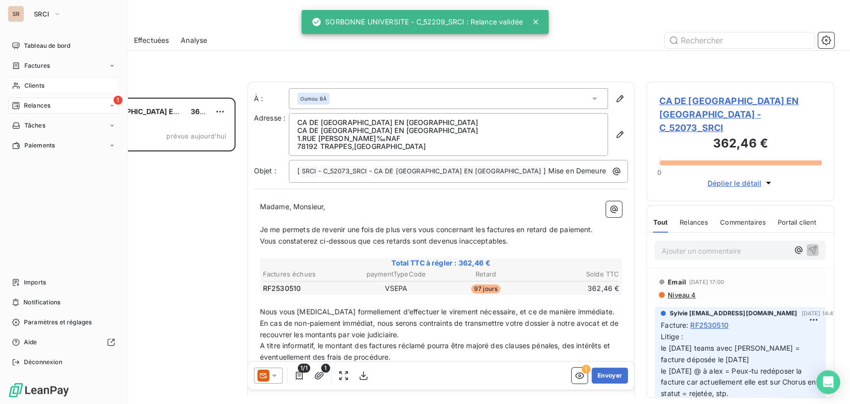
click at [28, 88] on span "Clients" at bounding box center [34, 85] width 20 height 9
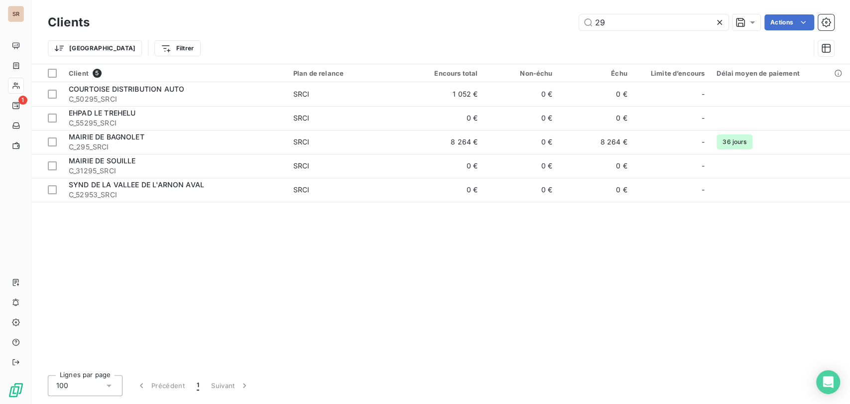
type input "2"
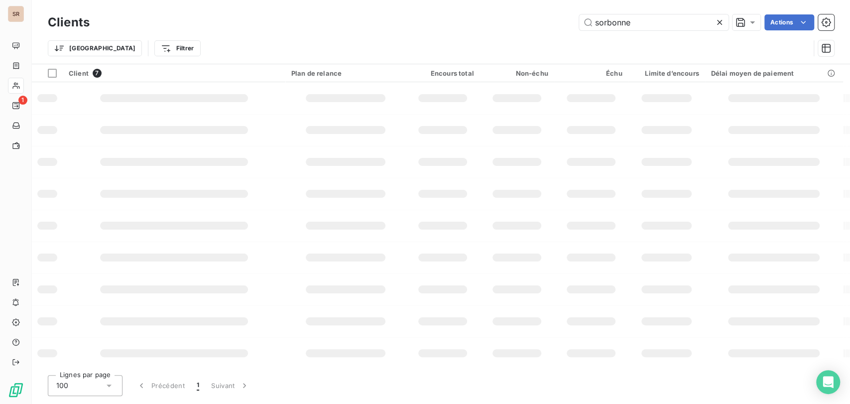
type input "sorbonne"
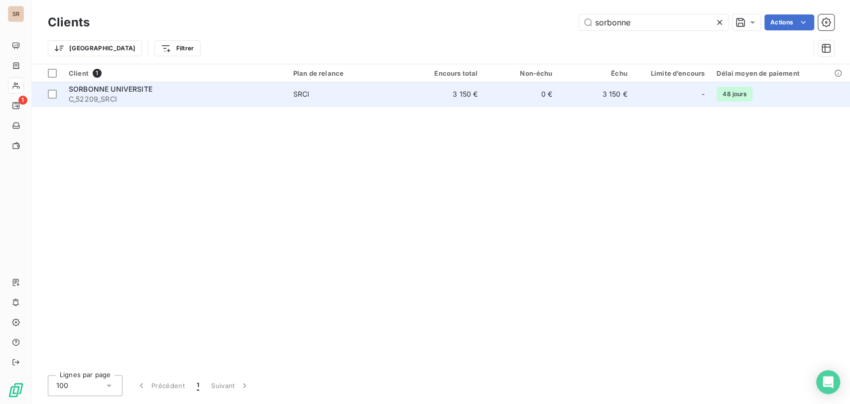
click at [98, 92] on span "SORBONNE UNIVERSITE" at bounding box center [111, 89] width 84 height 8
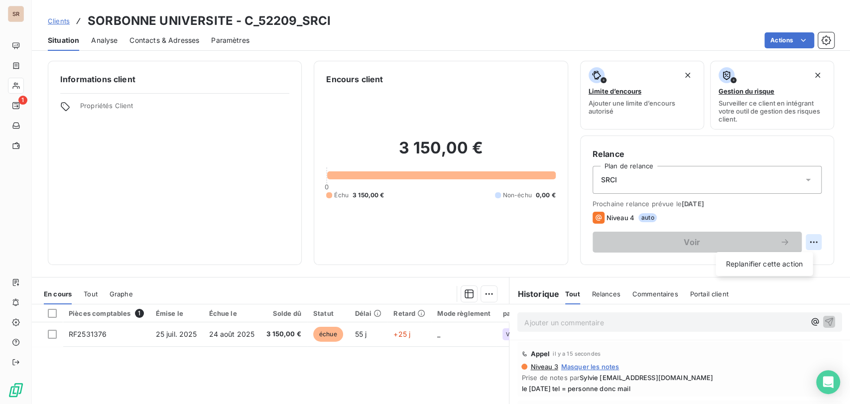
click at [803, 238] on html "SR 1 Clients SORBONNE UNIVERSITE - C_52209_SRCI Situation Analyse Contacts & Ad…" at bounding box center [425, 202] width 850 height 404
click at [757, 259] on div "Replanifier cette action" at bounding box center [764, 264] width 89 height 16
select select "8"
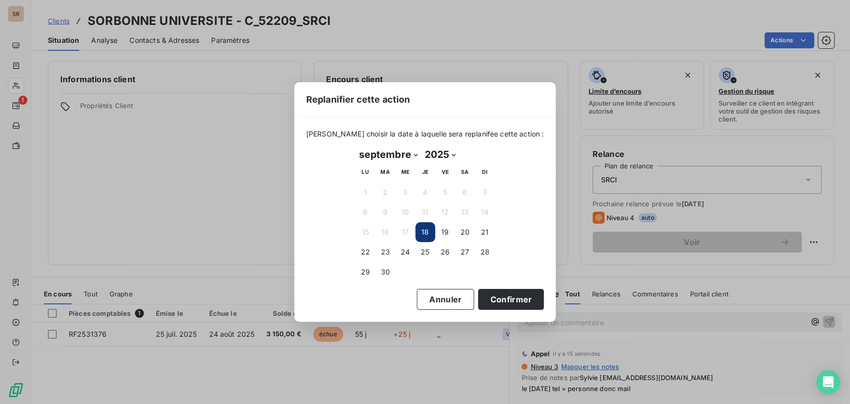
click at [422, 237] on button "18" at bounding box center [425, 232] width 20 height 20
click at [510, 296] on button "Confirmer" at bounding box center [511, 299] width 66 height 21
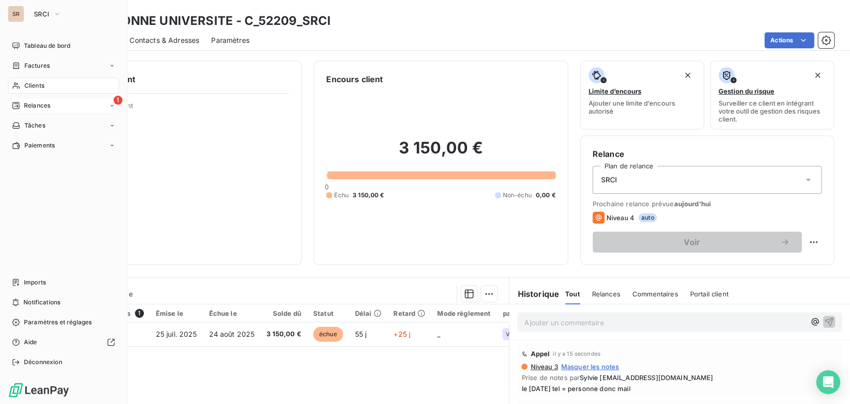
click at [27, 102] on span "Relances" at bounding box center [37, 105] width 26 height 9
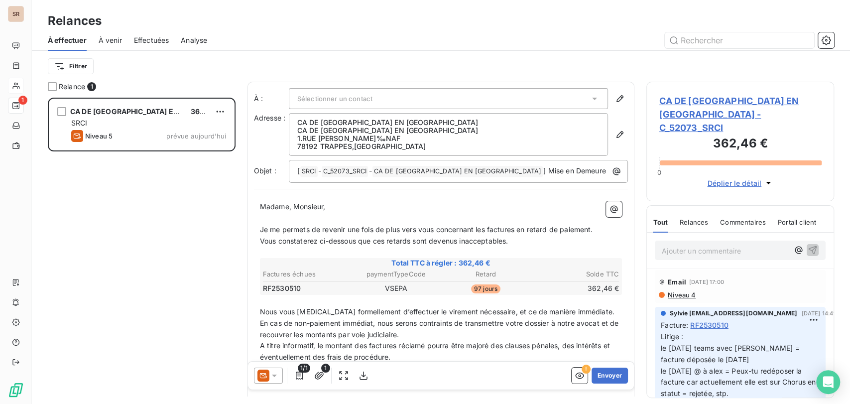
scroll to position [297, 179]
click at [695, 99] on span "CA DE [GEOGRAPHIC_DATA] EN [GEOGRAPHIC_DATA] - C_52073_SRCI" at bounding box center [740, 114] width 163 height 40
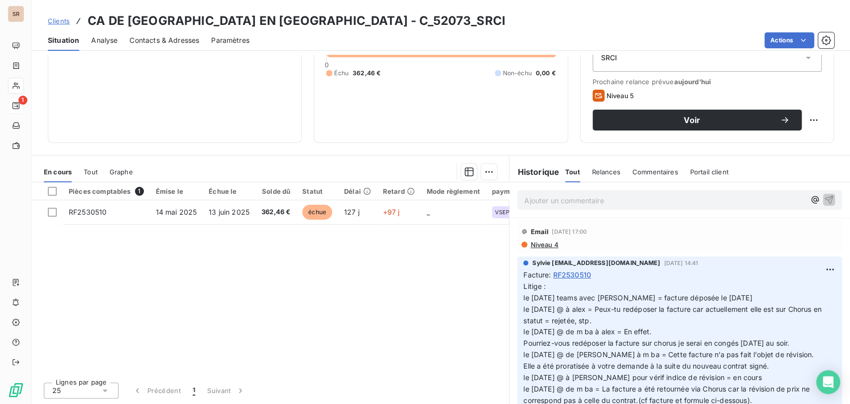
click at [179, 38] on span "Contacts & Adresses" at bounding box center [165, 40] width 70 height 10
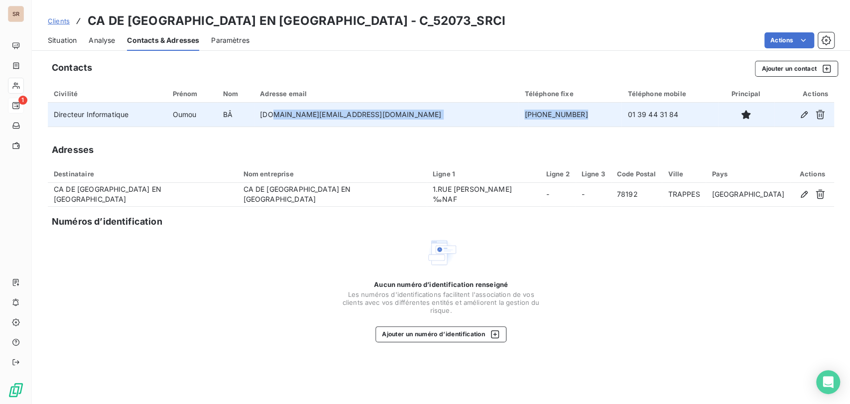
drag, startPoint x: 509, startPoint y: 112, endPoint x: 338, endPoint y: 104, distance: 170.6
click at [339, 104] on tr "Directeur Informatique Oumou BÂ [DOMAIN_NAME][EMAIL_ADDRESS][DOMAIN_NAME] [PHON…" at bounding box center [441, 115] width 787 height 24
copy tr "[DOMAIN_NAME][EMAIL_ADDRESS][DOMAIN_NAME] [PHONE_NUMBER]"
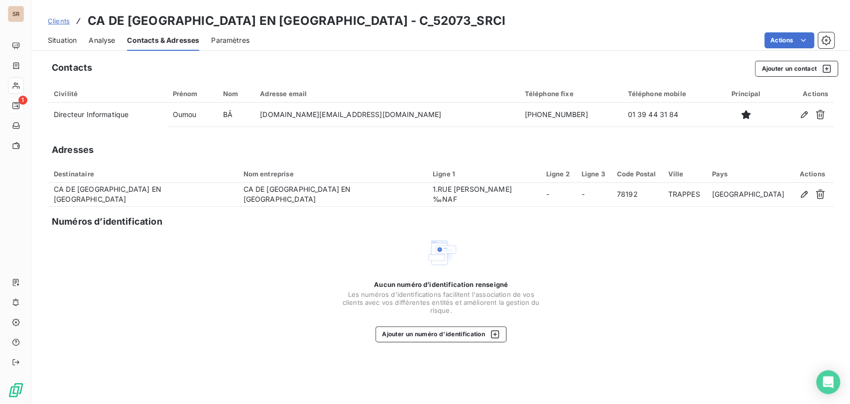
drag, startPoint x: 551, startPoint y: 142, endPoint x: 538, endPoint y: 137, distance: 13.4
click at [550, 140] on div "Contacts Ajouter un contact Civilité Prénom Nom Adresse email Téléphone fixe Té…" at bounding box center [441, 229] width 819 height 349
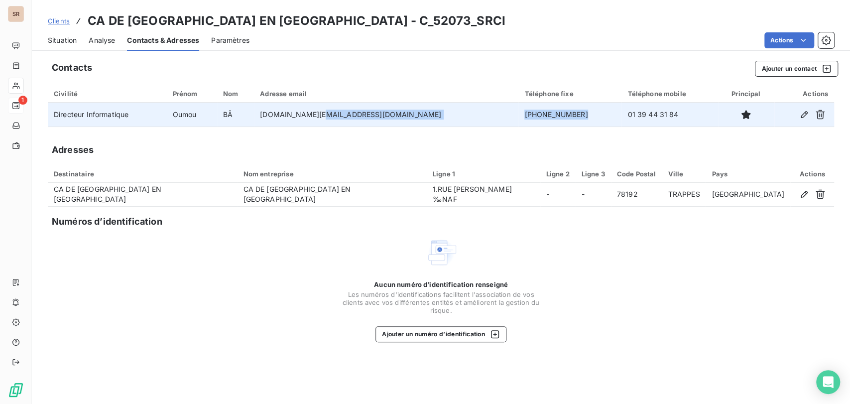
drag, startPoint x: 506, startPoint y: 110, endPoint x: 445, endPoint y: 112, distance: 60.8
click at [446, 112] on tr "Directeur Informatique Oumou BÂ [DOMAIN_NAME][EMAIL_ADDRESS][DOMAIN_NAME] [PHON…" at bounding box center [441, 115] width 787 height 24
copy tr "[PHONE_NUMBER]"
click at [798, 116] on button "button" at bounding box center [805, 115] width 16 height 16
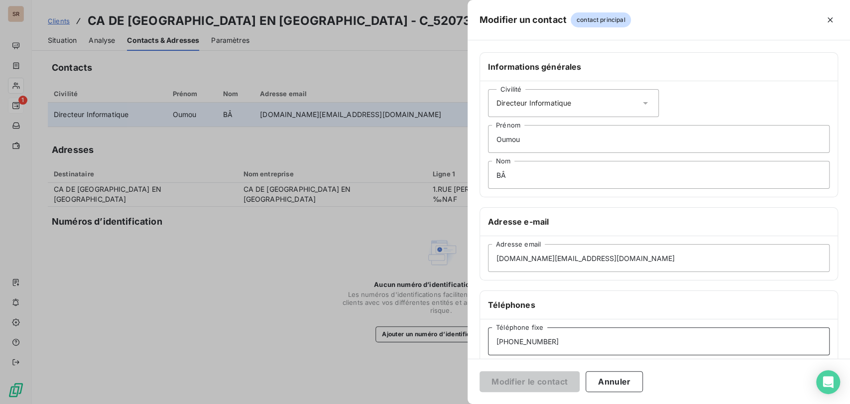
click at [534, 343] on input "[PHONE_NUMBER]" at bounding box center [659, 341] width 342 height 28
type input "[PHONE_NUMBER]"
click at [532, 377] on button "Modifier le contact" at bounding box center [530, 381] width 100 height 21
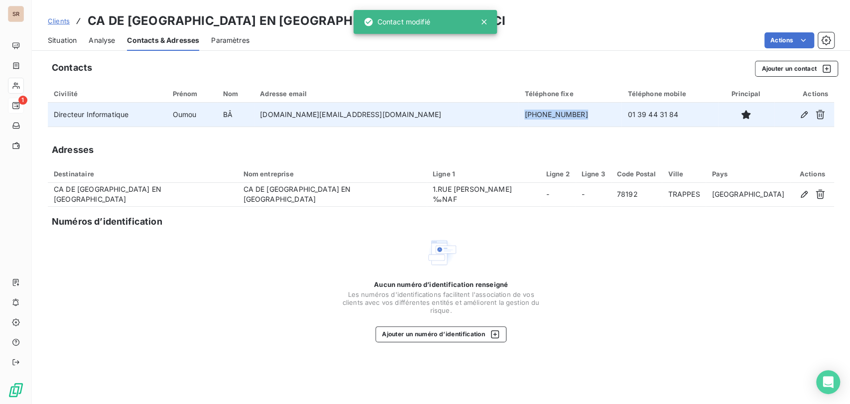
drag, startPoint x: 505, startPoint y: 118, endPoint x: 450, endPoint y: 126, distance: 54.9
click at [519, 126] on td "[PHONE_NUMBER]" at bounding box center [570, 115] width 103 height 24
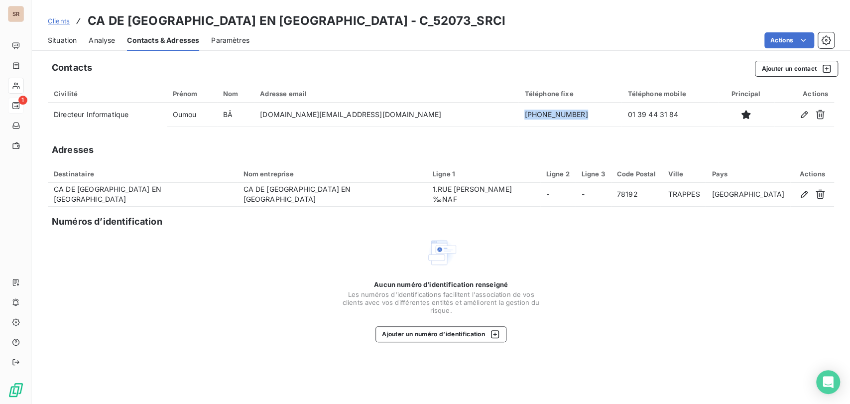
copy td "[PHONE_NUMBER]"
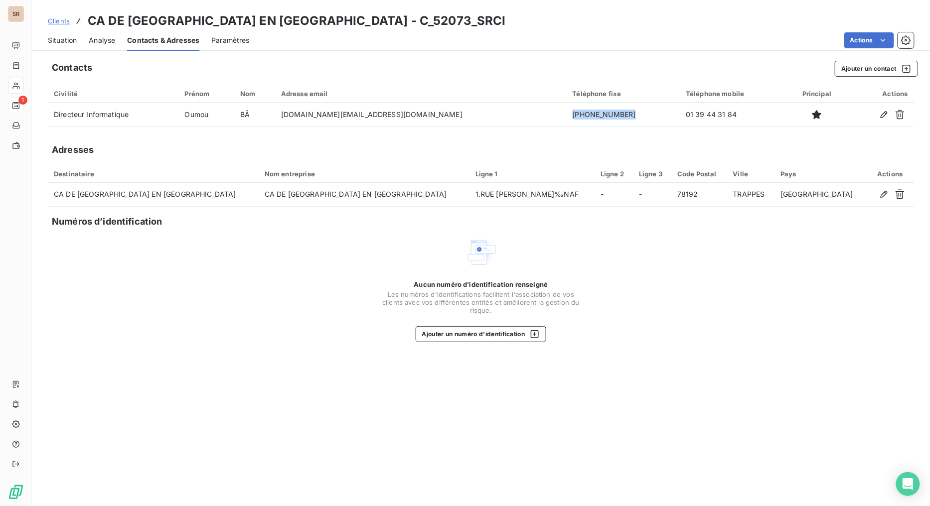
click at [71, 39] on span "Situation" at bounding box center [62, 40] width 29 height 10
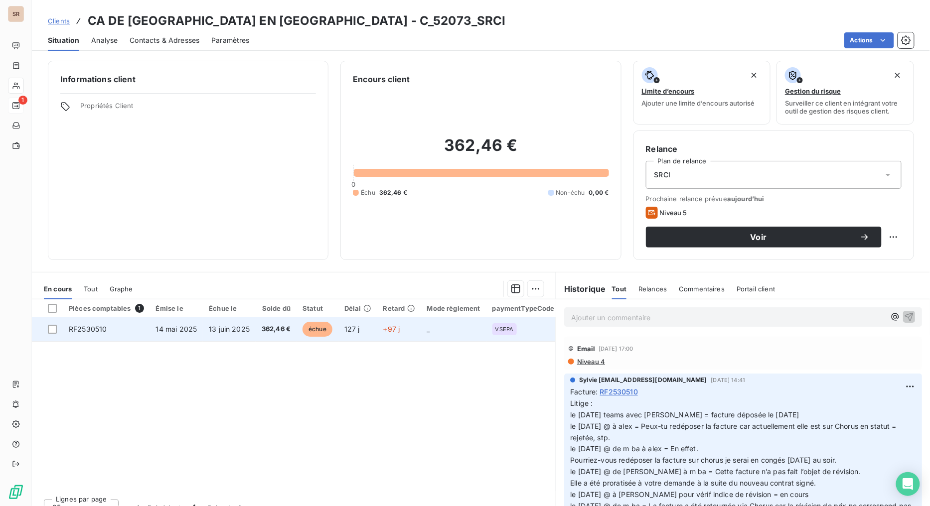
click at [95, 329] on span "RF2530510" at bounding box center [88, 329] width 38 height 8
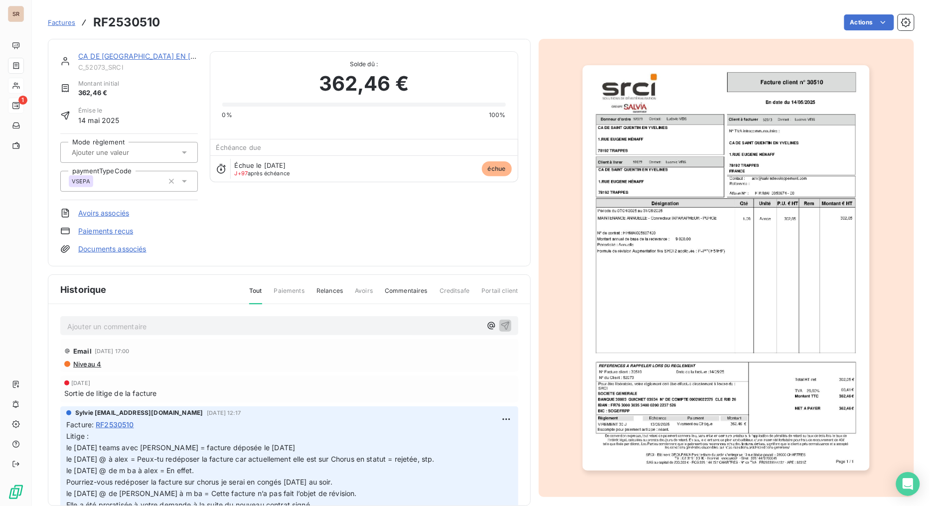
click at [728, 185] on img "button" at bounding box center [725, 268] width 287 height 406
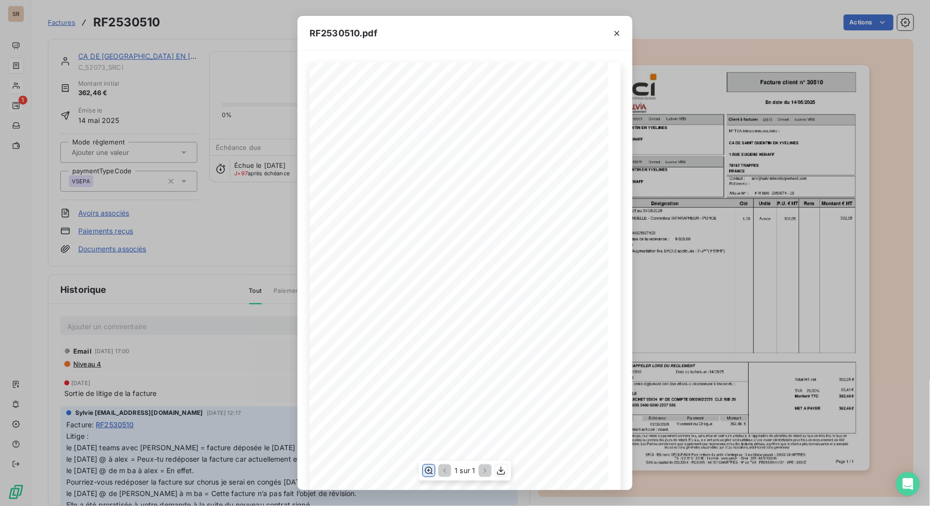
click at [428, 404] on icon "button" at bounding box center [429, 470] width 8 height 7
click at [620, 36] on icon "button" at bounding box center [617, 33] width 10 height 10
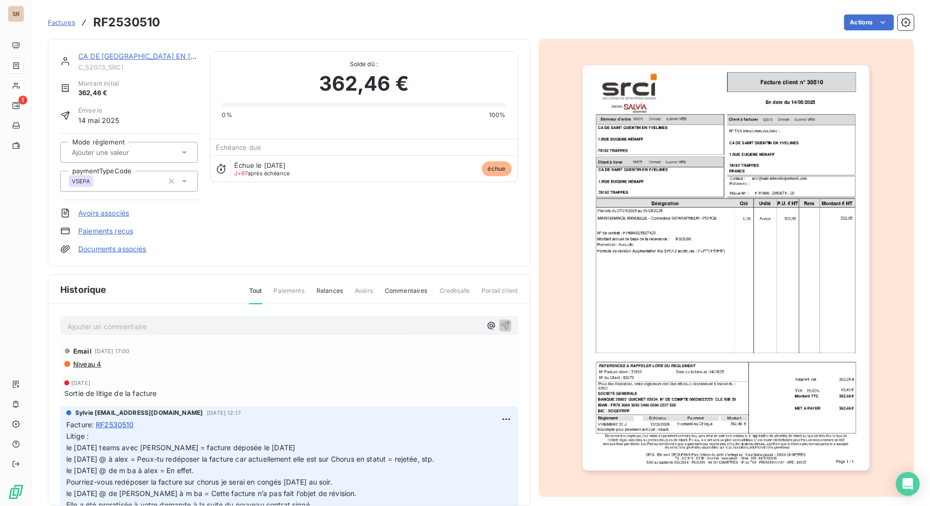
click at [153, 56] on link "CA DE [GEOGRAPHIC_DATA] EN [GEOGRAPHIC_DATA]" at bounding box center [169, 56] width 182 height 8
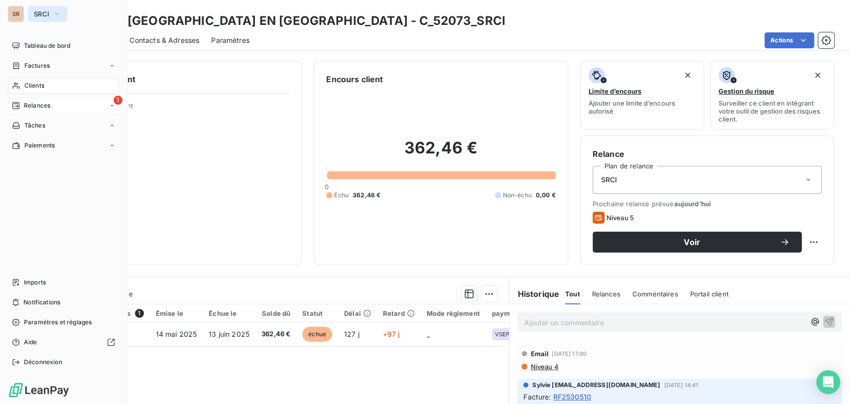
click at [55, 16] on icon "button" at bounding box center [57, 14] width 8 height 10
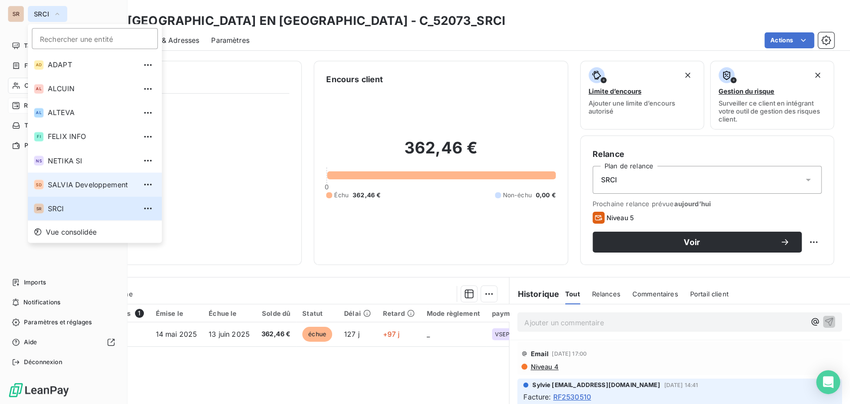
click at [61, 185] on span "SALVIA Developpement" at bounding box center [92, 184] width 88 height 10
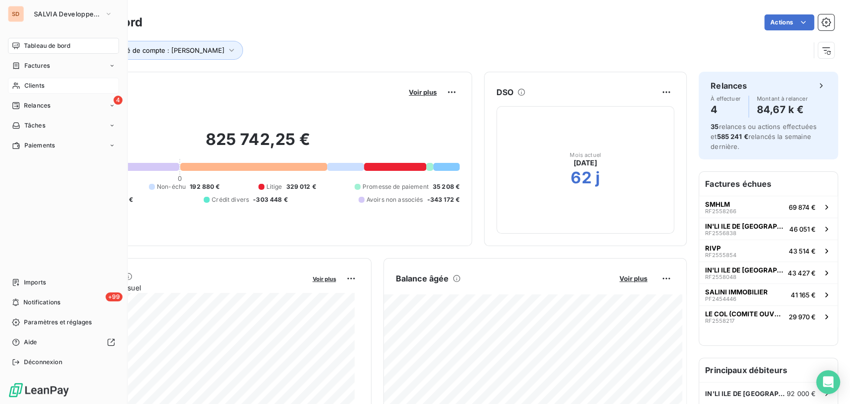
click at [32, 86] on span "Clients" at bounding box center [34, 85] width 20 height 9
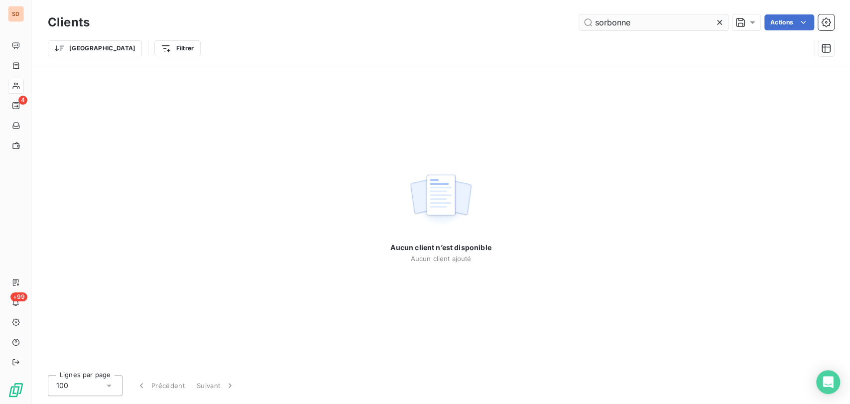
drag, startPoint x: 635, startPoint y: 23, endPoint x: 582, endPoint y: 24, distance: 53.3
click at [584, 28] on input "sorbonne" at bounding box center [653, 22] width 149 height 16
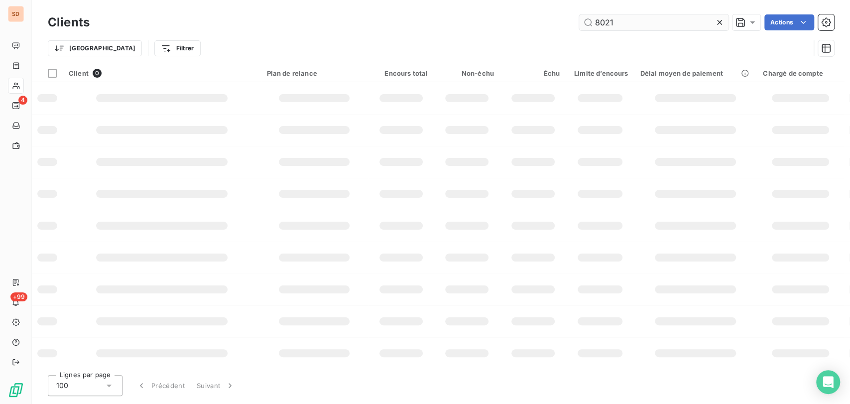
type input "8021"
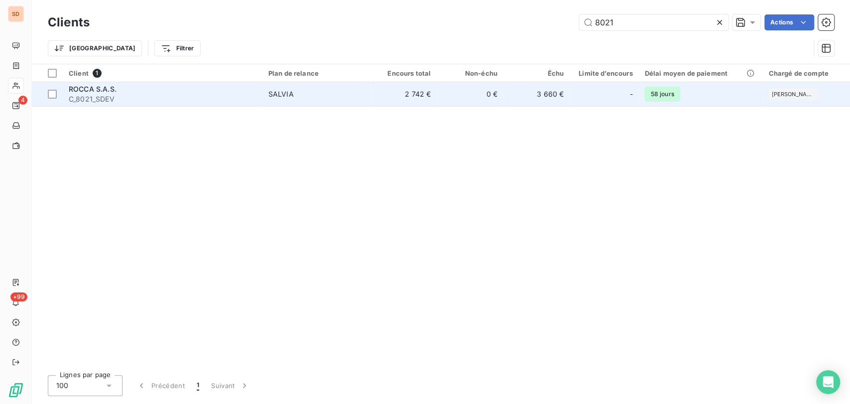
click at [83, 100] on span "C_8021_SDEV" at bounding box center [163, 99] width 188 height 10
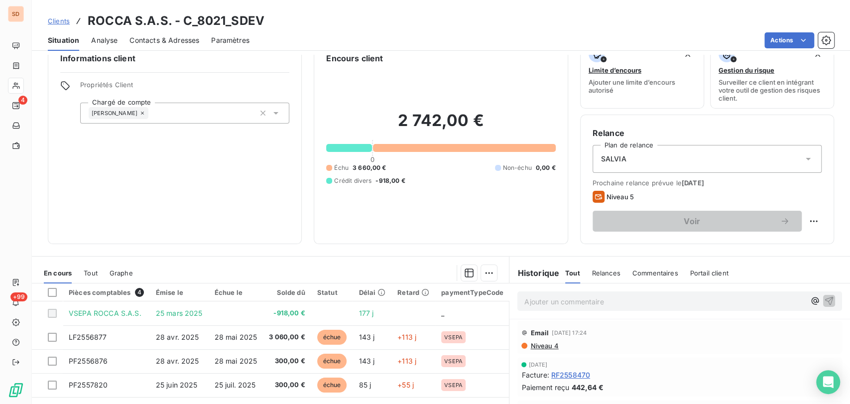
scroll to position [26, 0]
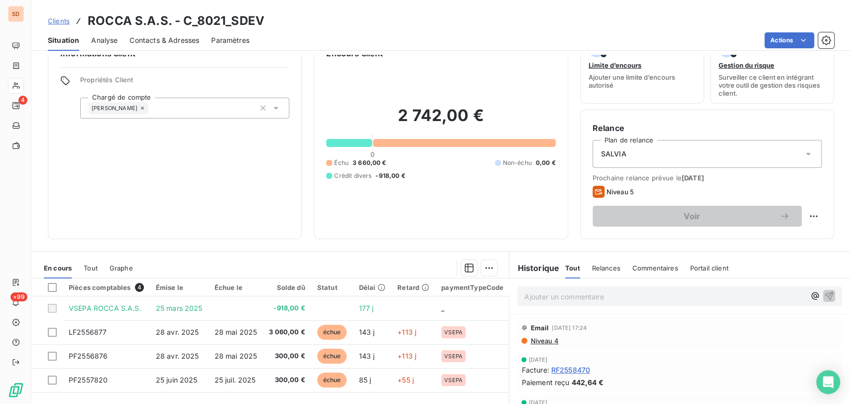
click at [171, 41] on span "Contacts & Adresses" at bounding box center [165, 40] width 70 height 10
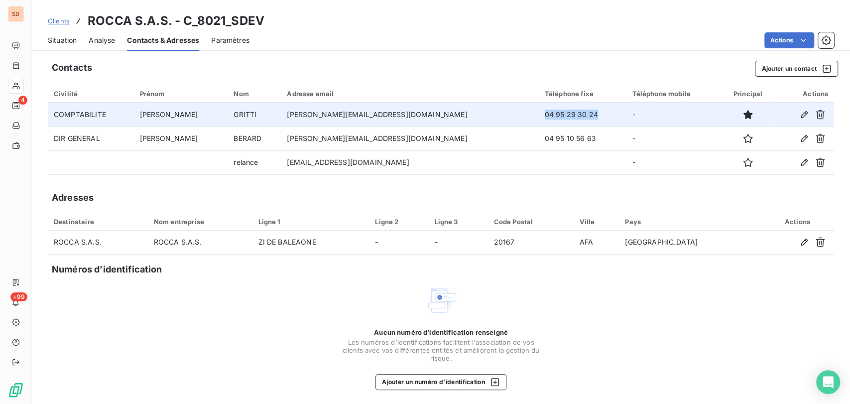
drag, startPoint x: 530, startPoint y: 117, endPoint x: 478, endPoint y: 117, distance: 51.8
click at [539, 117] on td "04 95 29 30 24" at bounding box center [583, 115] width 88 height 24
copy td "04 95 29 30 24"
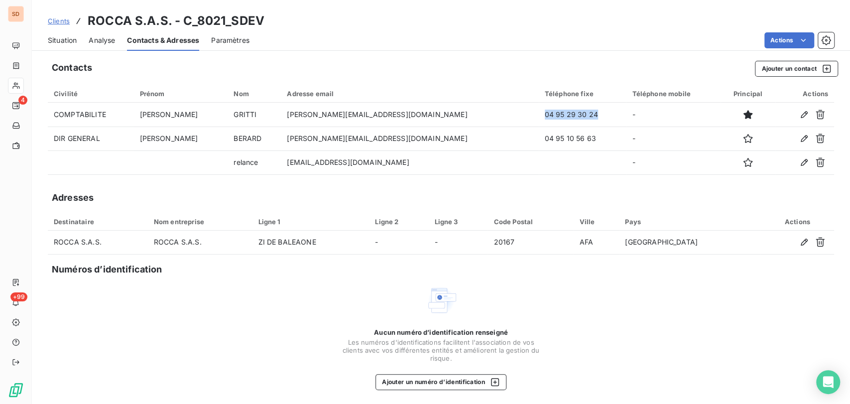
click at [65, 40] on span "Situation" at bounding box center [62, 40] width 29 height 10
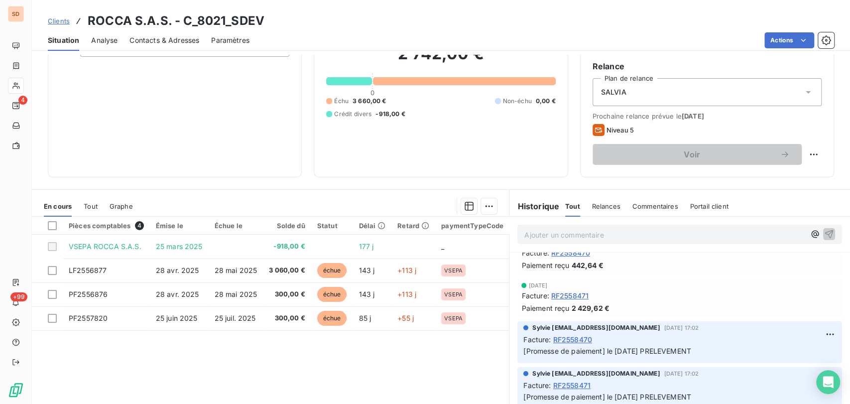
scroll to position [122, 0]
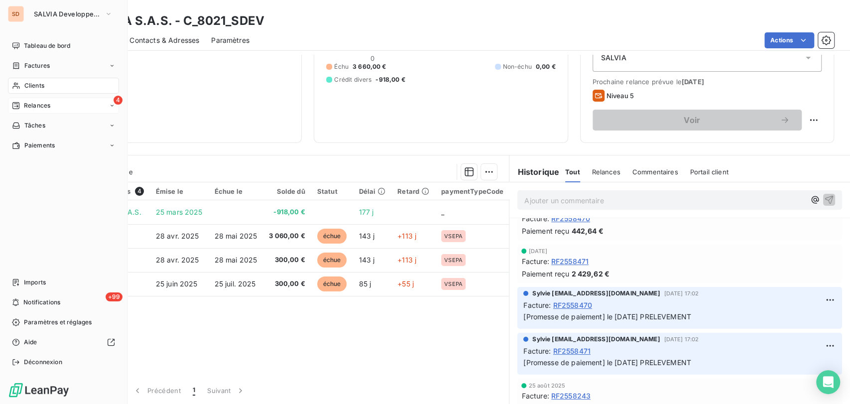
click at [61, 104] on div "4 Relances" at bounding box center [63, 106] width 111 height 16
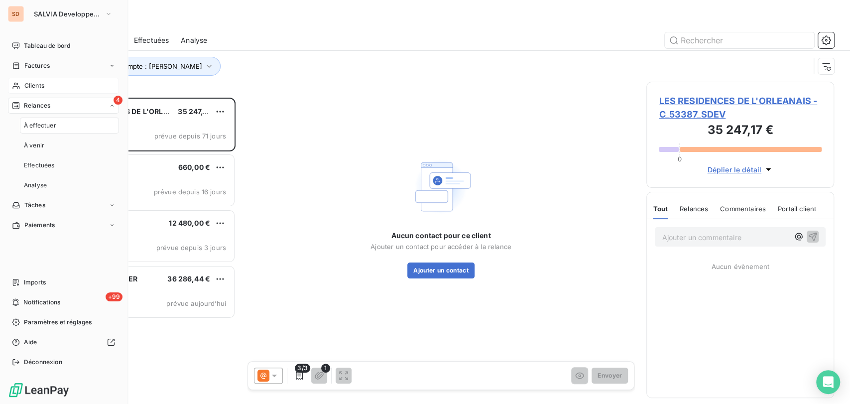
scroll to position [297, 179]
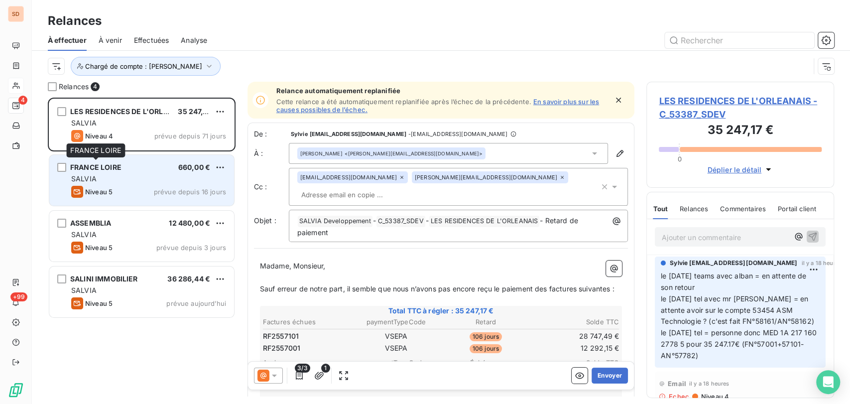
click at [99, 171] on span "FRANCE LOIRE" at bounding box center [95, 167] width 51 height 8
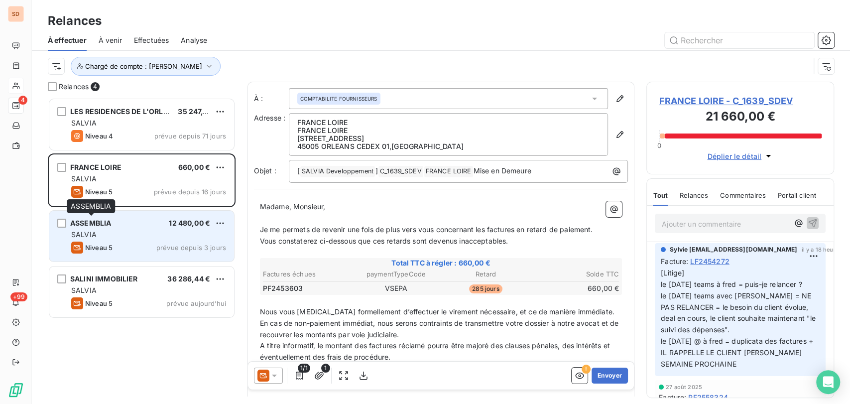
click at [94, 224] on span "ASSEMBLIA" at bounding box center [90, 223] width 41 height 8
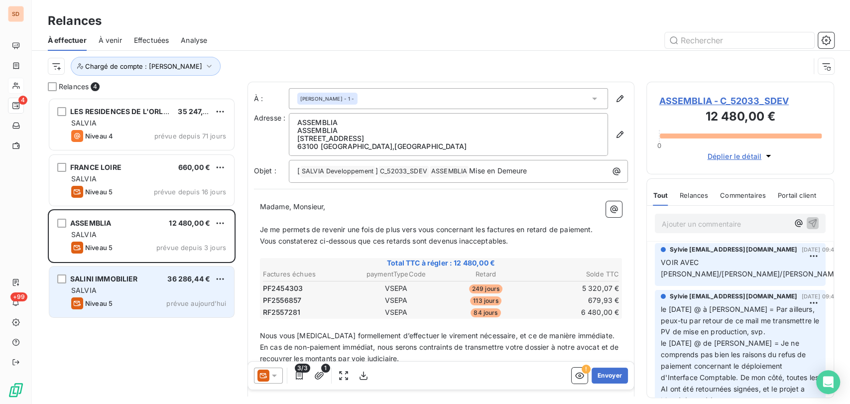
click at [100, 277] on span "SALINI IMMOBILIER" at bounding box center [104, 279] width 68 height 8
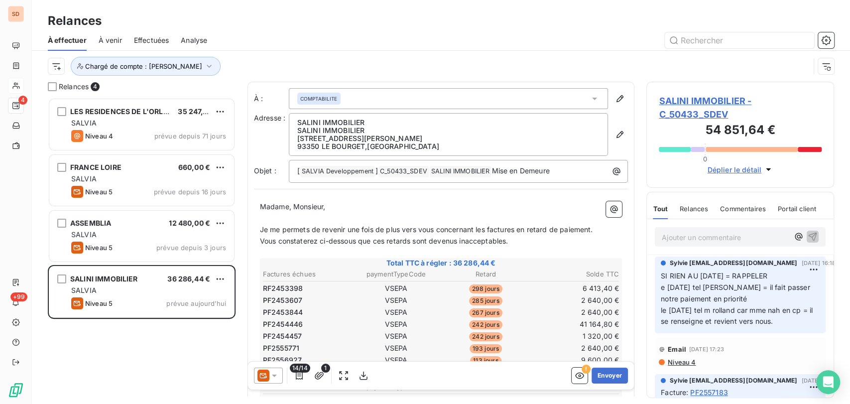
click at [675, 103] on span "SALINI IMMOBILIER - C_50433_SDEV" at bounding box center [740, 107] width 163 height 27
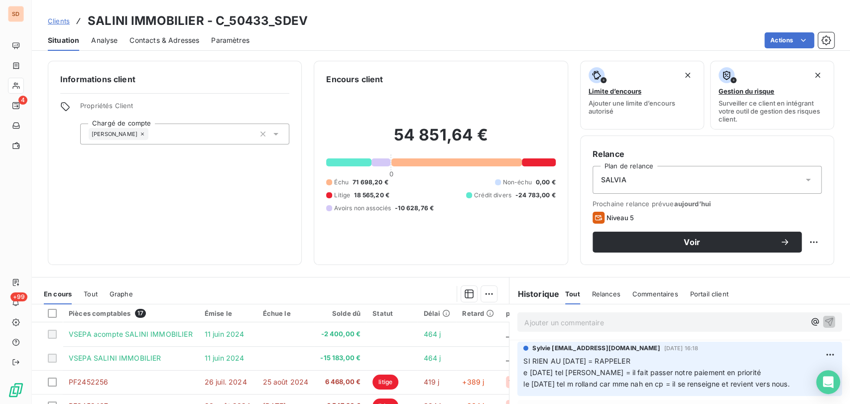
click at [165, 38] on span "Contacts & Adresses" at bounding box center [165, 40] width 70 height 10
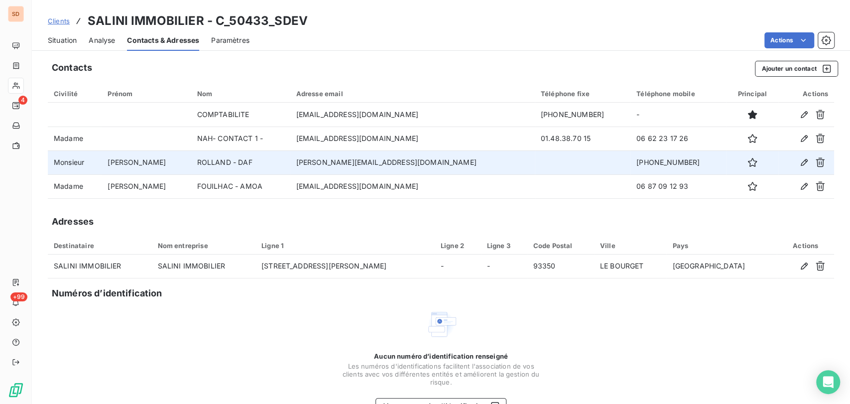
drag, startPoint x: 665, startPoint y: 165, endPoint x: 623, endPoint y: 165, distance: 41.8
click at [631, 165] on td "[PHONE_NUMBER]" at bounding box center [679, 162] width 96 height 24
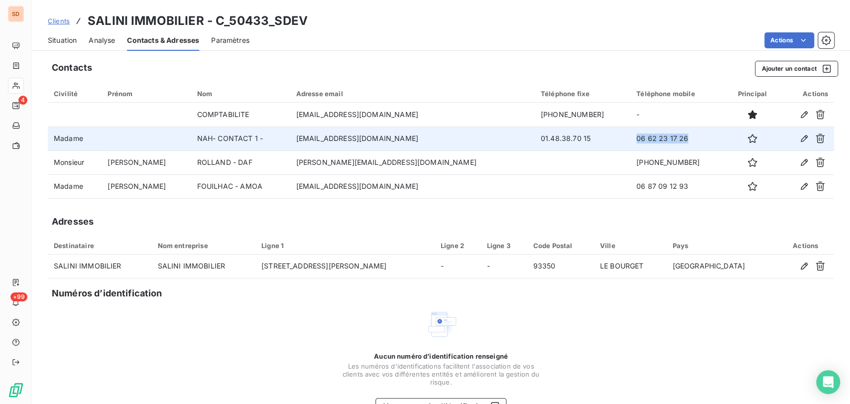
drag, startPoint x: 657, startPoint y: 141, endPoint x: 602, endPoint y: 144, distance: 54.9
click at [631, 144] on td "06 62 23 17 26" at bounding box center [679, 139] width 96 height 24
copy td "06 62 23 17 26"
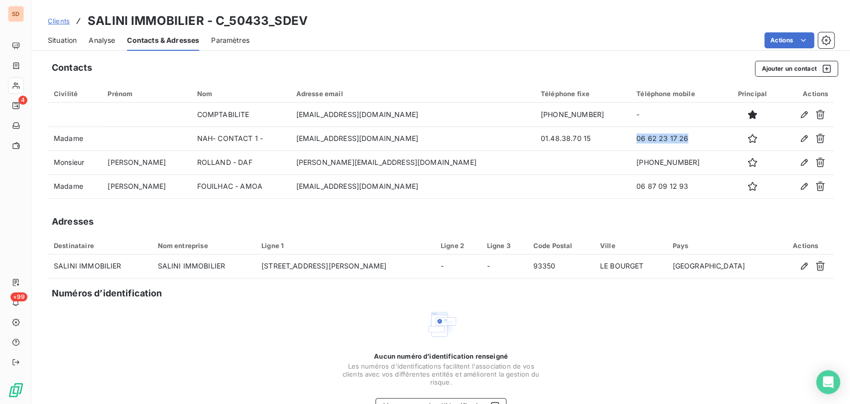
click at [61, 35] on span "Situation" at bounding box center [62, 40] width 29 height 10
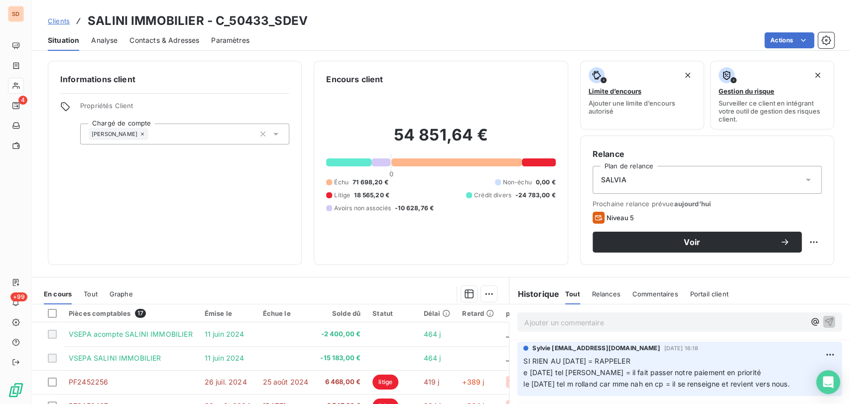
click at [175, 38] on span "Contacts & Adresses" at bounding box center [165, 40] width 70 height 10
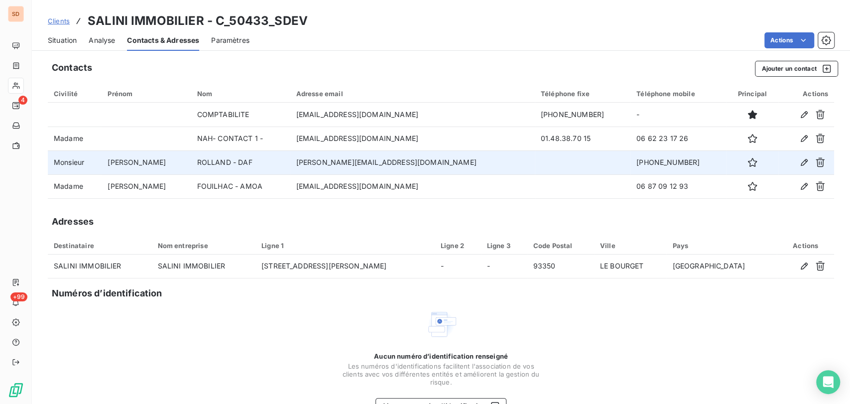
drag, startPoint x: 644, startPoint y: 162, endPoint x: 626, endPoint y: 162, distance: 18.4
click at [631, 161] on td "[PHONE_NUMBER]" at bounding box center [679, 162] width 96 height 24
click at [665, 164] on td "[PHONE_NUMBER]" at bounding box center [679, 162] width 96 height 24
drag, startPoint x: 666, startPoint y: 158, endPoint x: 622, endPoint y: 153, distance: 44.1
click at [631, 153] on td "[PHONE_NUMBER]" at bounding box center [679, 162] width 96 height 24
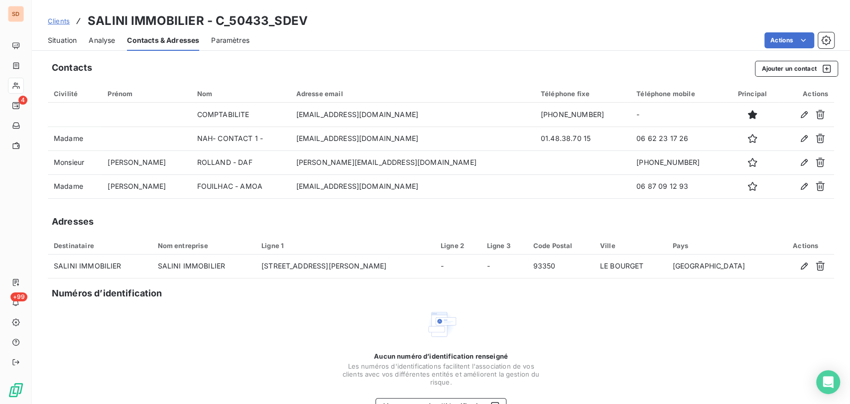
click at [56, 41] on span "Situation" at bounding box center [62, 40] width 29 height 10
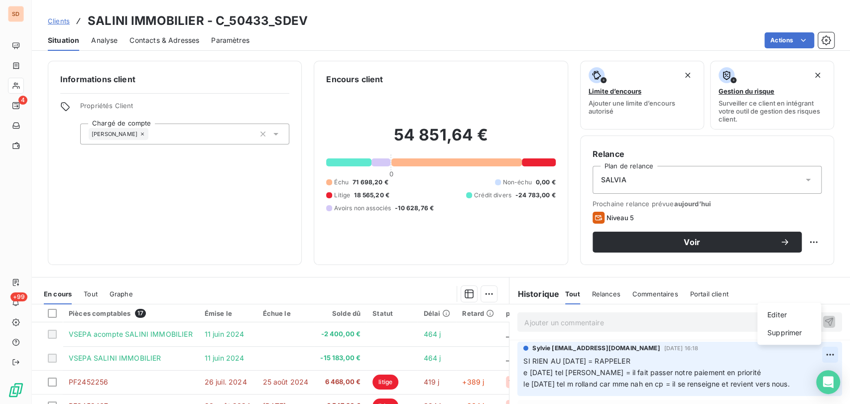
click at [811, 356] on html "SD 4 +99 Clients SALINI IMMOBILIER - C_50433_SDEV Situation Analyse Contacts & …" at bounding box center [425, 202] width 850 height 404
click at [771, 313] on div "Editer" at bounding box center [790, 315] width 56 height 16
click at [564, 359] on span "SI RIEN AU [DATE] = RAPPELER e [DATE] tel [PERSON_NAME] = il fait passer notre …" at bounding box center [657, 372] width 266 height 31
click at [524, 373] on span "SI RIEN AU [DATE] = RAPPELER e [DATE] tel [PERSON_NAME] = il fait passer notre …" at bounding box center [657, 372] width 266 height 31
click at [647, 359] on p "SI RIEN AU [DATE] = RAPPELER le [DATE] tel [PERSON_NAME] = il fait passer notre…" at bounding box center [673, 373] width 299 height 34
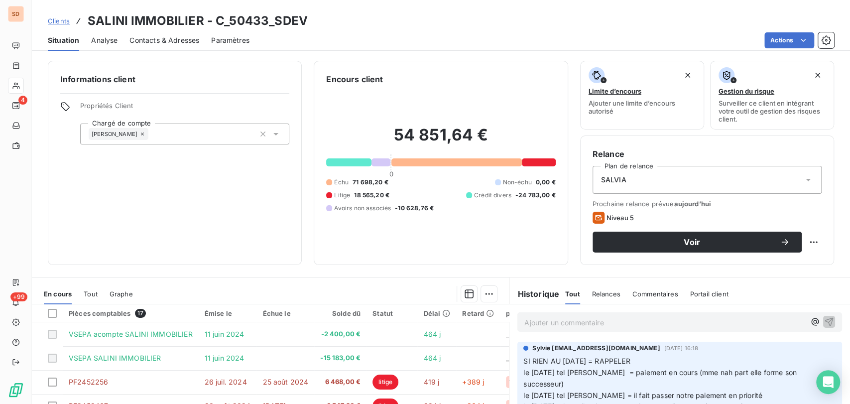
click at [558, 381] on span "SI RIEN AU [DATE] = RAPPELER le [DATE] tel [PERSON_NAME] = paiement en cours (m…" at bounding box center [662, 384] width 276 height 54
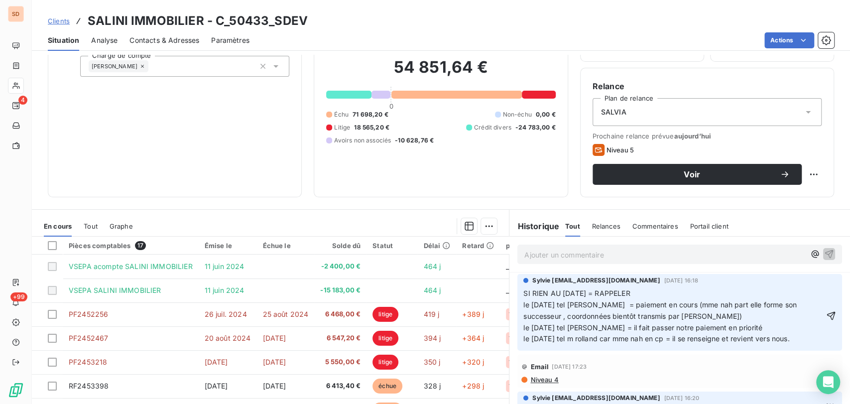
scroll to position [77, 0]
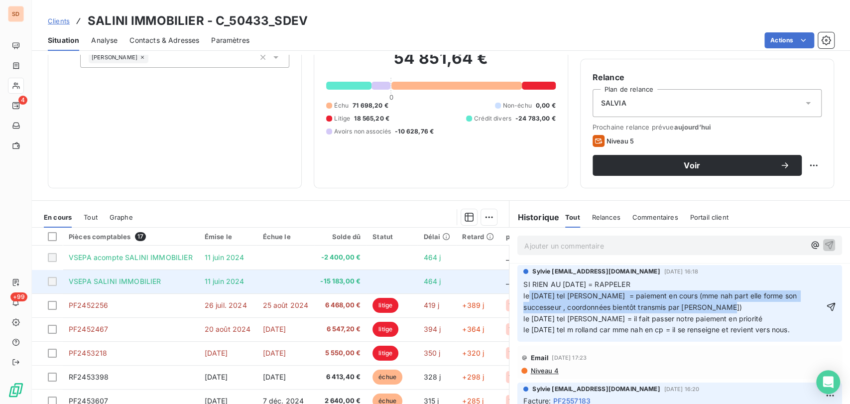
drag, startPoint x: 731, startPoint y: 306, endPoint x: 450, endPoint y: 292, distance: 280.9
click at [450, 292] on div "En cours Tout Graphe Pièces comptables 17 Émise le Échue le Solde dû Statut Dél…" at bounding box center [441, 324] width 819 height 249
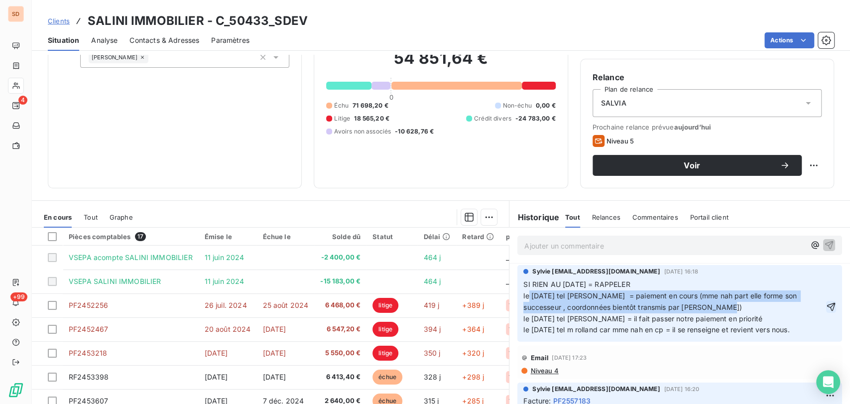
click at [827, 308] on icon "button" at bounding box center [832, 307] width 10 height 10
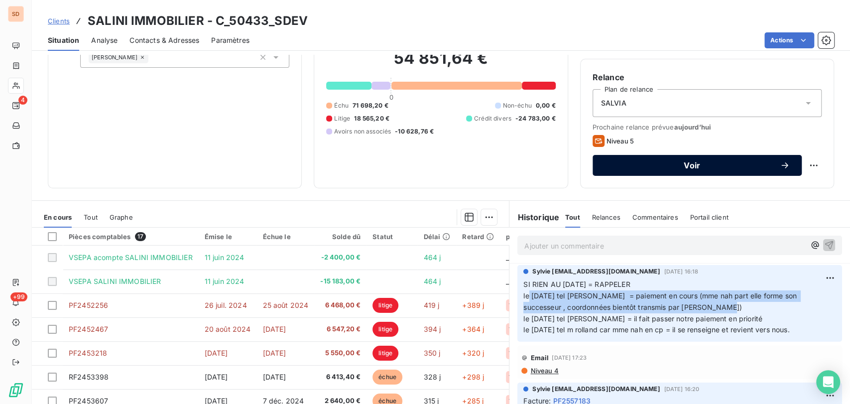
click at [742, 164] on span "Voir" at bounding box center [692, 165] width 175 height 8
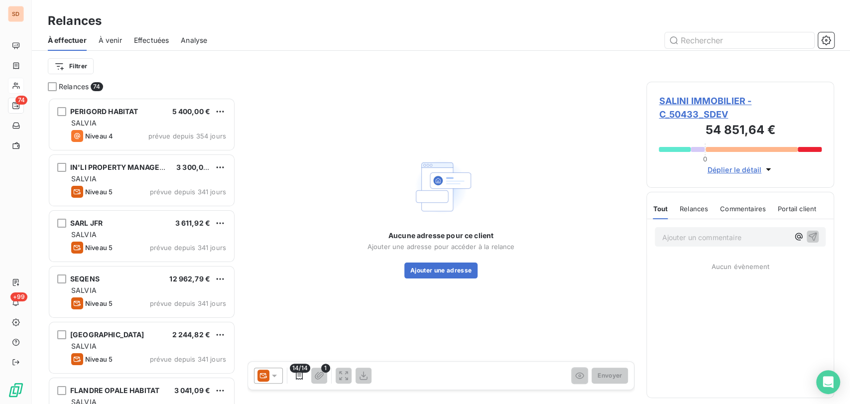
scroll to position [297, 179]
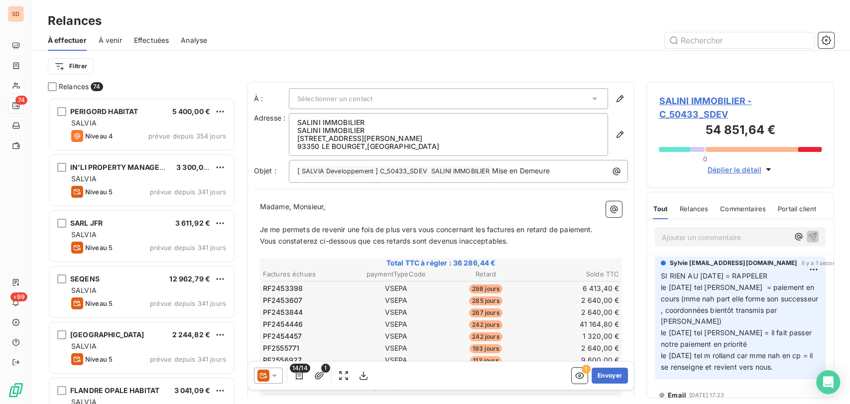
click at [278, 372] on icon at bounding box center [275, 376] width 10 height 10
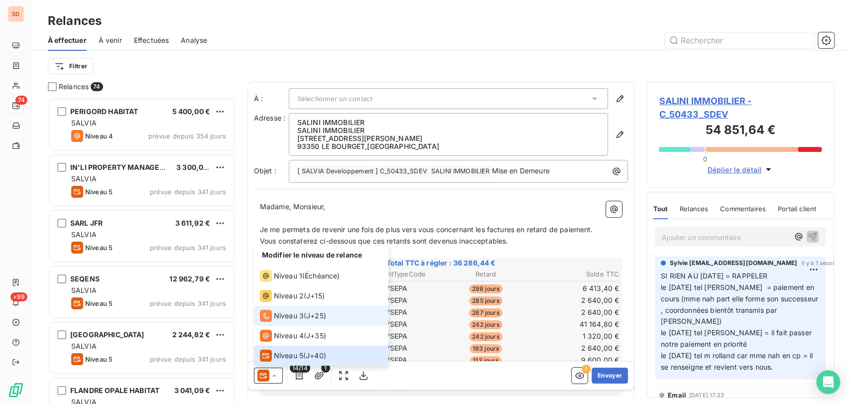
click at [281, 315] on span "Niveau 3" at bounding box center [289, 316] width 30 height 10
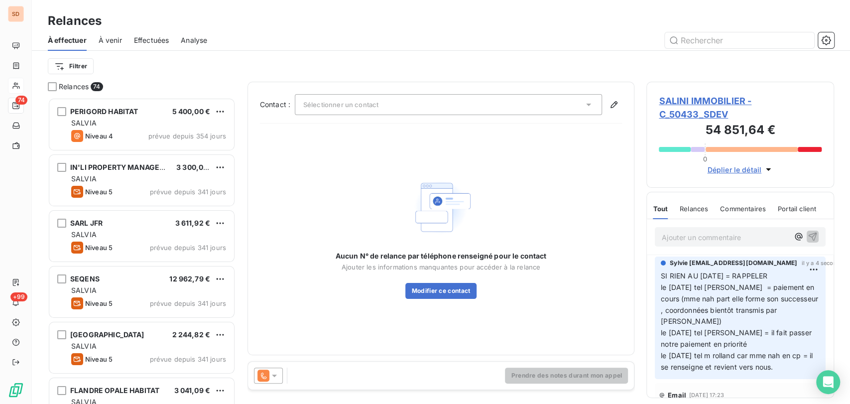
click at [587, 107] on icon at bounding box center [589, 105] width 10 height 10
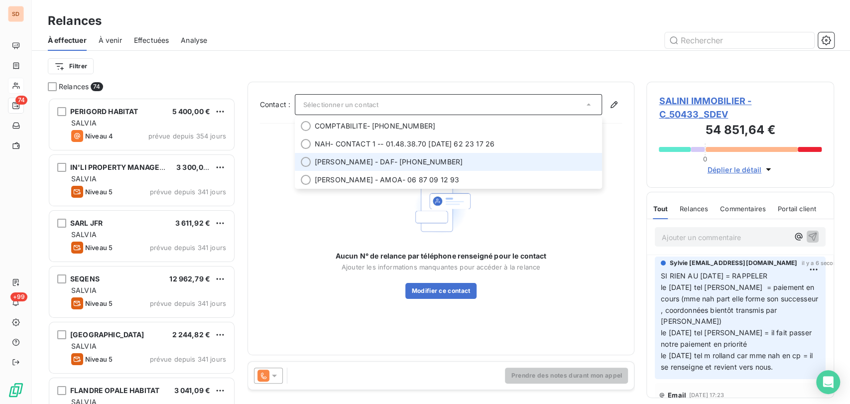
drag, startPoint x: 304, startPoint y: 164, endPoint x: 307, endPoint y: 178, distance: 14.4
click at [304, 168] on li "[PERSON_NAME] - DAF - [PHONE_NUMBER]" at bounding box center [449, 162] width 308 height 18
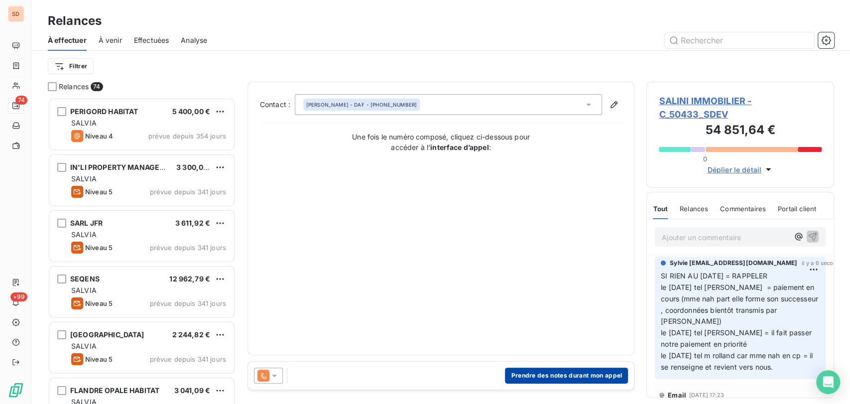
click at [546, 373] on button "Prendre des notes durant mon appel" at bounding box center [566, 376] width 123 height 16
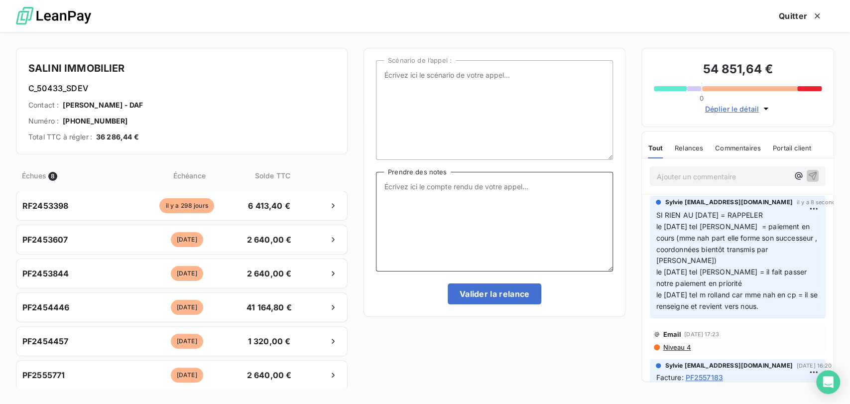
click at [384, 184] on textarea "Prendre des notes" at bounding box center [494, 222] width 237 height 100
paste textarea "le [DATE] tel [PERSON_NAME] = paiement en cours (mme nah part elle forme son su…"
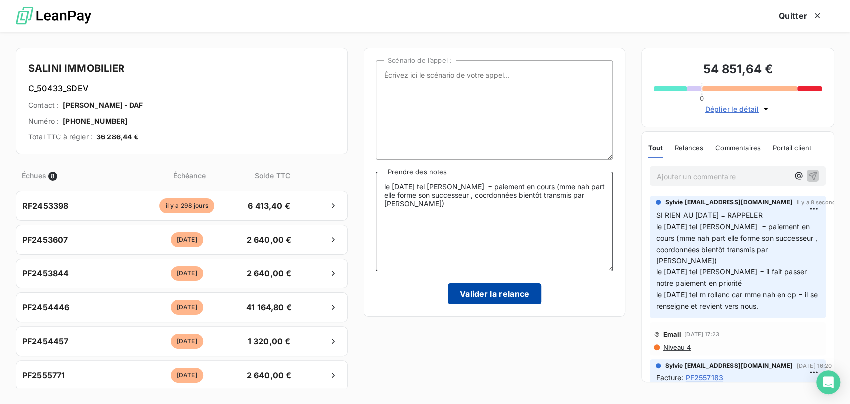
type textarea "le [DATE] tel [PERSON_NAME] = paiement en cours (mme nah part elle forme son su…"
click at [474, 287] on button "Valider la relance" at bounding box center [495, 293] width 94 height 21
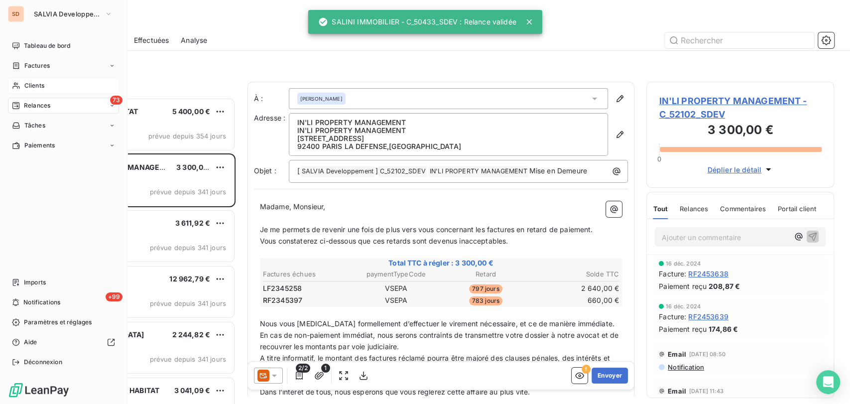
drag, startPoint x: 32, startPoint y: 86, endPoint x: 47, endPoint y: 92, distance: 16.4
click at [32, 86] on span "Clients" at bounding box center [34, 85] width 20 height 9
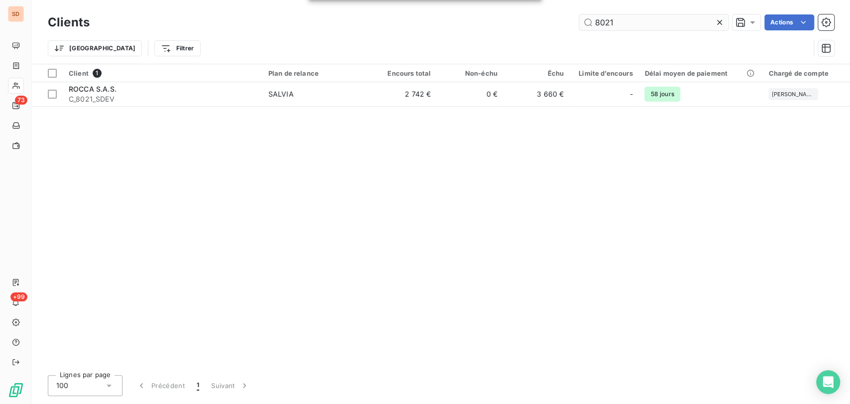
drag, startPoint x: 614, startPoint y: 20, endPoint x: 591, endPoint y: 17, distance: 22.6
click at [593, 17] on input "8021" at bounding box center [653, 22] width 149 height 16
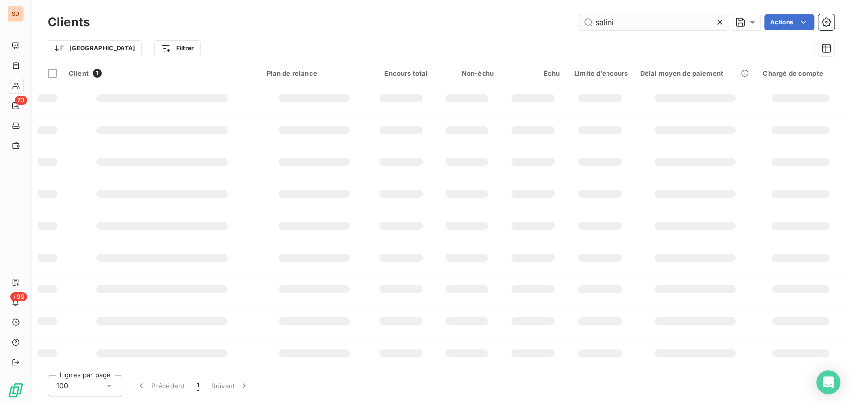
type input "salini"
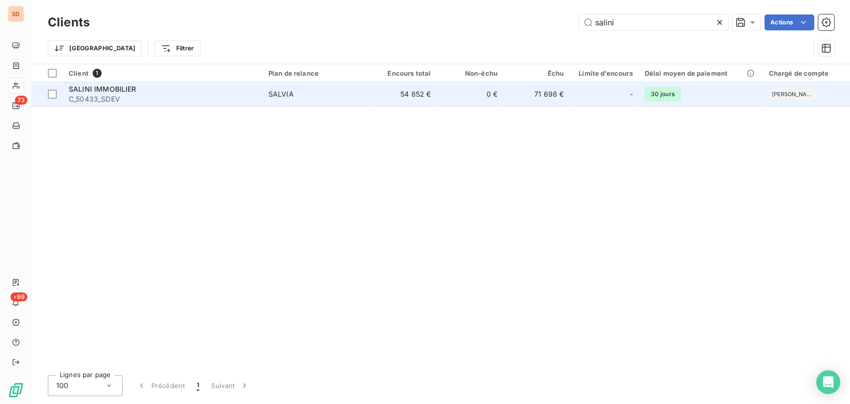
click at [90, 95] on span "C_50433_SDEV" at bounding box center [163, 99] width 188 height 10
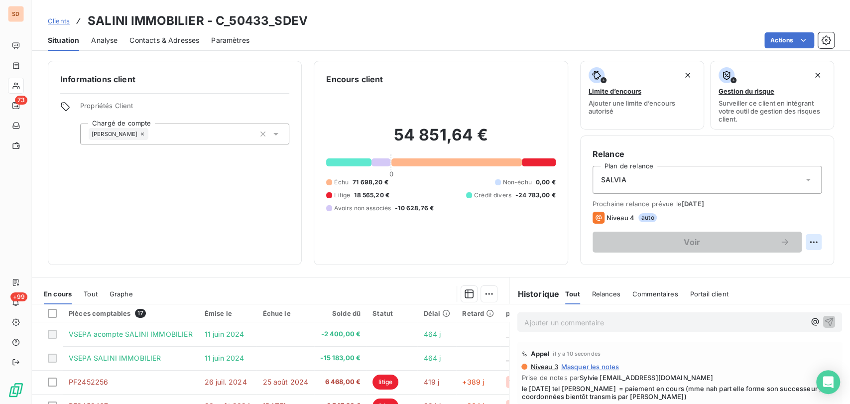
click at [806, 240] on html "SD 73 +99 Clients SALINI IMMOBILIER - C_50433_SDEV Situation Analyse Contacts &…" at bounding box center [425, 202] width 850 height 404
click at [750, 261] on div "Replanifier cette action" at bounding box center [764, 264] width 89 height 16
select select "8"
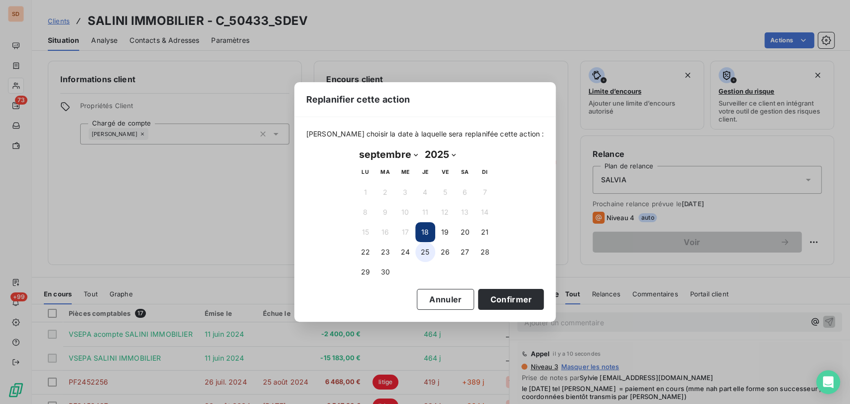
click at [423, 255] on button "25" at bounding box center [425, 252] width 20 height 20
click at [485, 306] on button "Confirmer" at bounding box center [511, 299] width 66 height 21
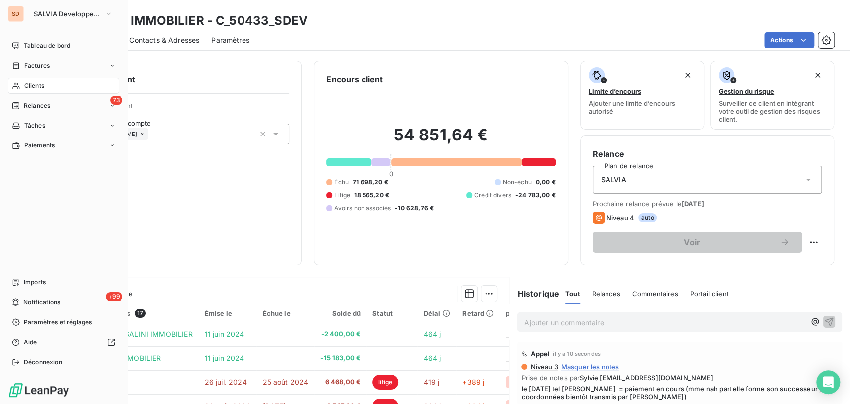
click at [28, 83] on span "Clients" at bounding box center [34, 85] width 20 height 9
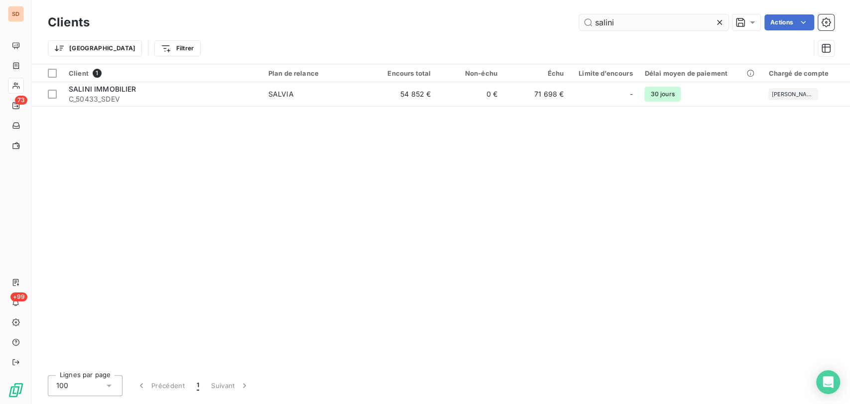
drag, startPoint x: 622, startPoint y: 26, endPoint x: 595, endPoint y: 17, distance: 28.4
click at [600, 17] on input "salini" at bounding box center [653, 22] width 149 height 16
type input "s"
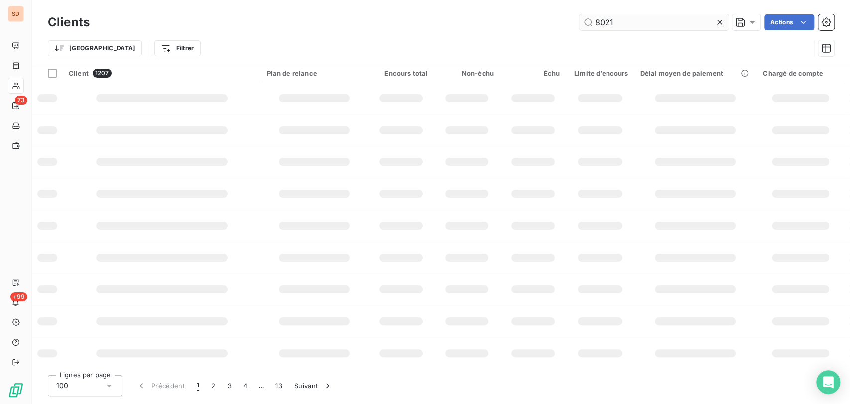
type input "8021"
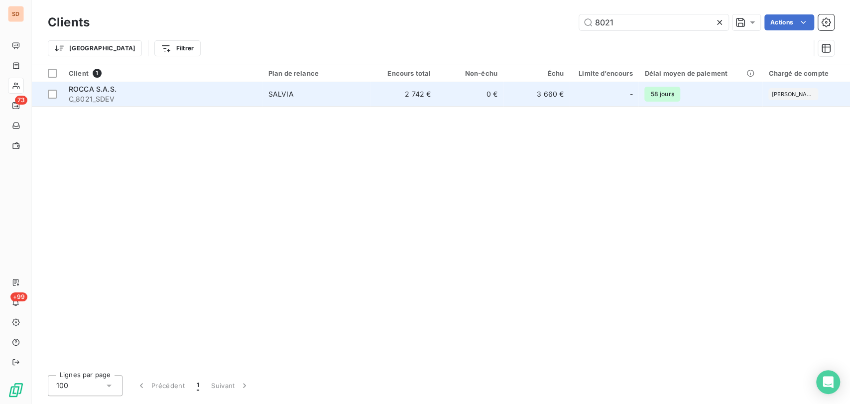
click at [82, 94] on span "C_8021_SDEV" at bounding box center [163, 99] width 188 height 10
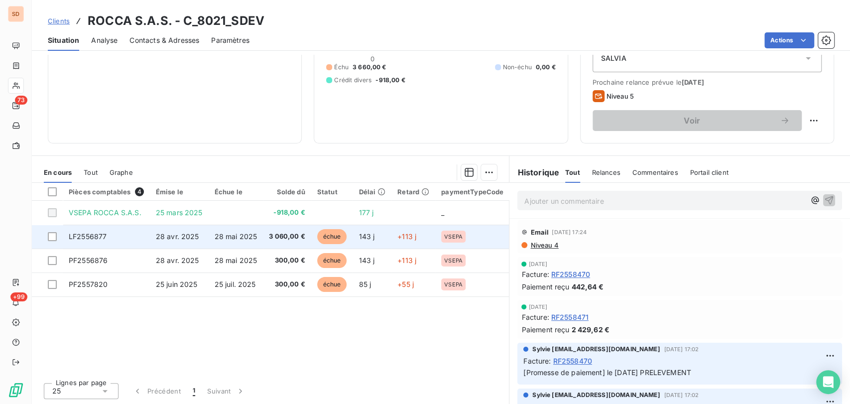
scroll to position [122, 0]
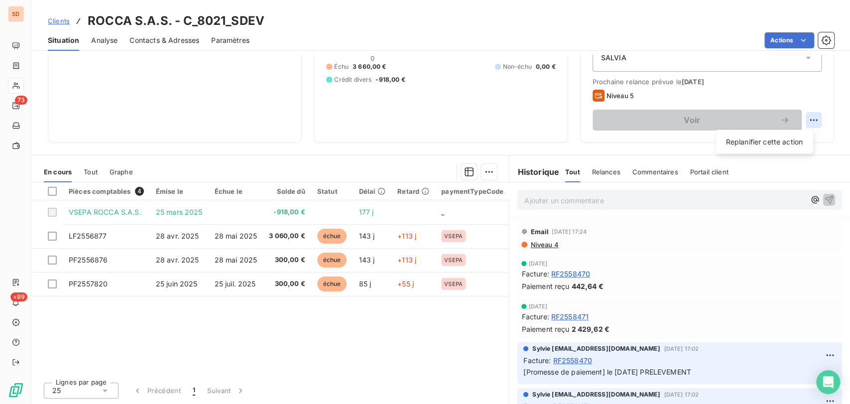
click at [805, 124] on html "SD 73 +99 Clients ROCCA S.A.S. - C_8021_SDEV Situation Analyse Contacts & Adres…" at bounding box center [425, 202] width 850 height 404
click at [752, 143] on div "Replanifier cette action" at bounding box center [764, 142] width 89 height 16
select select "8"
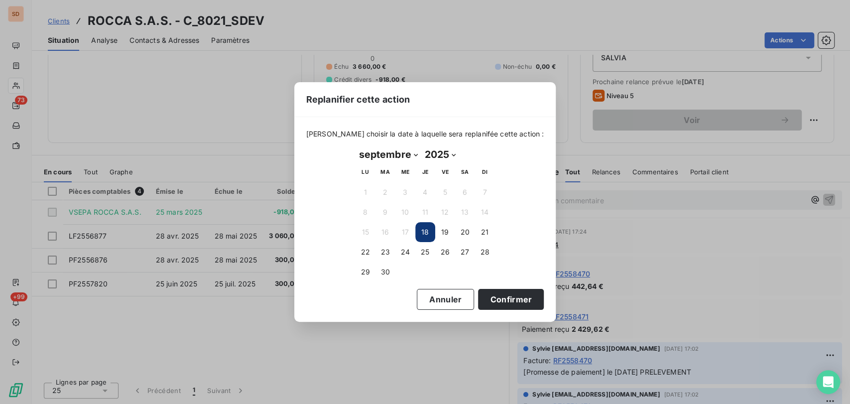
click at [427, 231] on button "18" at bounding box center [425, 232] width 20 height 20
click at [483, 295] on button "Confirmer" at bounding box center [511, 299] width 66 height 21
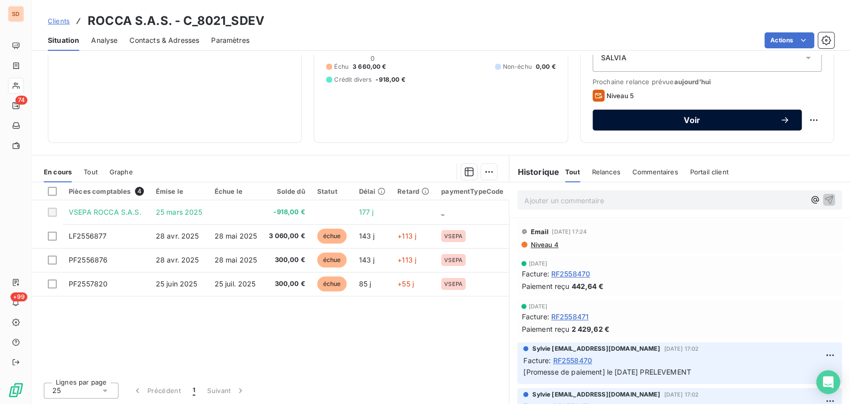
click at [613, 120] on span "Voir" at bounding box center [692, 120] width 175 height 8
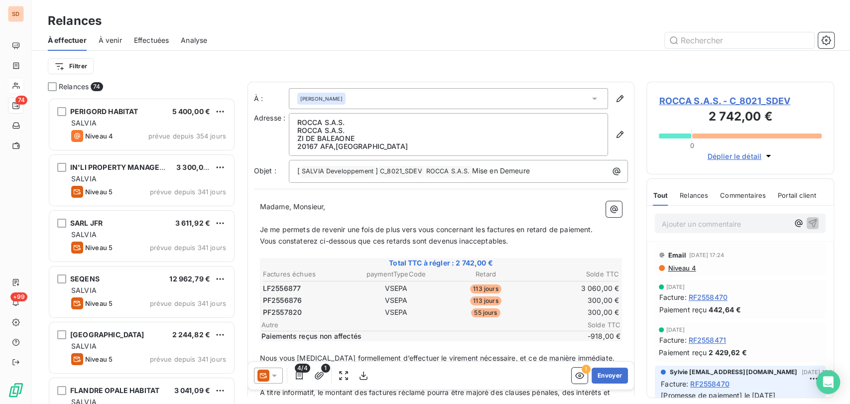
scroll to position [297, 179]
click at [275, 375] on icon at bounding box center [274, 376] width 5 height 2
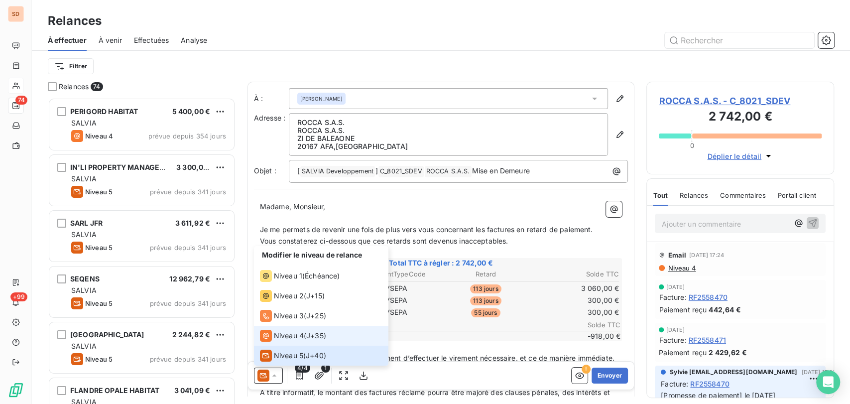
click at [280, 332] on span "Niveau 4" at bounding box center [289, 336] width 30 height 10
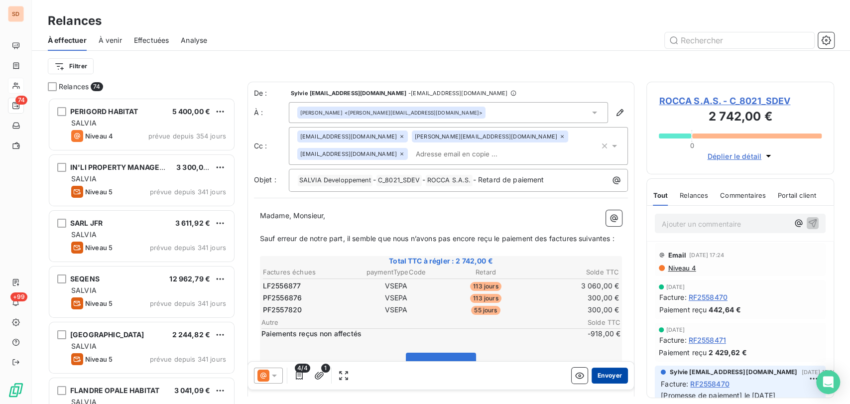
click at [594, 376] on button "Envoyer" at bounding box center [610, 376] width 36 height 16
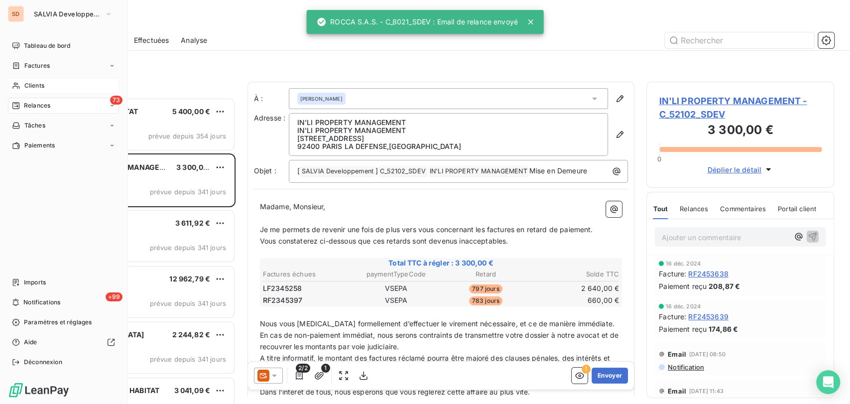
click at [32, 86] on span "Clients" at bounding box center [34, 85] width 20 height 9
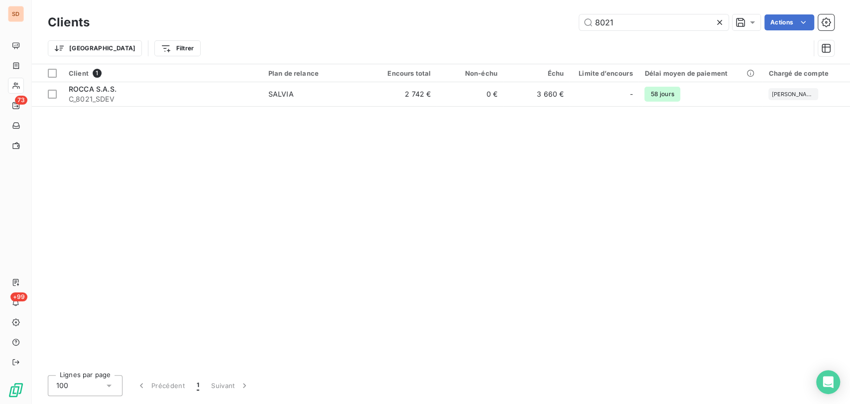
drag, startPoint x: 614, startPoint y: 25, endPoint x: 568, endPoint y: 26, distance: 46.4
click at [568, 26] on div "8021 Actions" at bounding box center [468, 22] width 733 height 16
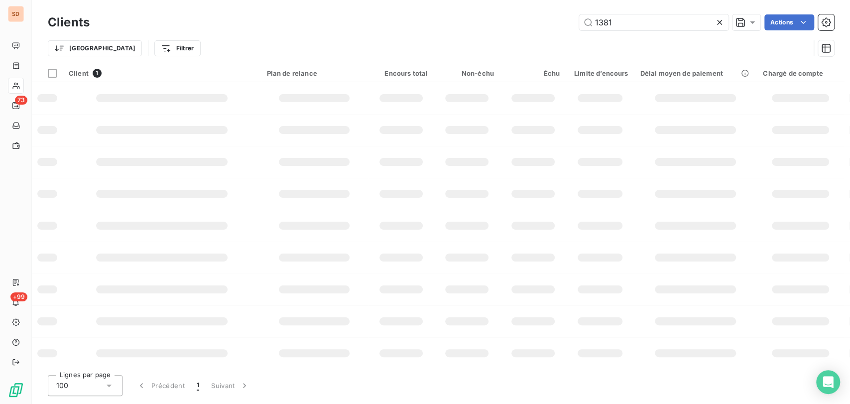
type input "1381"
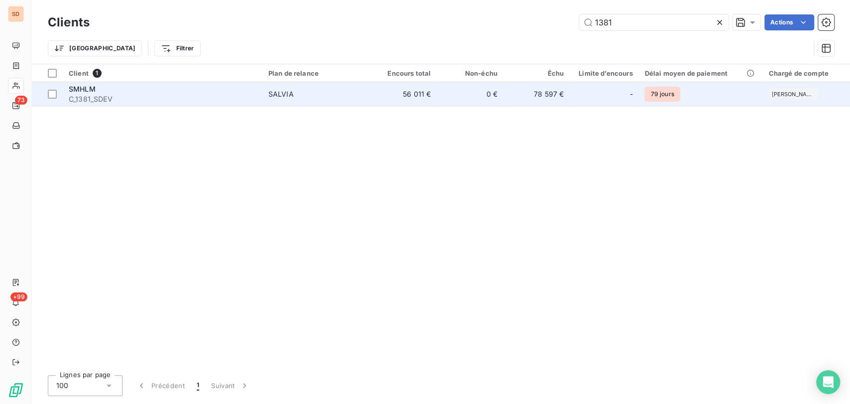
click at [86, 92] on span "SMHLM" at bounding box center [82, 89] width 27 height 8
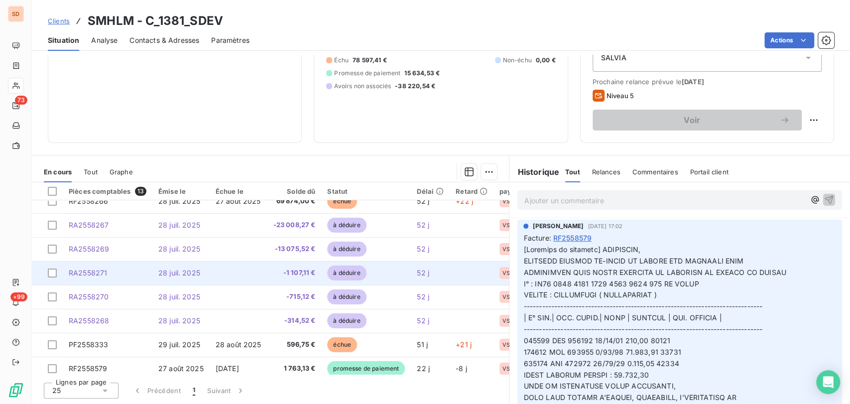
scroll to position [141, 0]
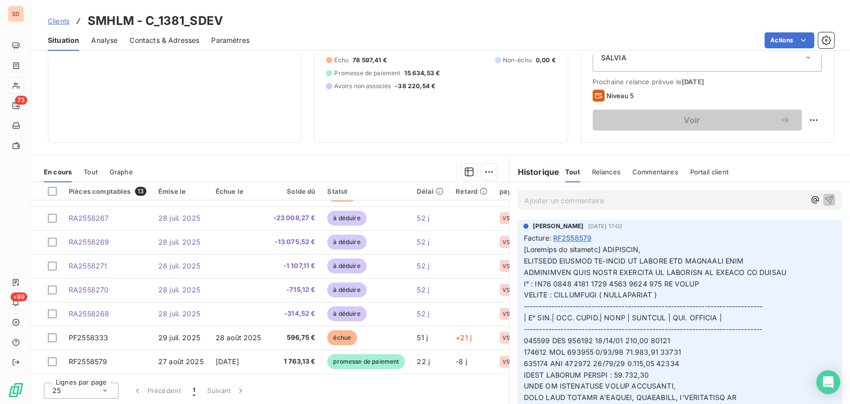
click at [104, 390] on icon at bounding box center [105, 391] width 5 height 2
click at [54, 352] on div at bounding box center [55, 354] width 10 height 10
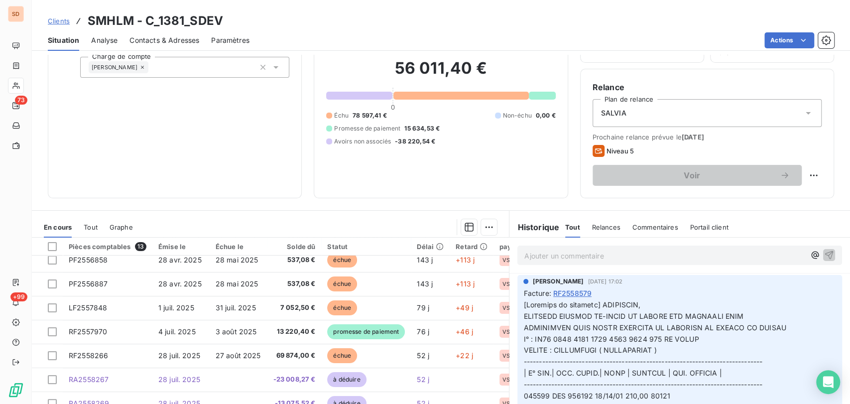
scroll to position [55, 0]
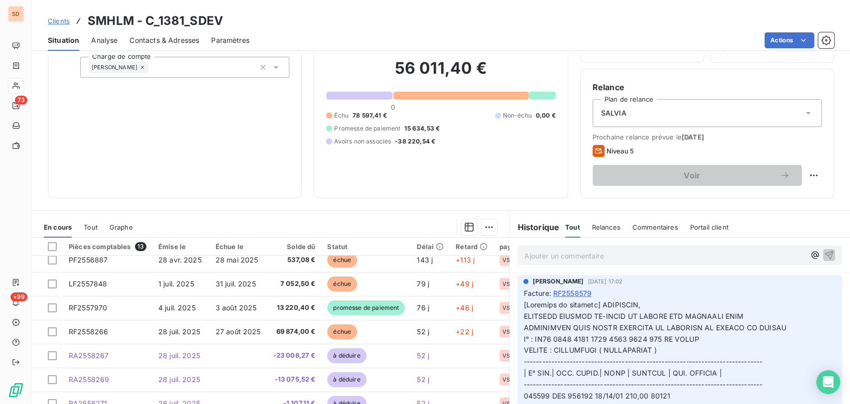
click at [182, 41] on span "Contacts & Adresses" at bounding box center [165, 40] width 70 height 10
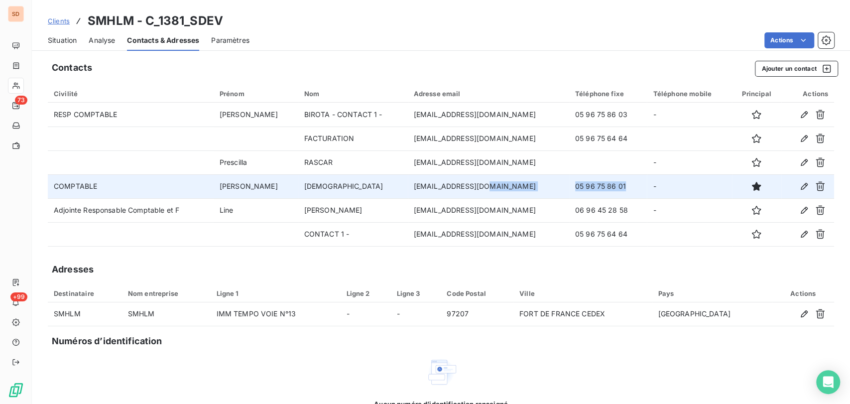
drag, startPoint x: 595, startPoint y: 191, endPoint x: 487, endPoint y: 184, distance: 108.4
click at [494, 186] on tr "COMPTABLE [PERSON_NAME] [EMAIL_ADDRESS][DOMAIN_NAME] 05 96 75 86 01 -" at bounding box center [441, 186] width 787 height 24
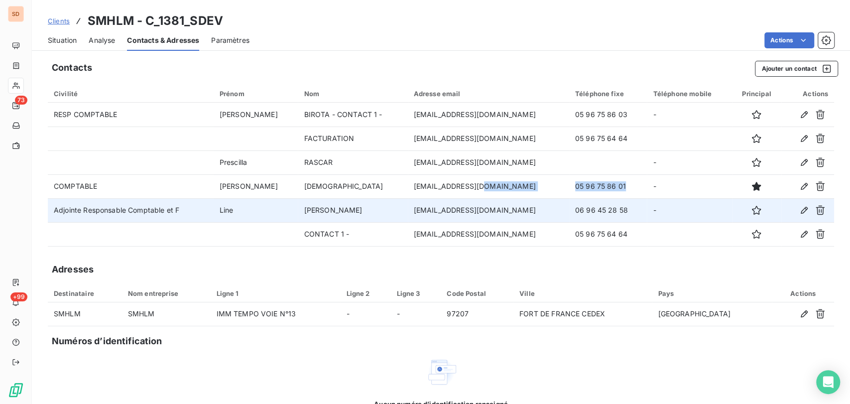
drag, startPoint x: 598, startPoint y: 214, endPoint x: 540, endPoint y: 213, distance: 58.3
click at [569, 213] on td "06 96 45 28 58" at bounding box center [608, 210] width 78 height 24
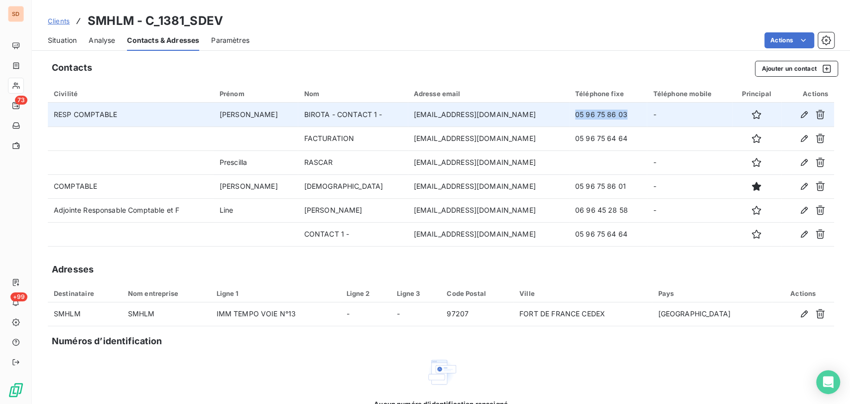
drag, startPoint x: 597, startPoint y: 117, endPoint x: 542, endPoint y: 113, distance: 56.0
click at [569, 113] on td "05 96 75 86 03" at bounding box center [608, 115] width 78 height 24
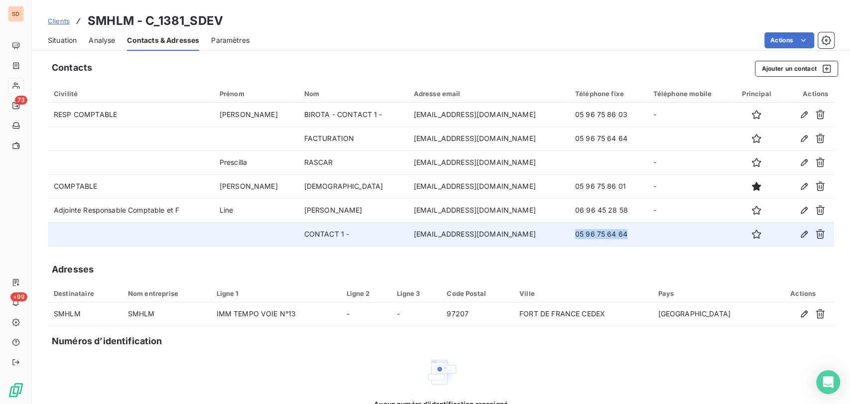
drag, startPoint x: 586, startPoint y: 233, endPoint x: 542, endPoint y: 231, distance: 44.4
click at [569, 231] on td "05 96 75 64 64" at bounding box center [608, 234] width 78 height 24
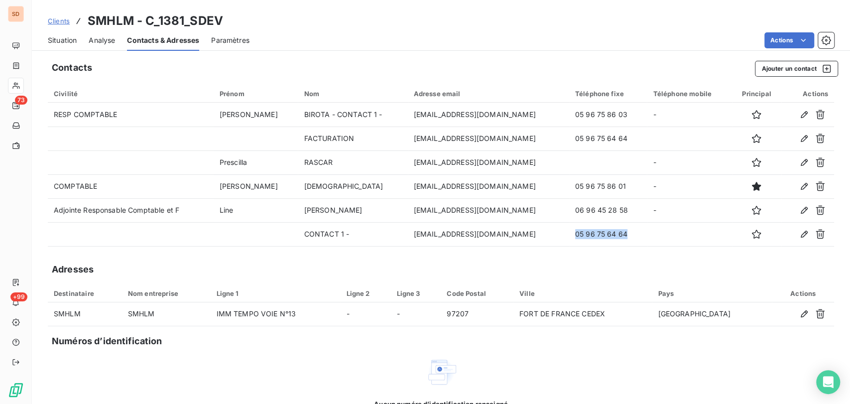
click at [56, 39] on span "Situation" at bounding box center [62, 40] width 29 height 10
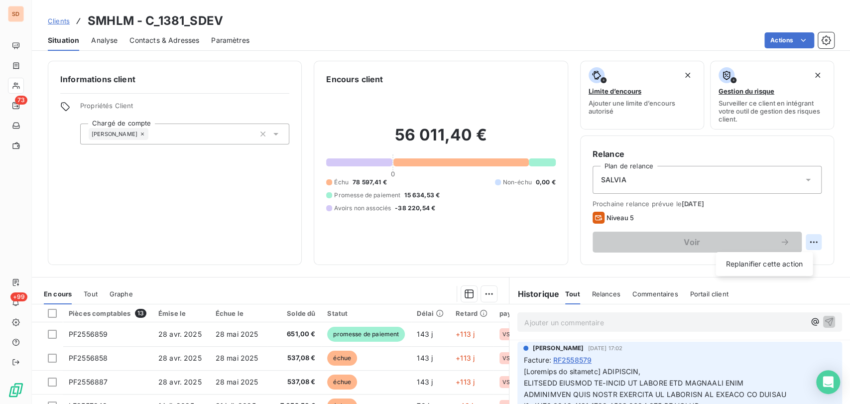
click at [807, 243] on html "SD 73 +99 Clients SMHLM - C_1381_SDEV Situation Analyse Contacts & Adresses Par…" at bounding box center [425, 202] width 850 height 404
click at [743, 261] on div "Replanifier cette action" at bounding box center [764, 264] width 89 height 16
select select "8"
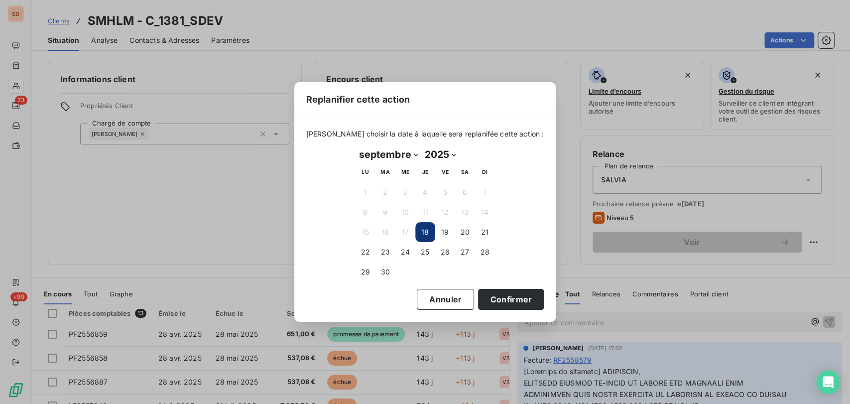
click at [420, 235] on button "18" at bounding box center [425, 232] width 20 height 20
click at [478, 300] on button "Confirmer" at bounding box center [511, 299] width 66 height 21
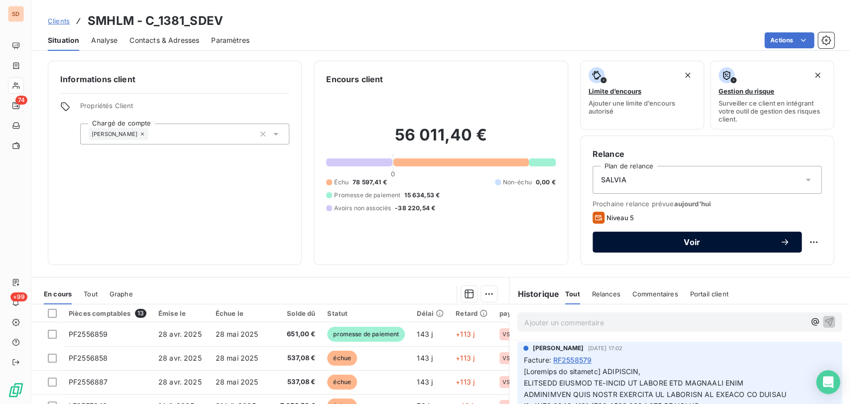
click at [603, 248] on button "Voir" at bounding box center [697, 242] width 209 height 21
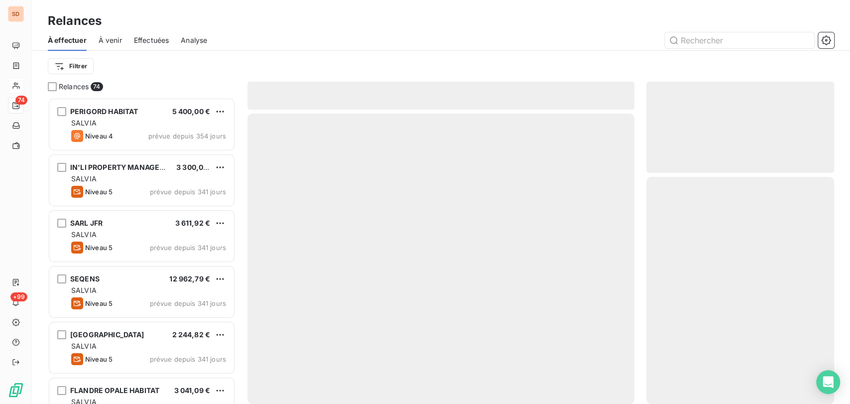
scroll to position [297, 179]
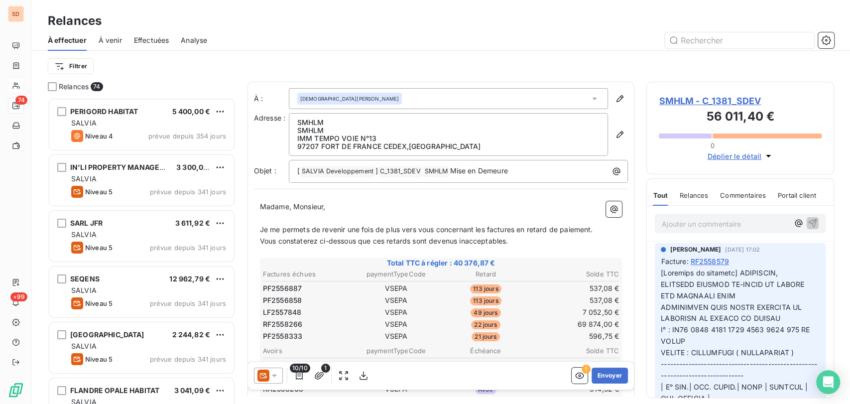
click at [275, 373] on icon at bounding box center [275, 376] width 10 height 10
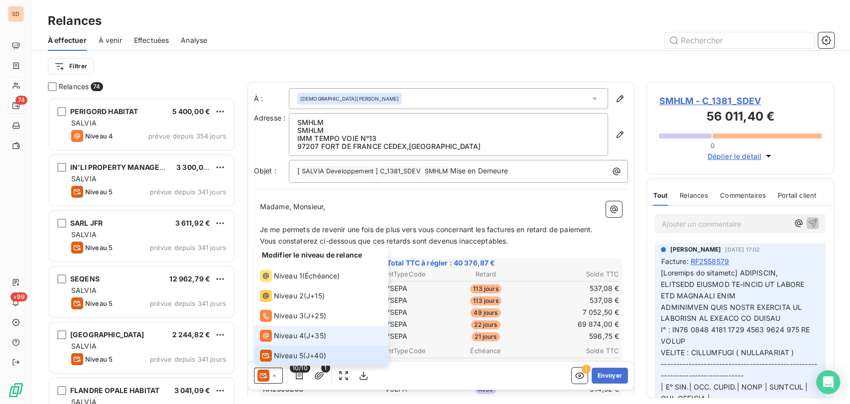
click at [276, 335] on span "Niveau 4" at bounding box center [289, 336] width 30 height 10
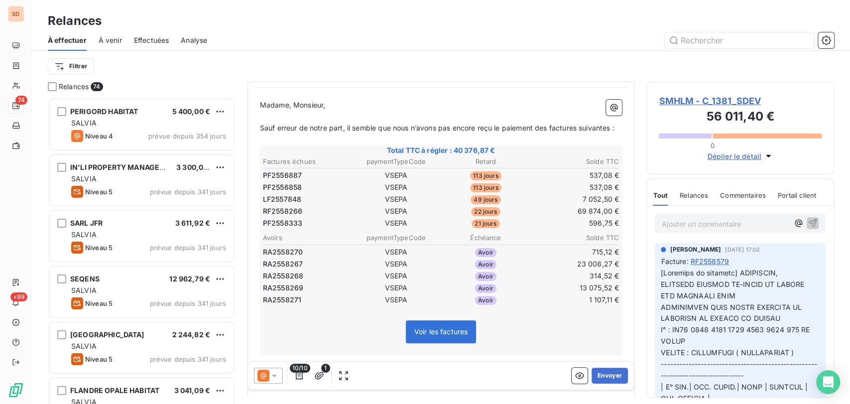
scroll to position [0, 0]
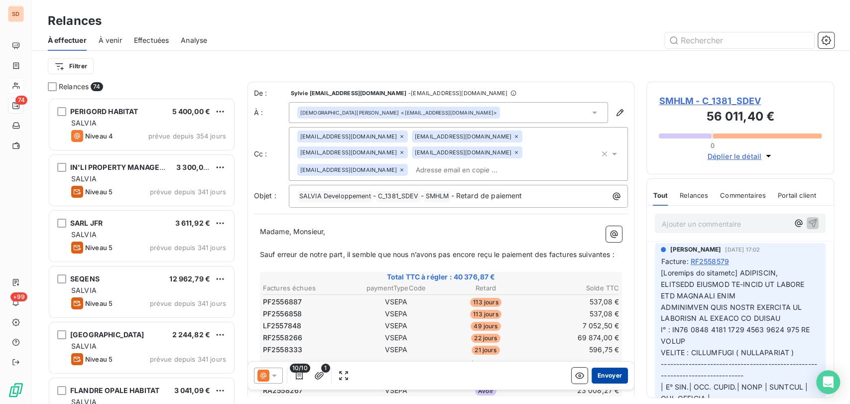
click at [597, 377] on button "Envoyer" at bounding box center [610, 376] width 36 height 16
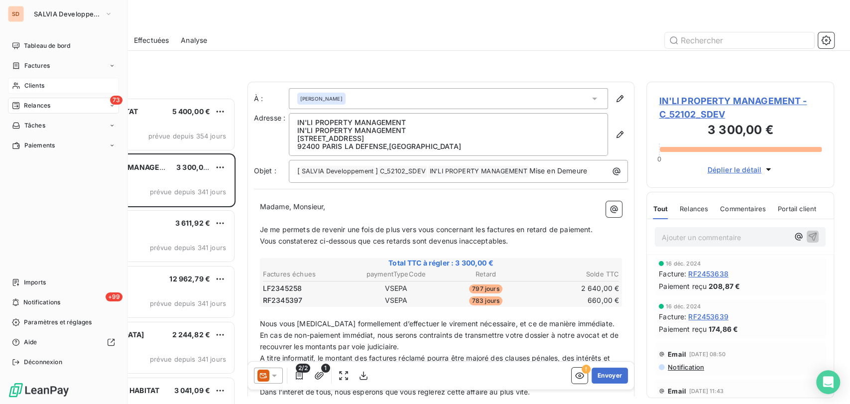
click at [27, 89] on span "Clients" at bounding box center [34, 85] width 20 height 9
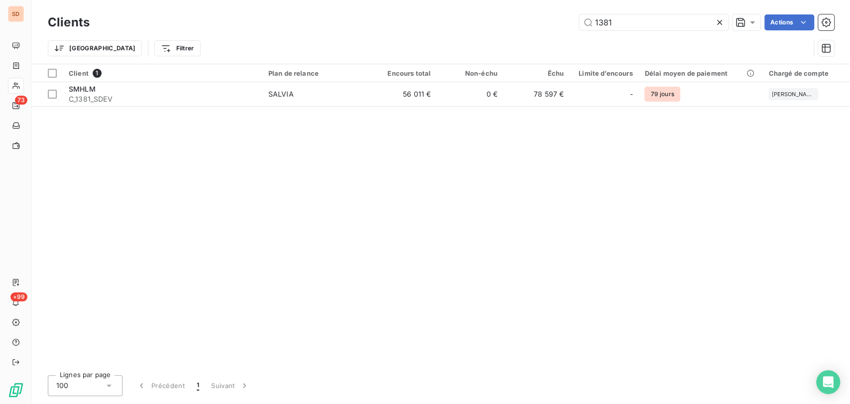
drag, startPoint x: 587, startPoint y: 23, endPoint x: 554, endPoint y: 26, distance: 33.0
click at [562, 25] on div "1381 Actions" at bounding box center [468, 22] width 733 height 16
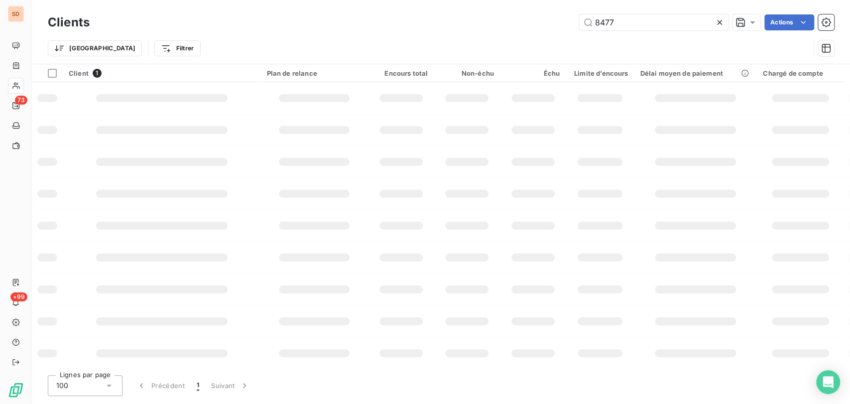
type input "8477"
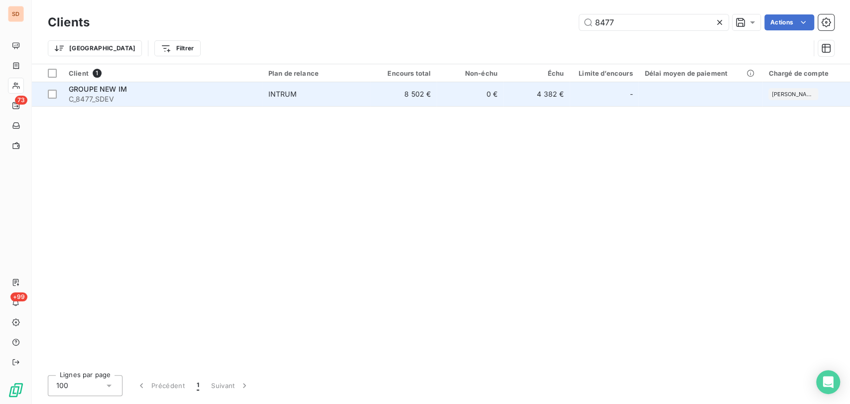
click at [90, 94] on span "C_8477_SDEV" at bounding box center [163, 99] width 188 height 10
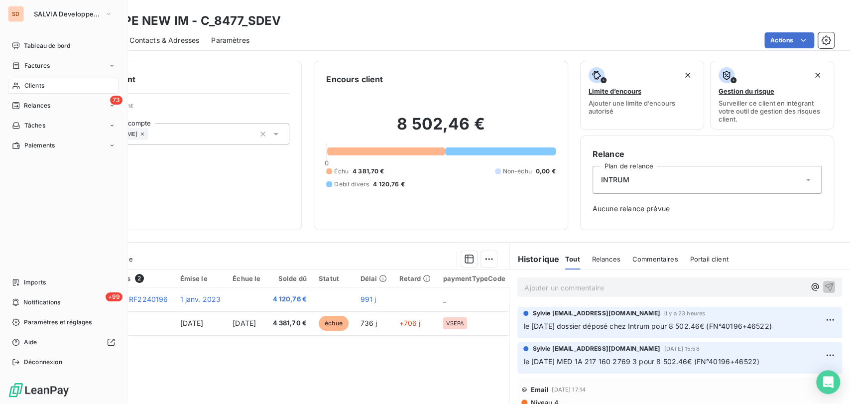
click at [32, 85] on span "Clients" at bounding box center [34, 85] width 20 height 9
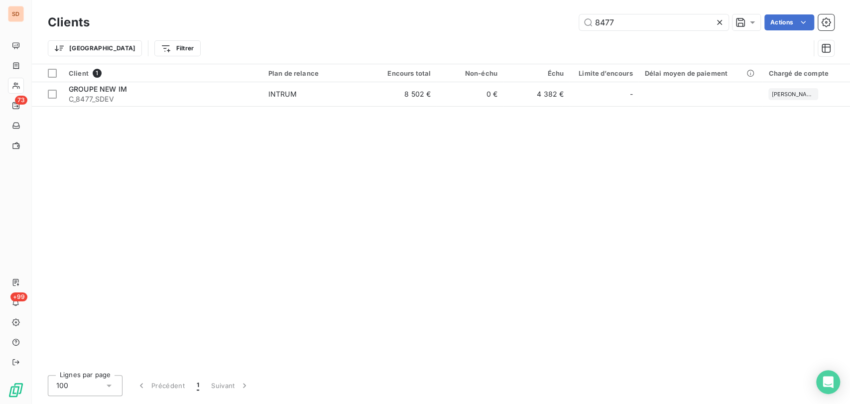
drag, startPoint x: 635, startPoint y: 18, endPoint x: 521, endPoint y: 10, distance: 114.4
click at [566, 11] on div "Clients 8477 Actions Trier Filtrer" at bounding box center [441, 32] width 819 height 64
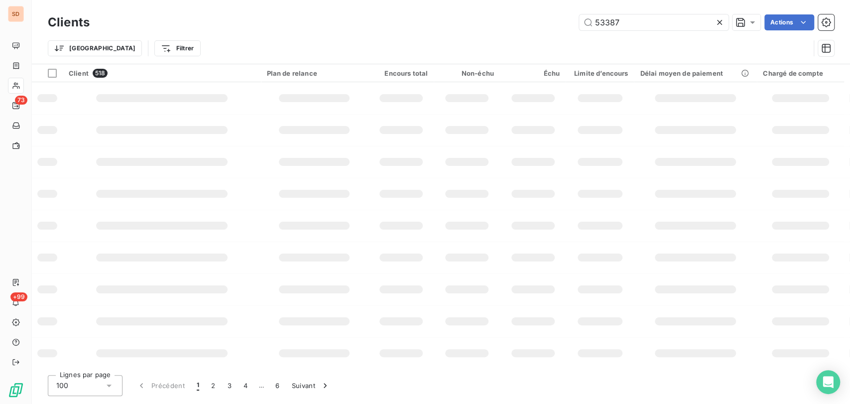
type input "53387"
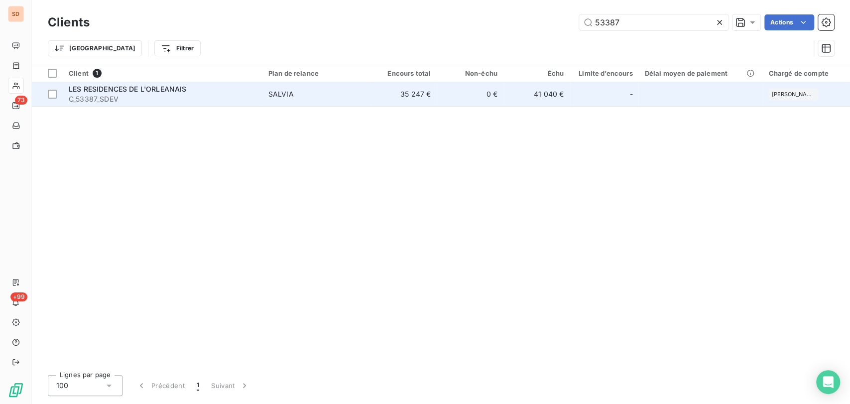
click at [97, 91] on span "LES RESIDENCES DE L'ORLEANAIS" at bounding box center [128, 89] width 118 height 8
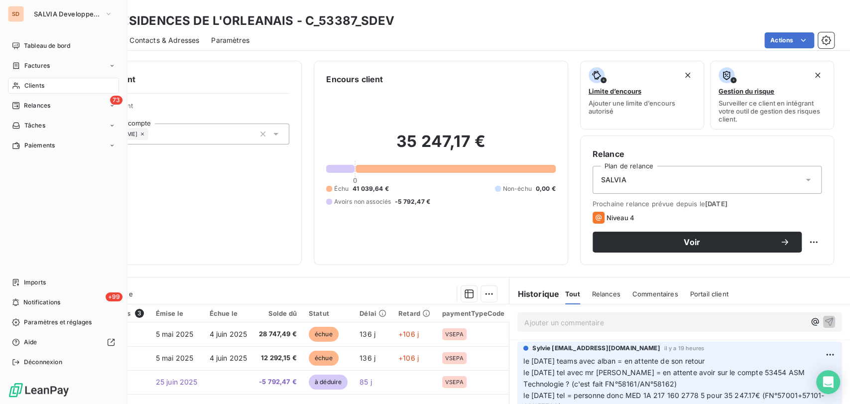
click at [39, 88] on span "Clients" at bounding box center [34, 85] width 20 height 9
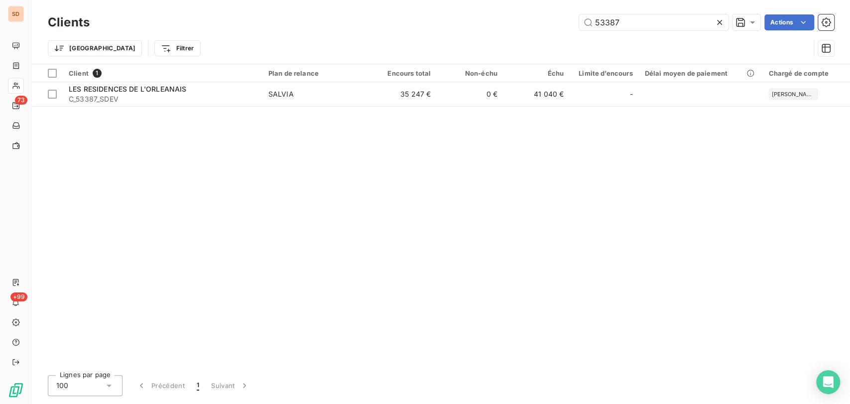
drag, startPoint x: 547, startPoint y: 22, endPoint x: 514, endPoint y: 26, distance: 32.6
click at [517, 26] on div "53387 Actions" at bounding box center [468, 22] width 733 height 16
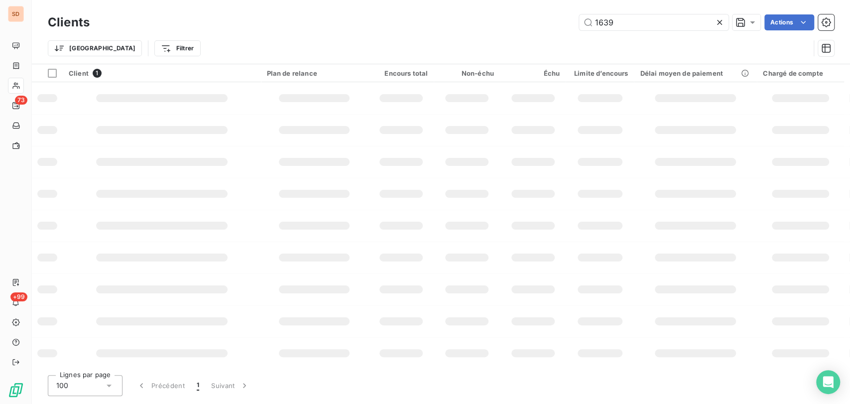
type input "1639"
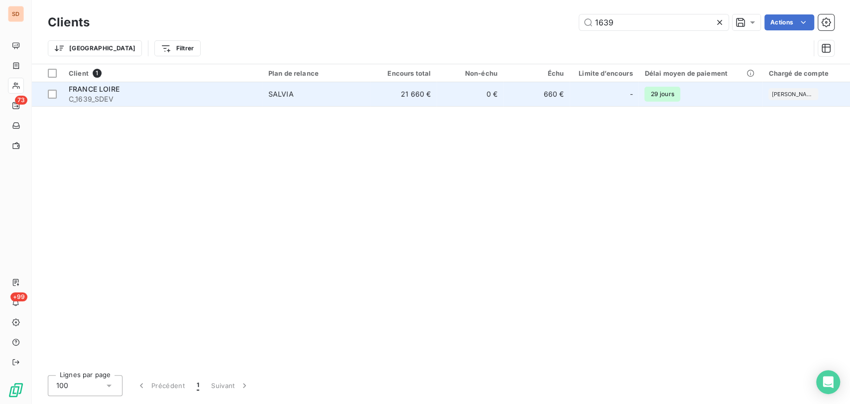
click at [100, 89] on span "FRANCE LOIRE" at bounding box center [94, 89] width 51 height 8
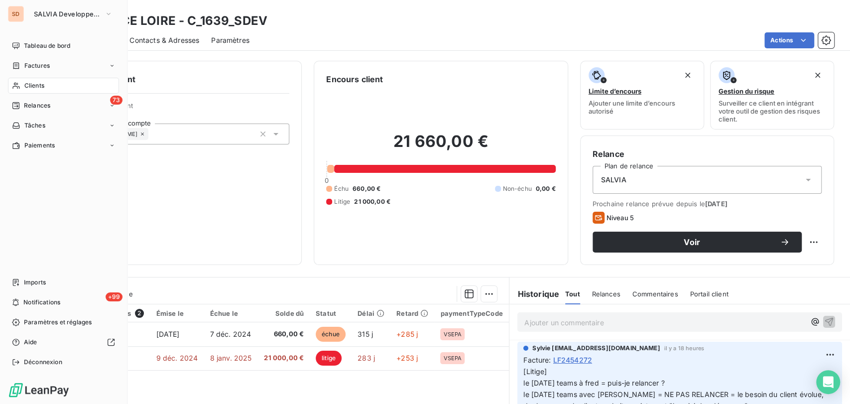
click at [25, 89] on span "Clients" at bounding box center [34, 85] width 20 height 9
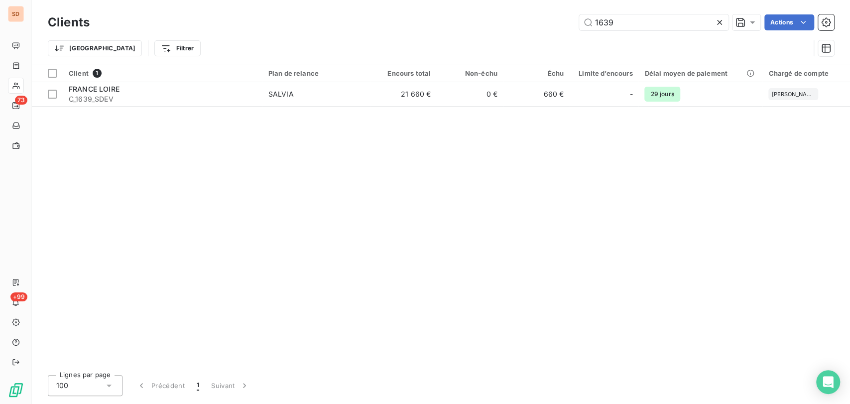
drag, startPoint x: 569, startPoint y: 25, endPoint x: 558, endPoint y: 26, distance: 11.0
click at [561, 26] on div "1639 Actions" at bounding box center [468, 22] width 733 height 16
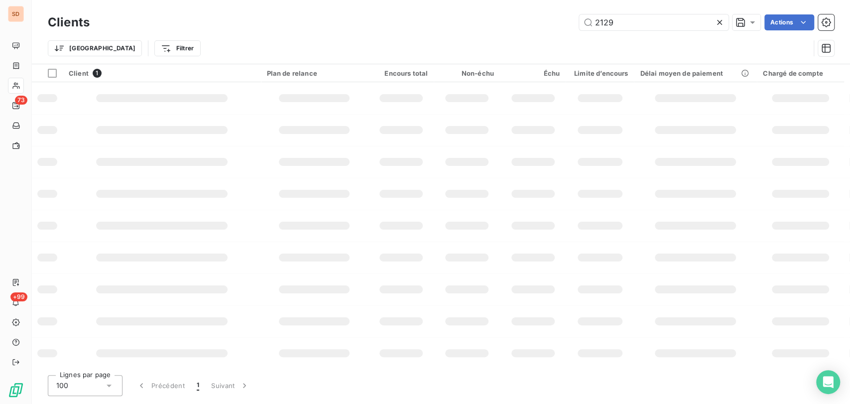
type input "2129"
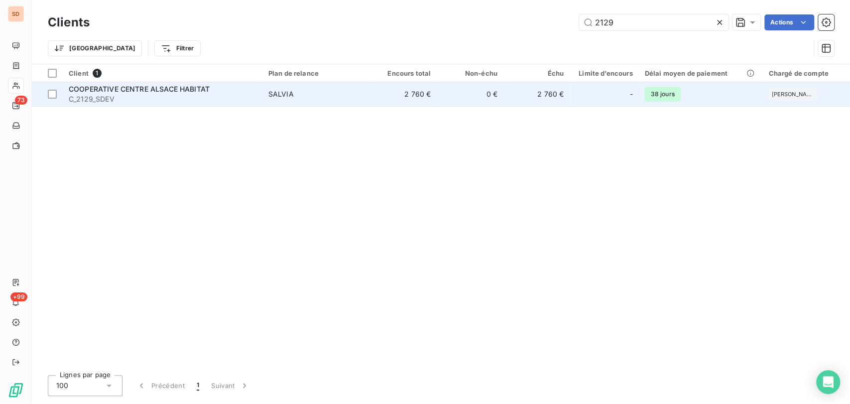
click at [139, 91] on span "COOPERATIVE CENTRE ALSACE HABITAT" at bounding box center [139, 89] width 141 height 8
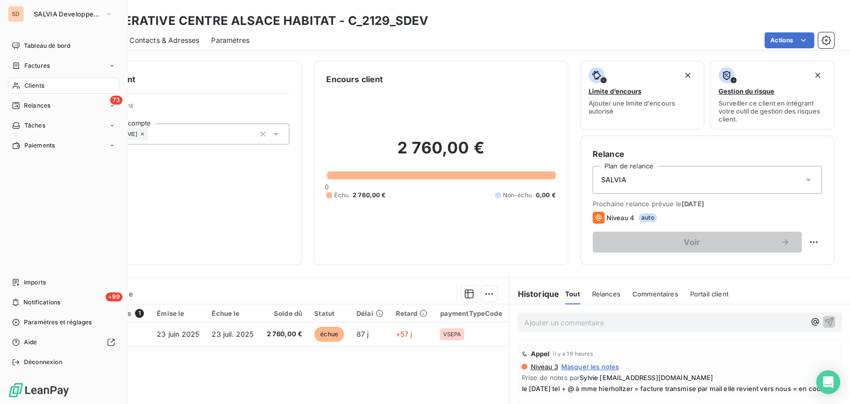
click at [31, 86] on span "Clients" at bounding box center [34, 85] width 20 height 9
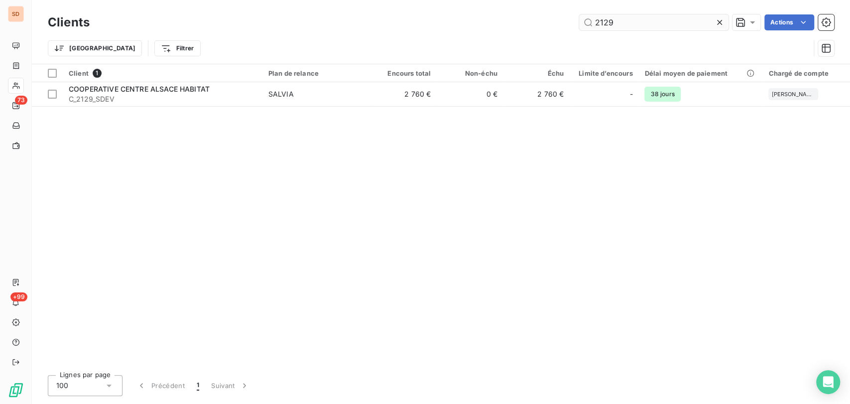
click at [601, 24] on input "2129" at bounding box center [653, 22] width 149 height 16
type input "2"
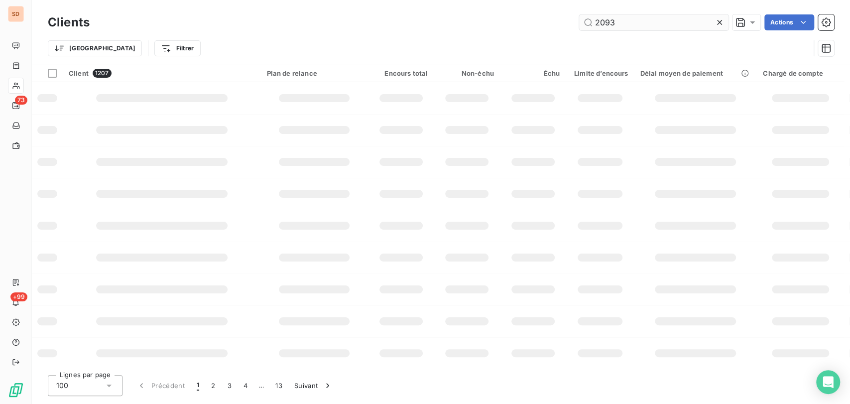
type input "2093"
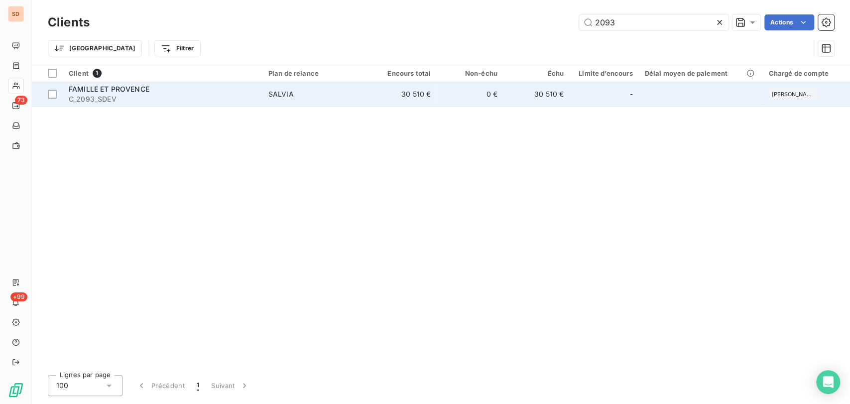
click at [107, 94] on span "C_2093_SDEV" at bounding box center [163, 99] width 188 height 10
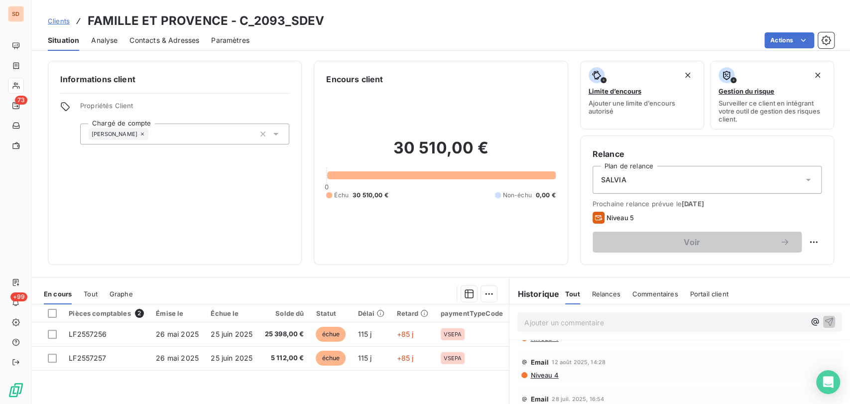
scroll to position [55, 0]
click at [163, 36] on span "Contacts & Adresses" at bounding box center [165, 40] width 70 height 10
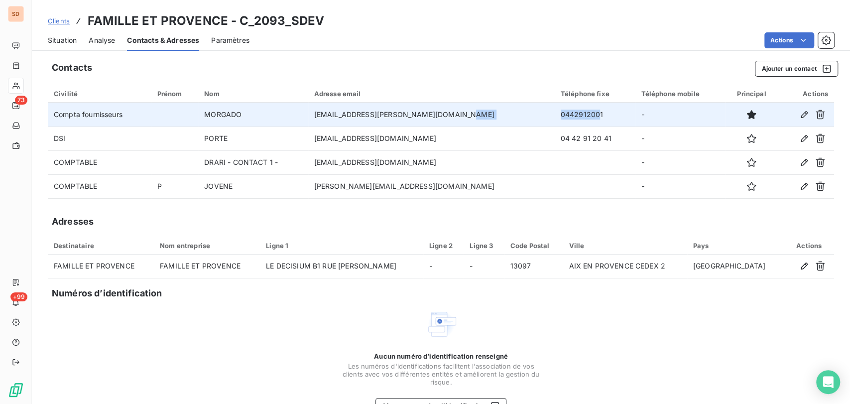
drag, startPoint x: 577, startPoint y: 116, endPoint x: 569, endPoint y: 121, distance: 9.4
click at [517, 114] on tr "Compta fournisseurs MORGADO [EMAIL_ADDRESS][PERSON_NAME][DOMAIN_NAME] 044291200…" at bounding box center [441, 115] width 787 height 24
drag, startPoint x: 583, startPoint y: 115, endPoint x: 518, endPoint y: 117, distance: 64.8
click at [522, 116] on tr "Compta fournisseurs MORGADO [EMAIL_ADDRESS][PERSON_NAME][DOMAIN_NAME] 044291200…" at bounding box center [441, 115] width 787 height 24
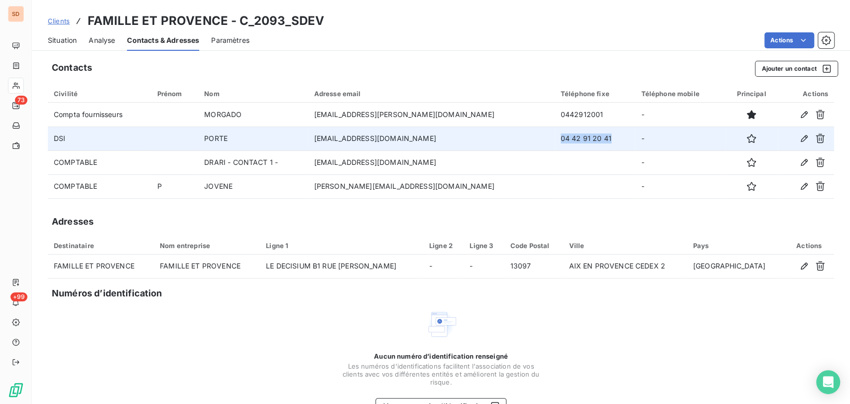
drag, startPoint x: 589, startPoint y: 139, endPoint x: 534, endPoint y: 142, distance: 55.4
click at [555, 142] on td "04 42 91 20 41" at bounding box center [595, 139] width 81 height 24
click at [800, 139] on icon "button" at bounding box center [805, 139] width 10 height 10
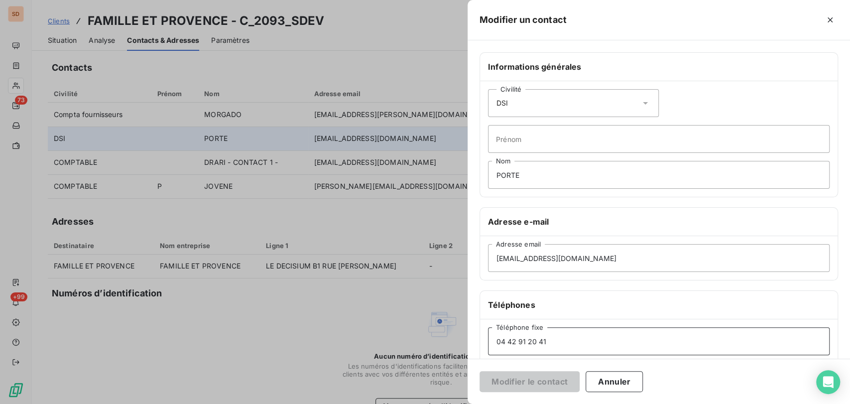
drag, startPoint x: 548, startPoint y: 348, endPoint x: 458, endPoint y: 345, distance: 89.2
click at [458, 404] on div "Modifier un contact Informations générales Civilité DSI Prénom PORTE Nom Adress…" at bounding box center [425, 404] width 850 height 0
click at [532, 384] on button "Modifier le contact" at bounding box center [530, 381] width 100 height 21
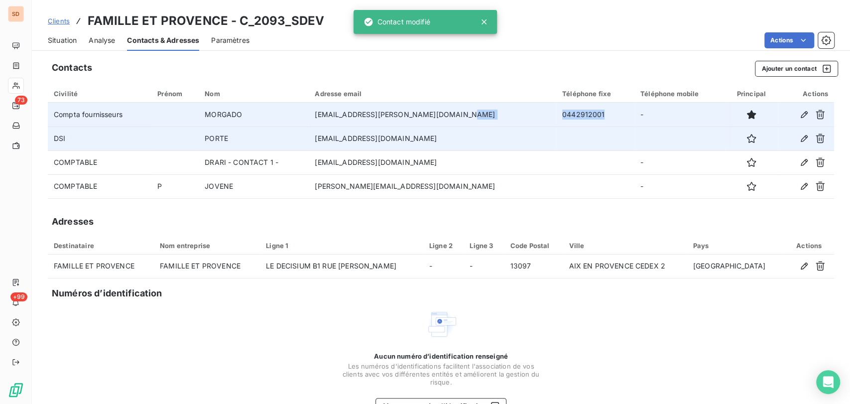
drag, startPoint x: 582, startPoint y: 116, endPoint x: 516, endPoint y: 111, distance: 66.4
click at [521, 111] on tr "Compta fournisseurs MORGADO [EMAIL_ADDRESS][PERSON_NAME][DOMAIN_NAME] 044291200…" at bounding box center [441, 115] width 787 height 24
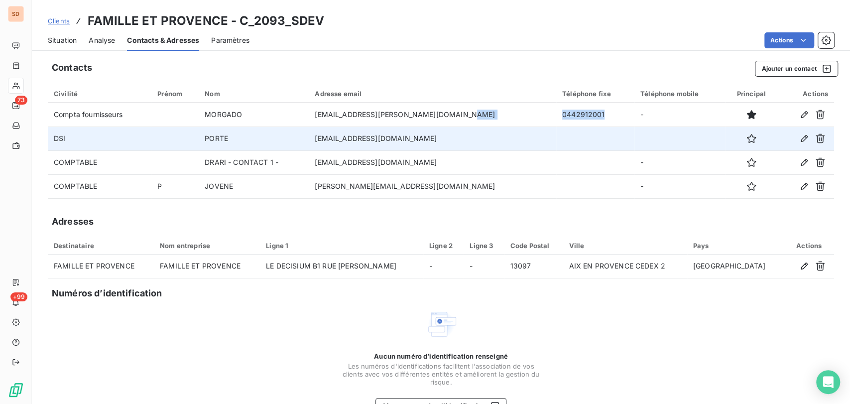
click at [69, 40] on span "Situation" at bounding box center [62, 40] width 29 height 10
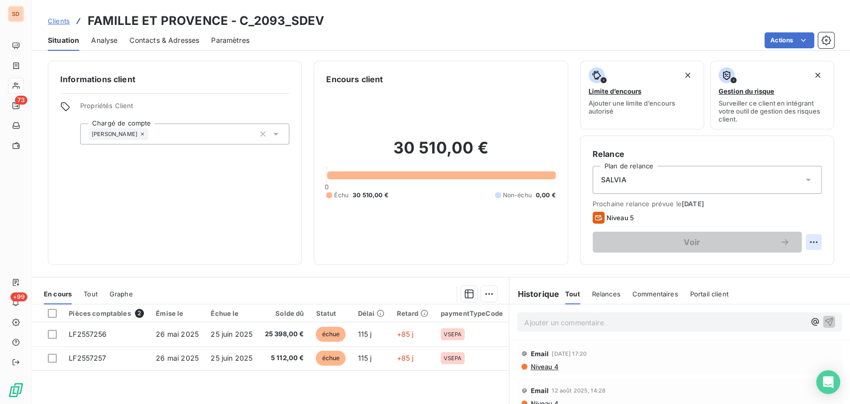
click at [804, 239] on html "SD 73 +99 Clients FAMILLE ET PROVENCE - C_2093_SDEV Situation Analyse Contacts …" at bounding box center [425, 202] width 850 height 404
click at [806, 239] on html "SD 73 +99 Clients FAMILLE ET PROVENCE - C_2093_SDEV Situation Analyse Contacts …" at bounding box center [425, 202] width 850 height 404
click at [806, 242] on html "SD 73 +99 Clients FAMILLE ET PROVENCE - C_2093_SDEV Situation Analyse Contacts …" at bounding box center [425, 202] width 850 height 404
click at [769, 264] on div "Replanifier cette action" at bounding box center [764, 264] width 89 height 16
select select "8"
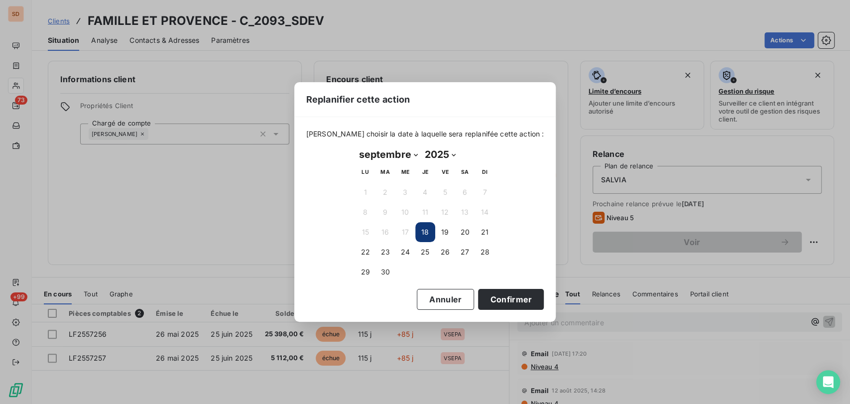
click at [422, 233] on button "18" at bounding box center [425, 232] width 20 height 20
click at [422, 232] on button "18" at bounding box center [425, 232] width 20 height 20
click at [478, 299] on button "Confirmer" at bounding box center [511, 299] width 66 height 21
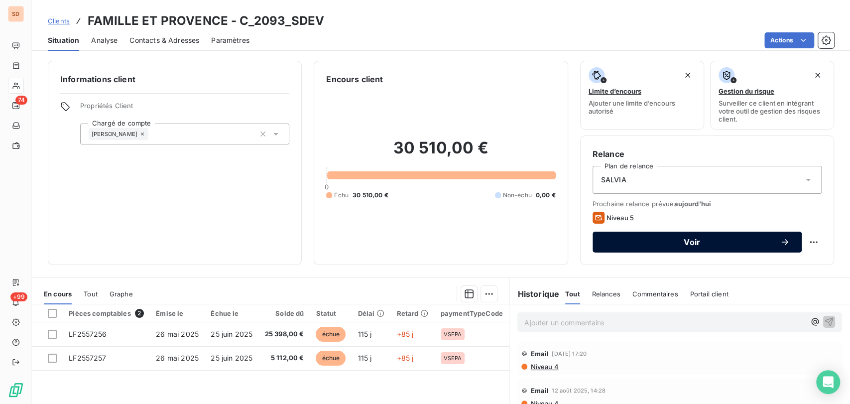
click at [646, 248] on button "Voir" at bounding box center [697, 242] width 209 height 21
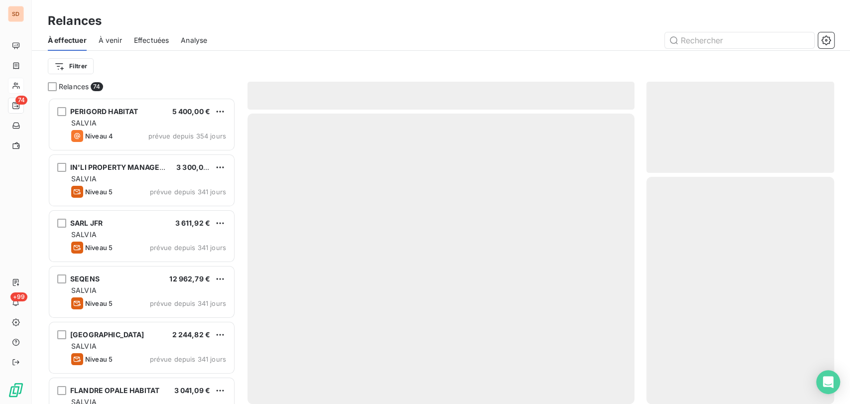
scroll to position [297, 179]
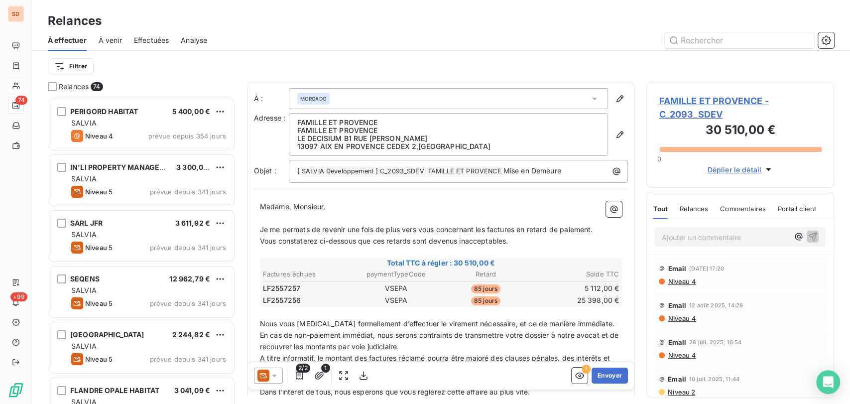
drag, startPoint x: 363, startPoint y: 376, endPoint x: 352, endPoint y: 365, distance: 15.2
click at [363, 375] on icon "button" at bounding box center [364, 376] width 8 height 8
click at [693, 103] on span "FAMILLE ET PROVENCE - C_2093_SDEV" at bounding box center [740, 107] width 163 height 27
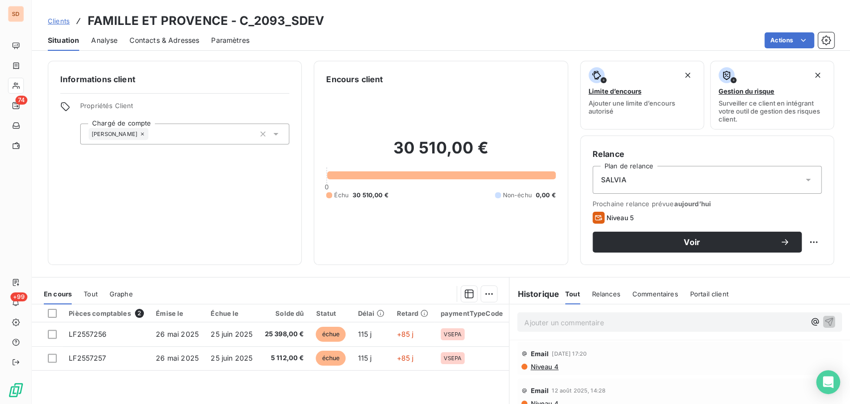
click at [548, 321] on p "Ajouter un commentaire ﻿" at bounding box center [665, 322] width 281 height 12
click at [548, 321] on span "le [DATE] MED =" at bounding box center [552, 321] width 55 height 8
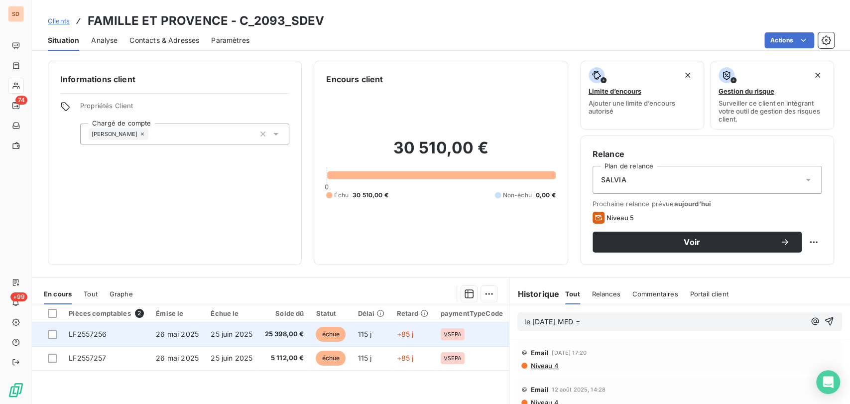
click at [89, 336] on span "LF2557256" at bounding box center [88, 334] width 38 height 8
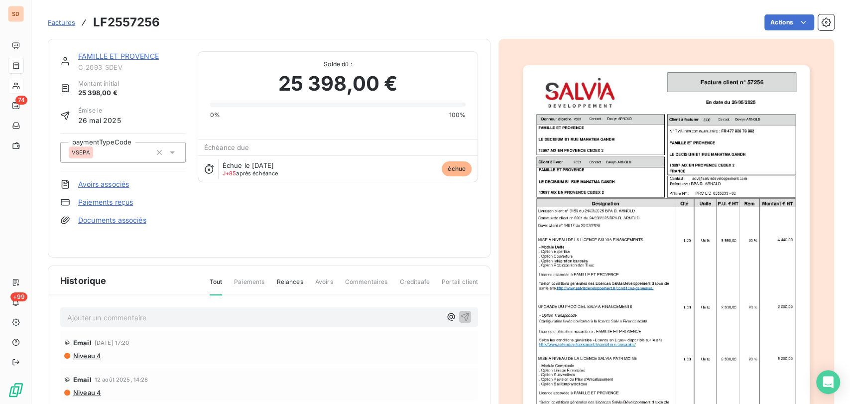
click at [579, 232] on img "button" at bounding box center [666, 268] width 287 height 406
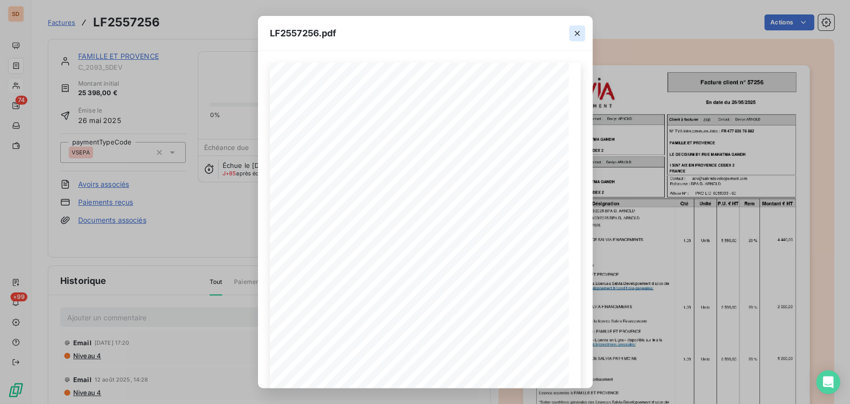
click at [575, 36] on icon "button" at bounding box center [577, 33] width 10 height 10
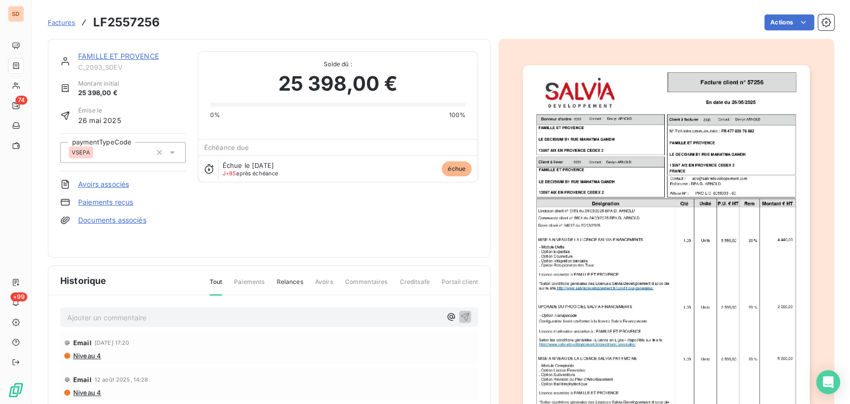
click at [139, 55] on link "FAMILLE ET PROVENCE" at bounding box center [118, 56] width 81 height 8
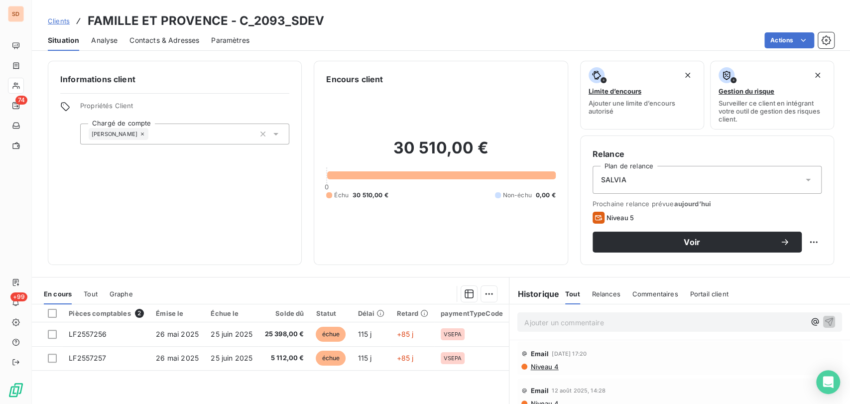
drag, startPoint x: 572, startPoint y: 330, endPoint x: 572, endPoint y: 324, distance: 6.5
click at [573, 329] on div "Ajouter un commentaire ﻿" at bounding box center [680, 321] width 325 height 19
click at [572, 324] on p "Ajouter un commentaire ﻿" at bounding box center [665, 322] width 281 height 12
click at [826, 321] on icon "button" at bounding box center [830, 321] width 8 height 8
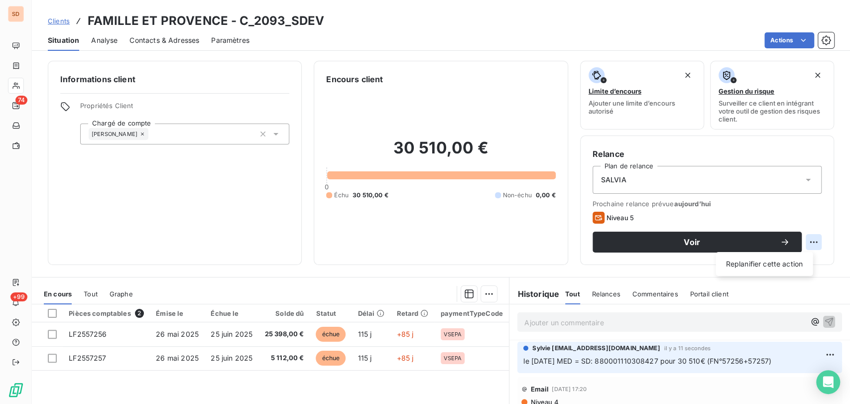
click at [806, 241] on html "SD 74 +99 Clients FAMILLE ET PROVENCE - C_2093_SDEV Situation Analyse Contacts …" at bounding box center [425, 202] width 850 height 404
click at [753, 261] on div "Replanifier cette action" at bounding box center [764, 264] width 89 height 16
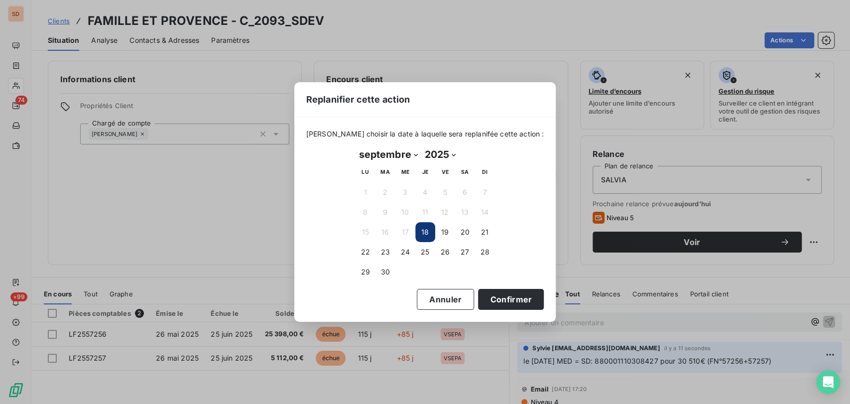
click at [412, 154] on select "janvier février mars avril mai juin juillet août septembre octobre novembre déc…" at bounding box center [389, 154] width 66 height 16
select select "9"
click at [356, 146] on select "janvier février mars avril mai juin juillet août septembre octobre novembre déc…" at bounding box center [389, 154] width 66 height 16
click at [403, 212] on button "8" at bounding box center [406, 212] width 20 height 20
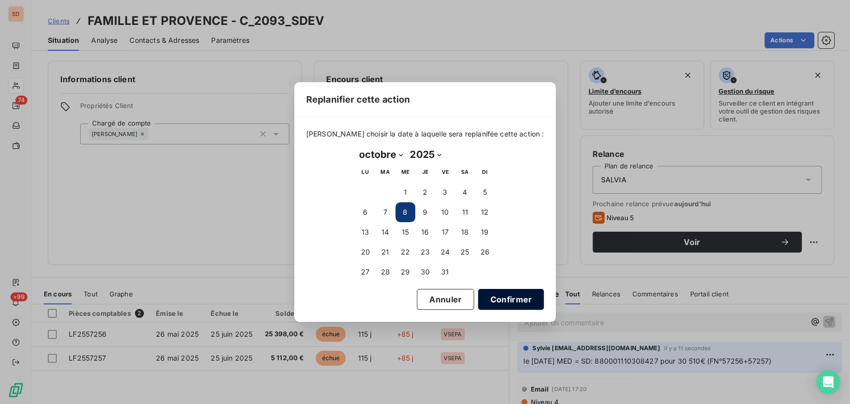
click at [485, 297] on button "Confirmer" at bounding box center [511, 299] width 66 height 21
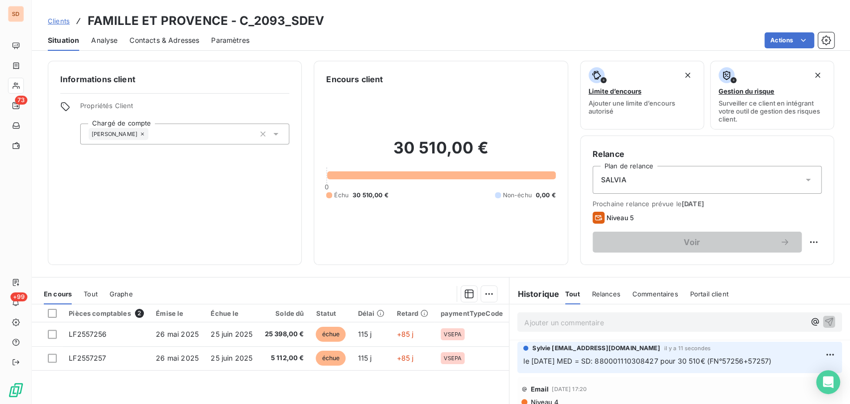
click at [181, 41] on span "Contacts & Adresses" at bounding box center [165, 40] width 70 height 10
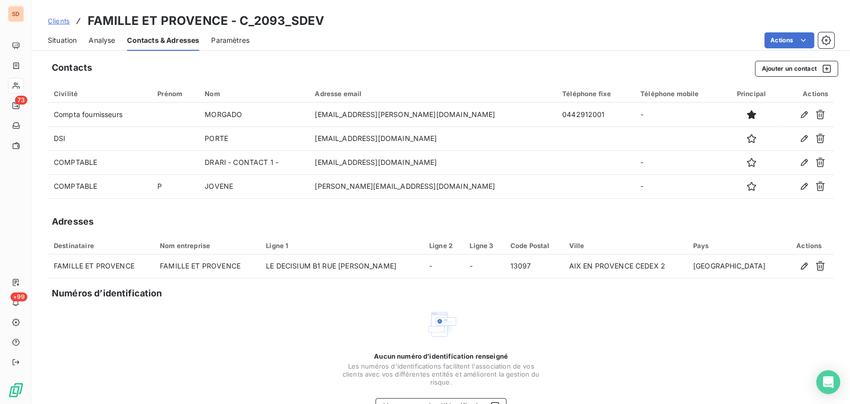
click at [58, 37] on span "Situation" at bounding box center [62, 40] width 29 height 10
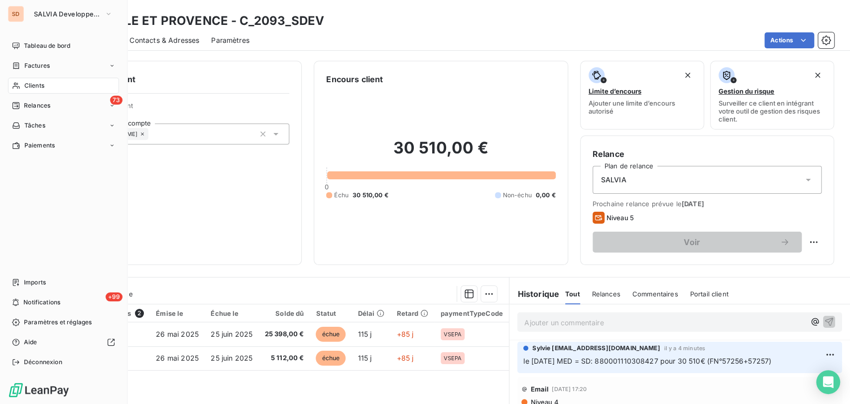
click at [23, 81] on div "Clients" at bounding box center [63, 86] width 111 height 16
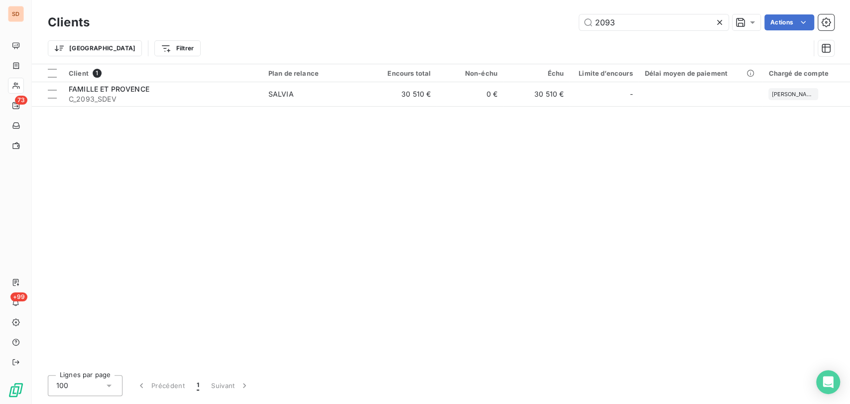
drag, startPoint x: 616, startPoint y: 19, endPoint x: 544, endPoint y: 19, distance: 71.7
click at [546, 20] on div "2093 Actions" at bounding box center [468, 22] width 733 height 16
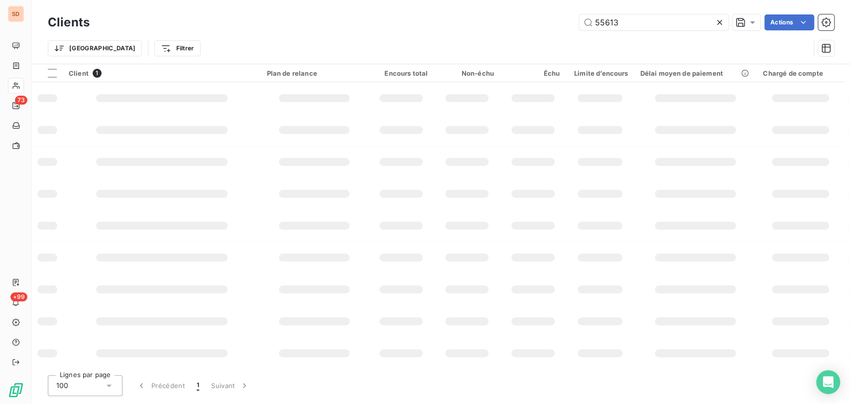
type input "55613"
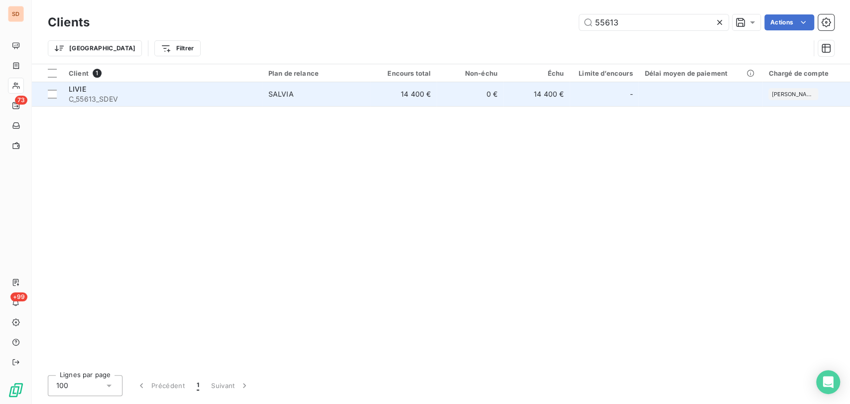
click at [77, 95] on span "C_55613_SDEV" at bounding box center [163, 99] width 188 height 10
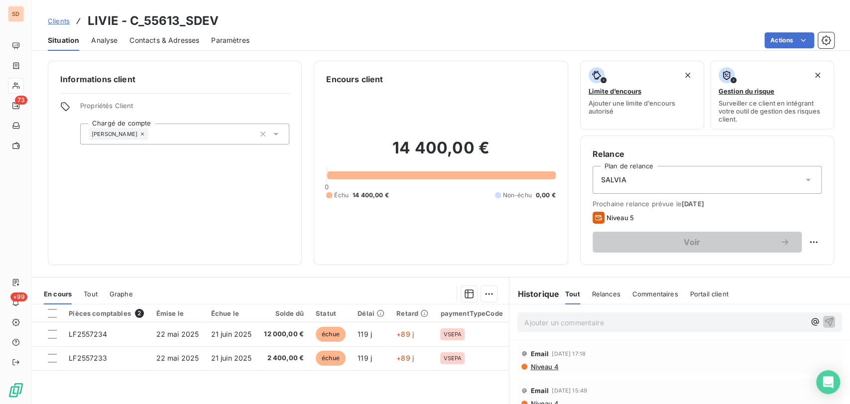
click at [163, 37] on span "Contacts & Adresses" at bounding box center [165, 40] width 70 height 10
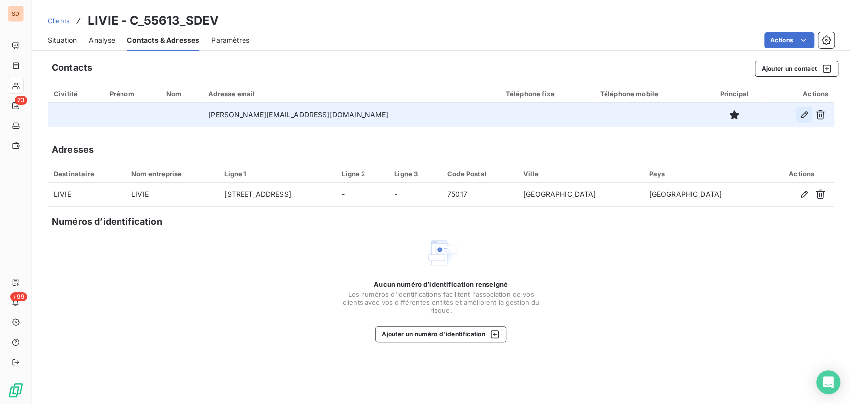
click at [804, 116] on icon "button" at bounding box center [805, 115] width 10 height 10
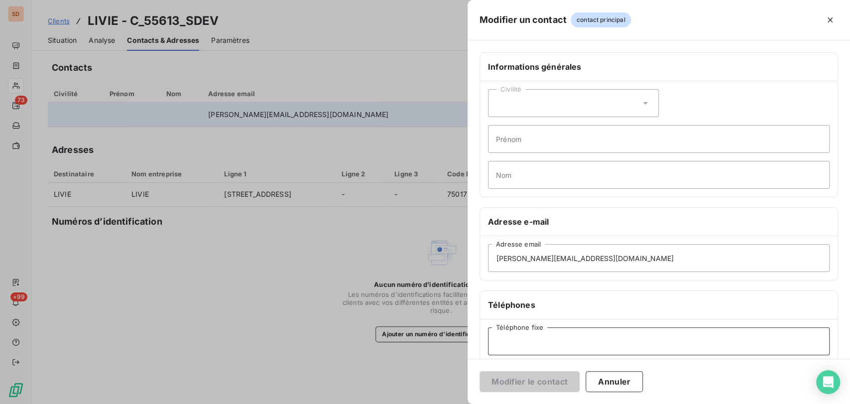
click at [526, 335] on input "Téléphone fixe" at bounding box center [659, 341] width 342 height 28
type input "01 86 26 75 70"
click at [523, 385] on button "Modifier le contact" at bounding box center [530, 381] width 100 height 21
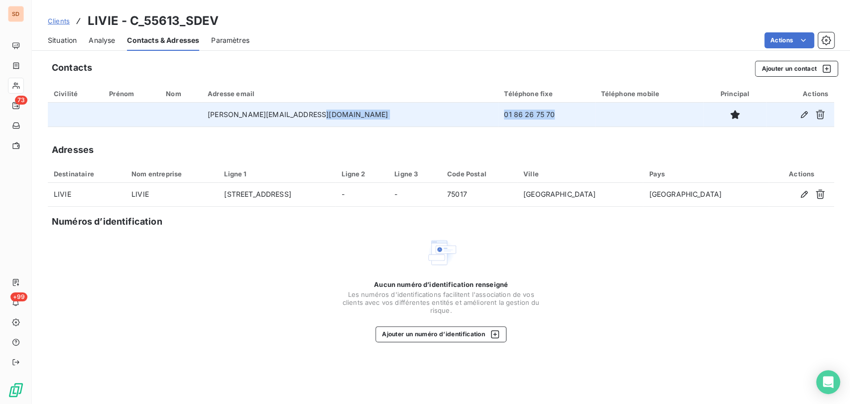
drag, startPoint x: 488, startPoint y: 119, endPoint x: 423, endPoint y: 117, distance: 64.8
click at [423, 117] on tr "vincent.grebert@batigere.fr 01 86 26 75 70" at bounding box center [441, 115] width 787 height 24
copy tr "01 86 26 75 70"
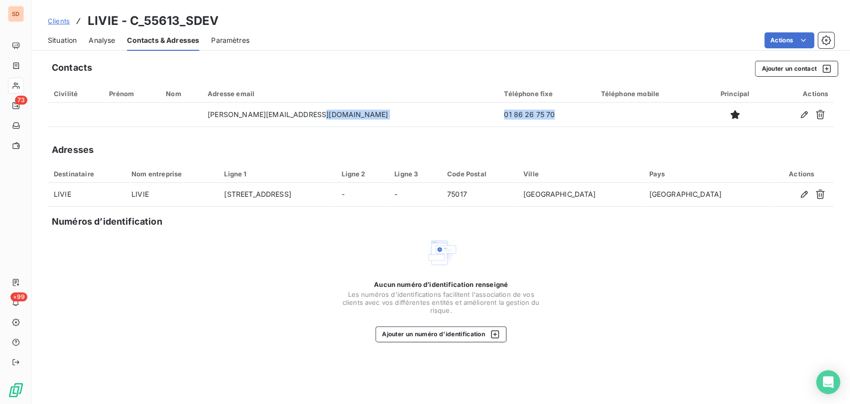
click at [65, 45] on div "Situation" at bounding box center [62, 40] width 29 height 21
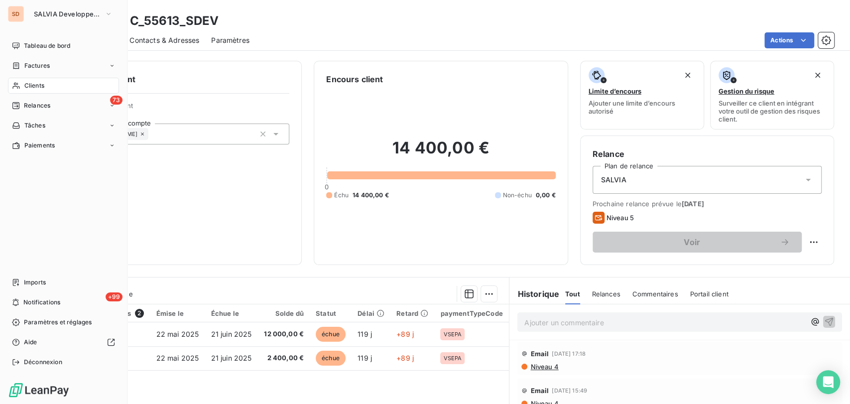
drag, startPoint x: 34, startPoint y: 86, endPoint x: 62, endPoint y: 82, distance: 28.2
click at [35, 85] on span "Clients" at bounding box center [34, 85] width 20 height 9
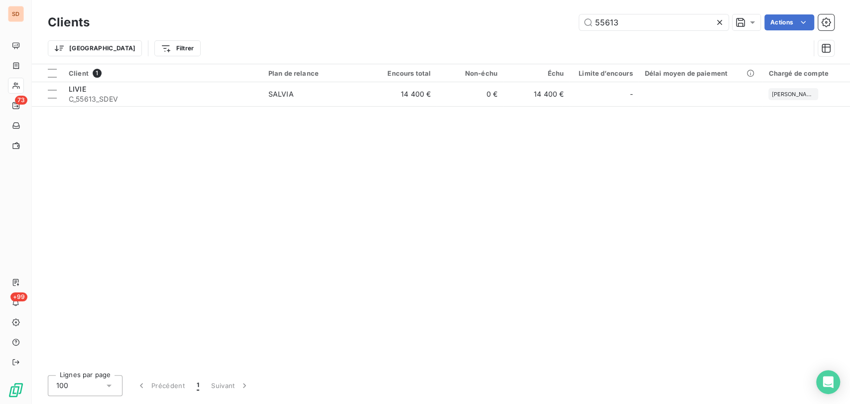
drag, startPoint x: 629, startPoint y: 21, endPoint x: 482, endPoint y: 40, distance: 148.2
click at [511, 33] on div "Clients 55613 Actions Trier Filtrer" at bounding box center [441, 38] width 787 height 52
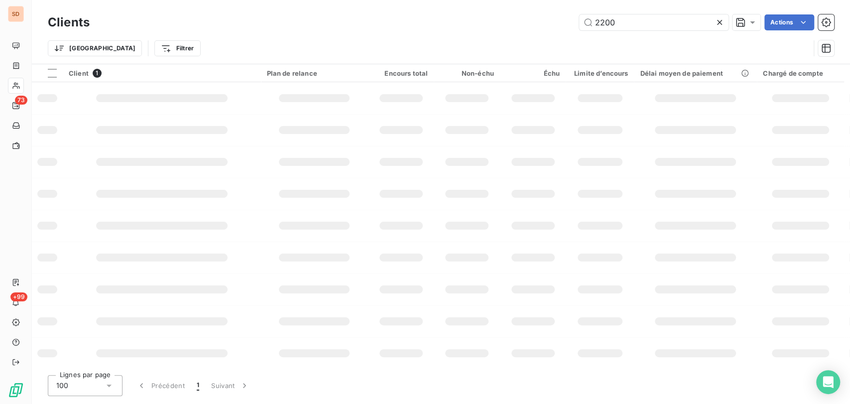
type input "2200"
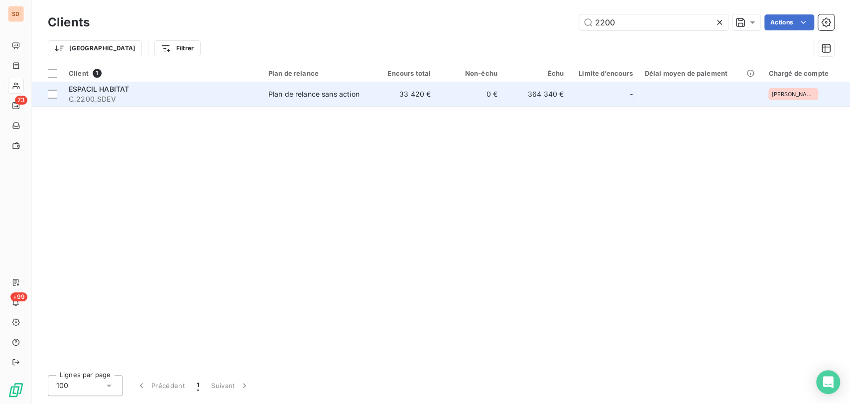
click at [100, 89] on span "ESPACIL HABITAT" at bounding box center [99, 89] width 60 height 8
